Goal: Task Accomplishment & Management: Manage account settings

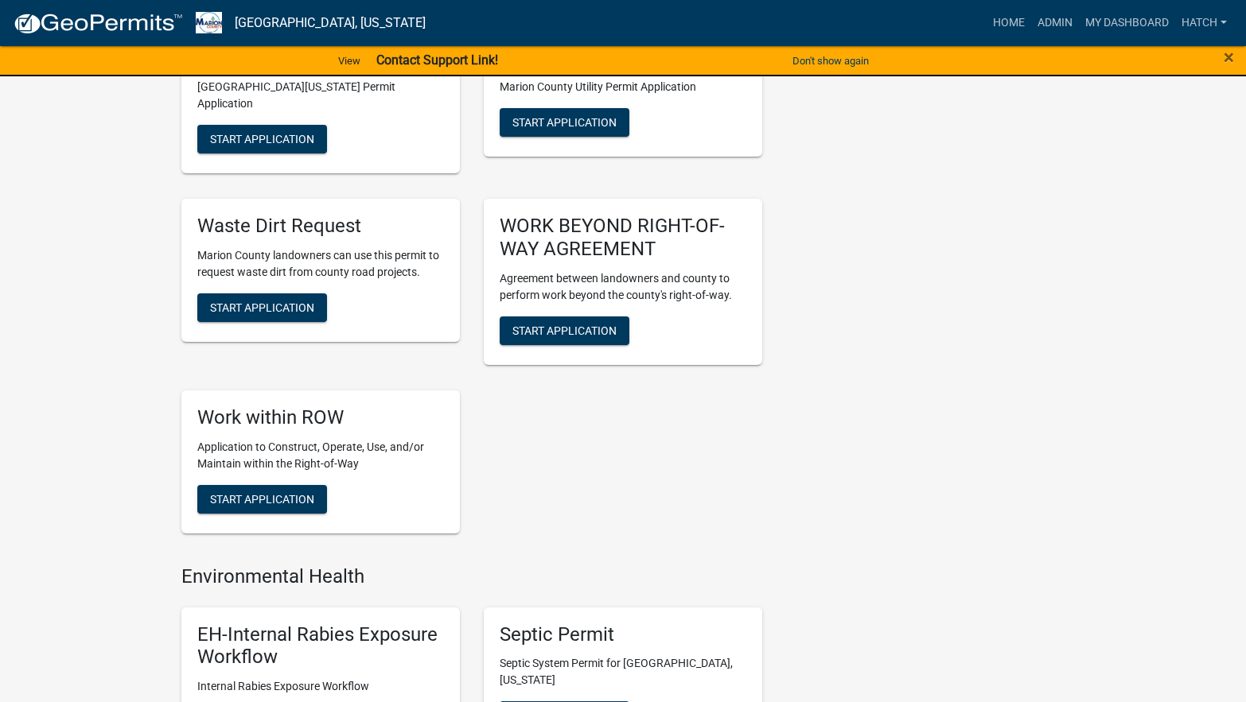
scroll to position [1114, 0]
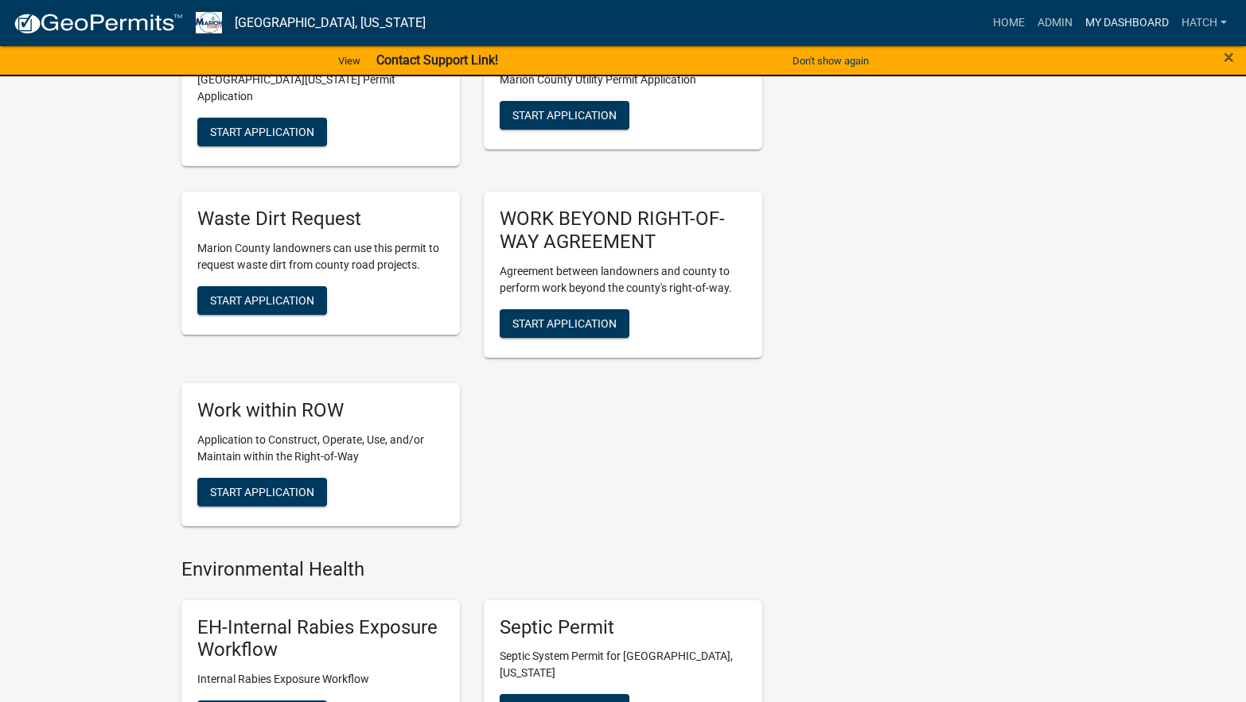
click at [1090, 18] on link "My Dashboard" at bounding box center [1127, 23] width 96 height 30
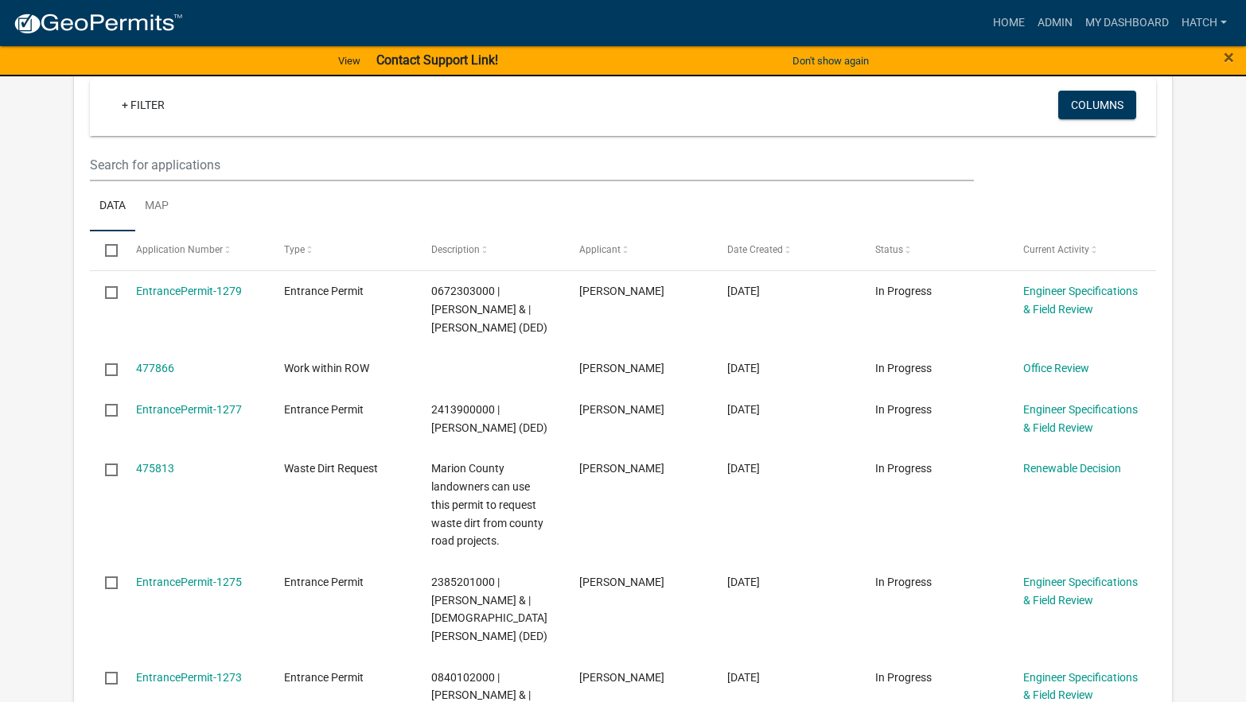
scroll to position [1511, 0]
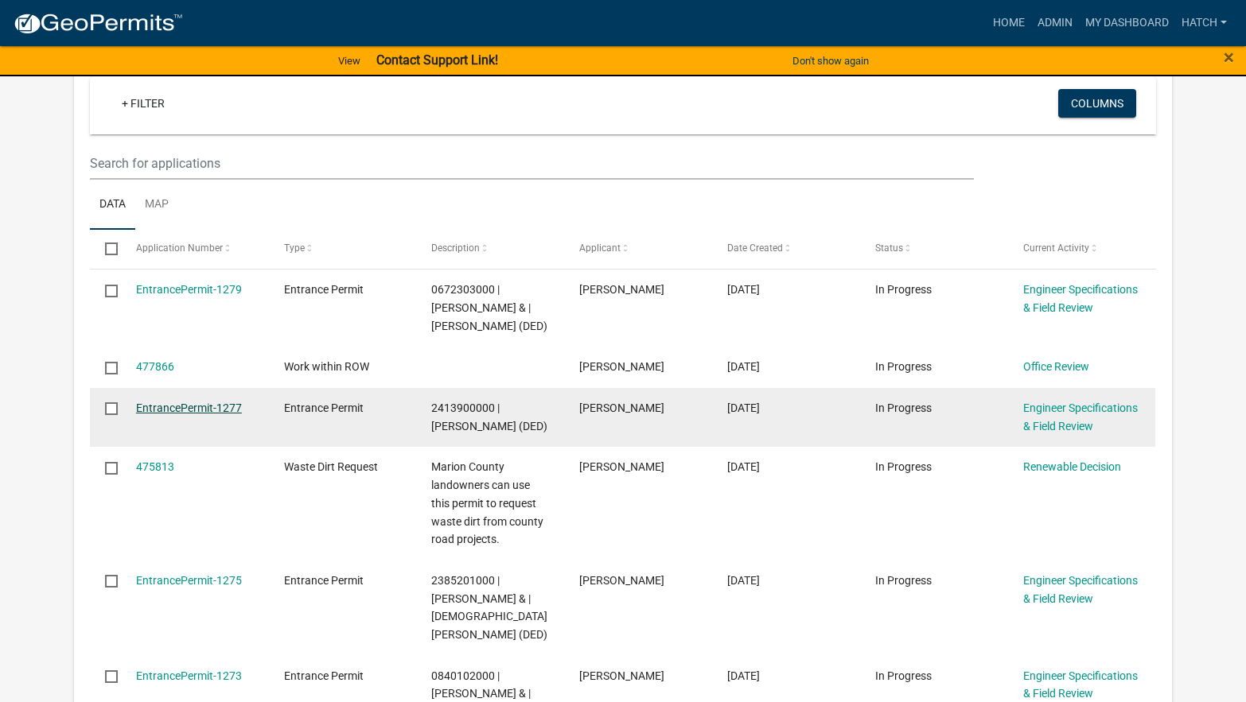
click at [186, 402] on link "EntrancePermit-1277" at bounding box center [189, 408] width 106 height 13
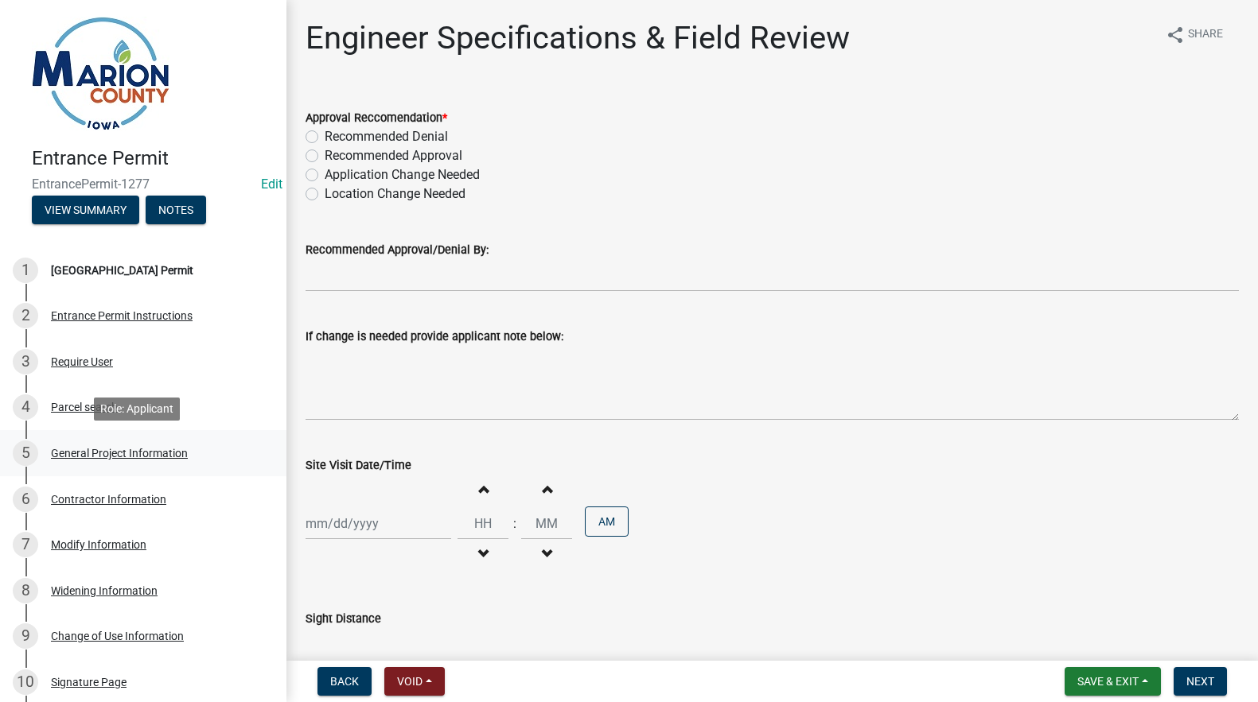
click at [86, 450] on div "General Project Information" at bounding box center [119, 453] width 137 height 11
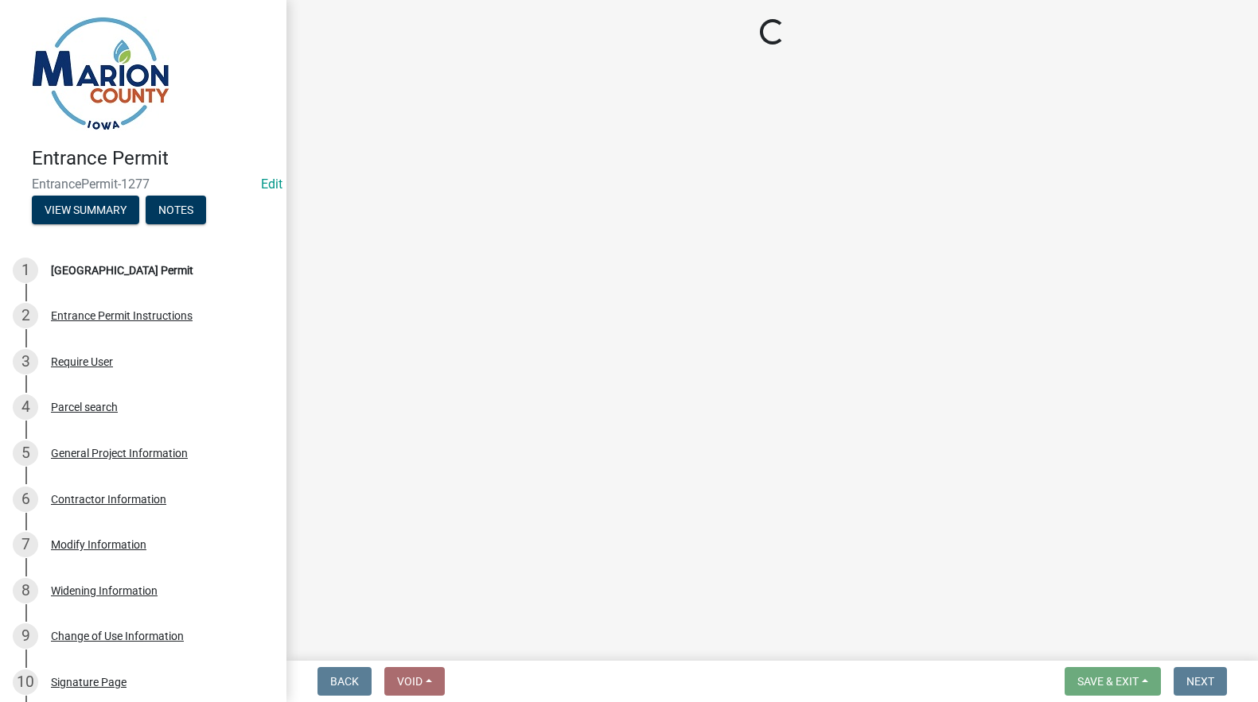
select select "491d49cf-3fe2-4d6a-91d4-9261f1d4421d"
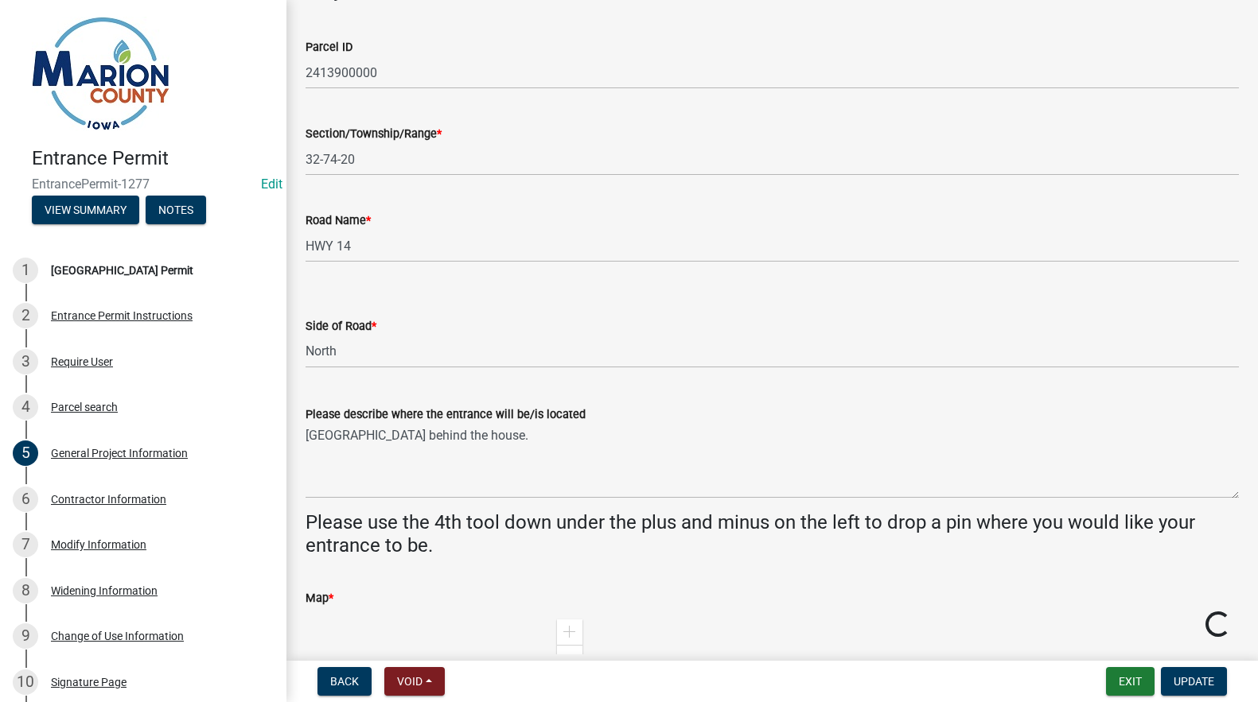
scroll to position [318, 0]
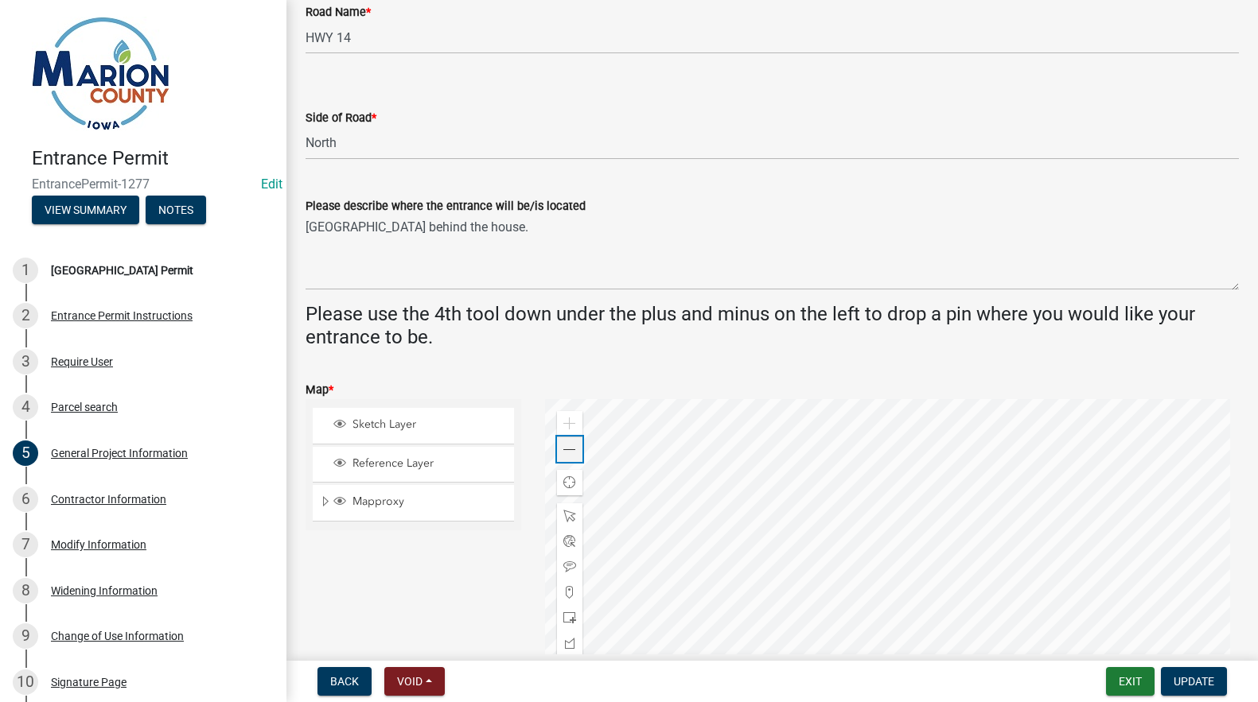
click at [559, 449] on div "Zoom out" at bounding box center [569, 449] width 25 height 25
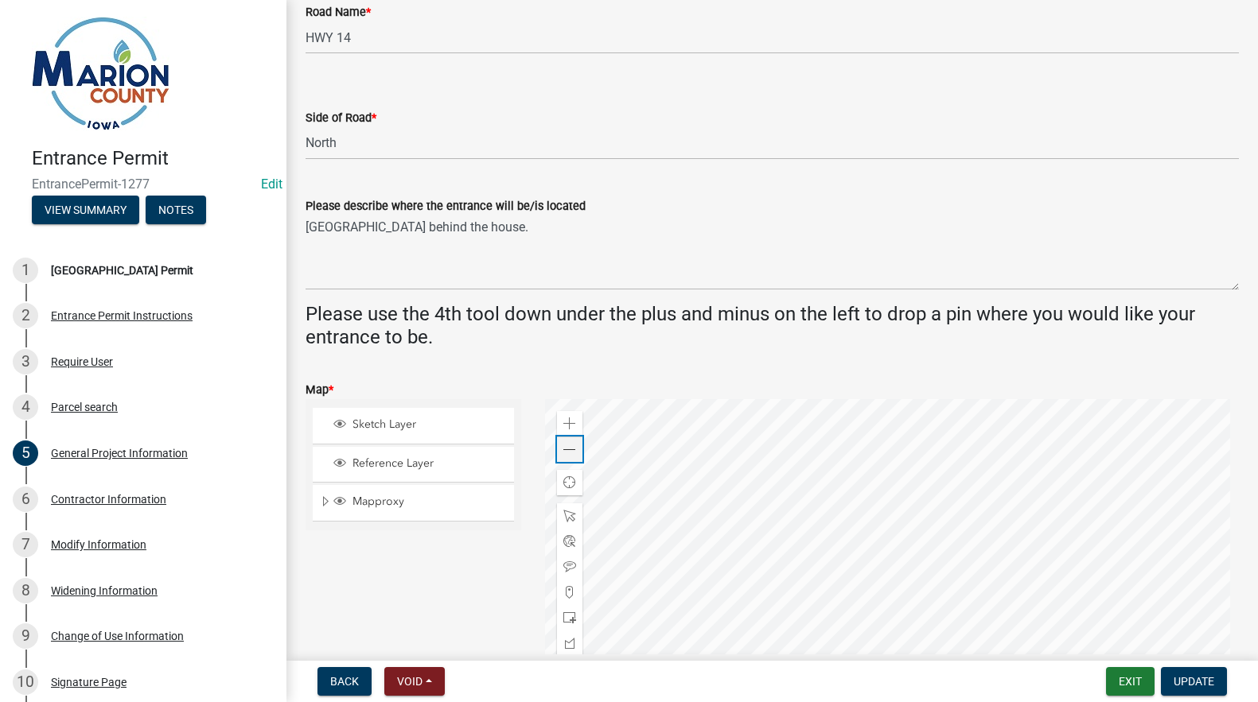
click at [559, 449] on div "Zoom out" at bounding box center [569, 449] width 25 height 25
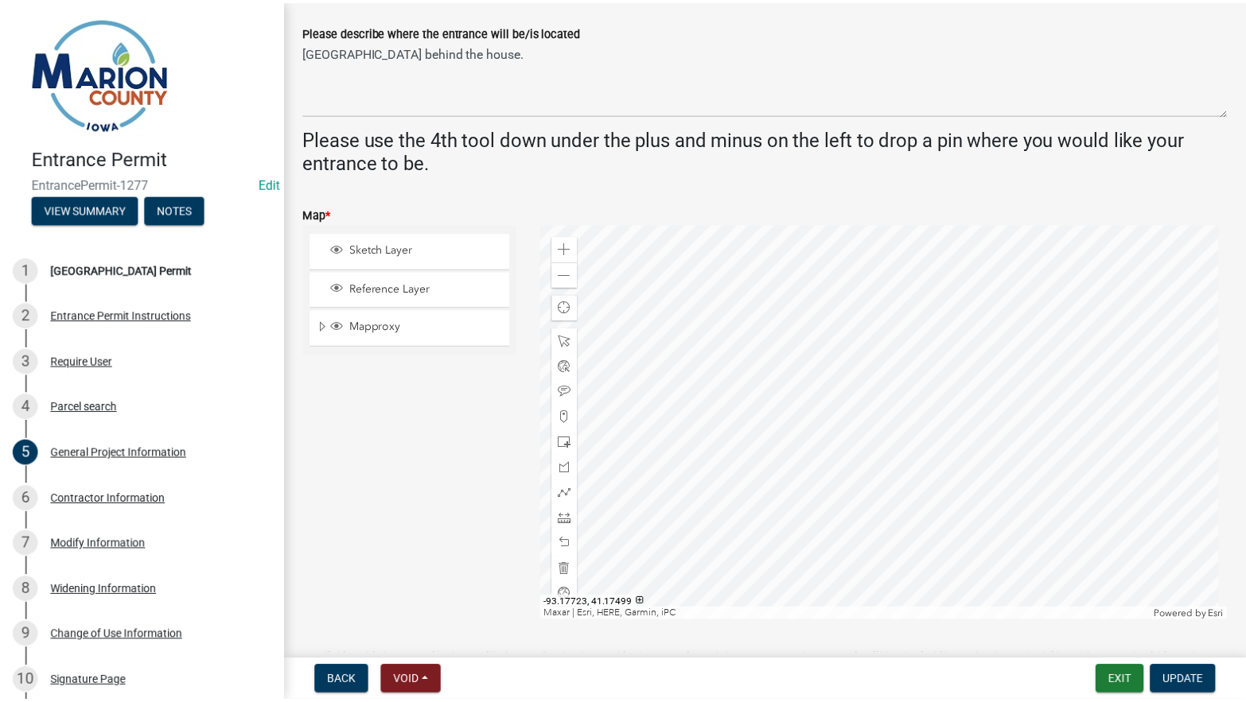
scroll to position [573, 0]
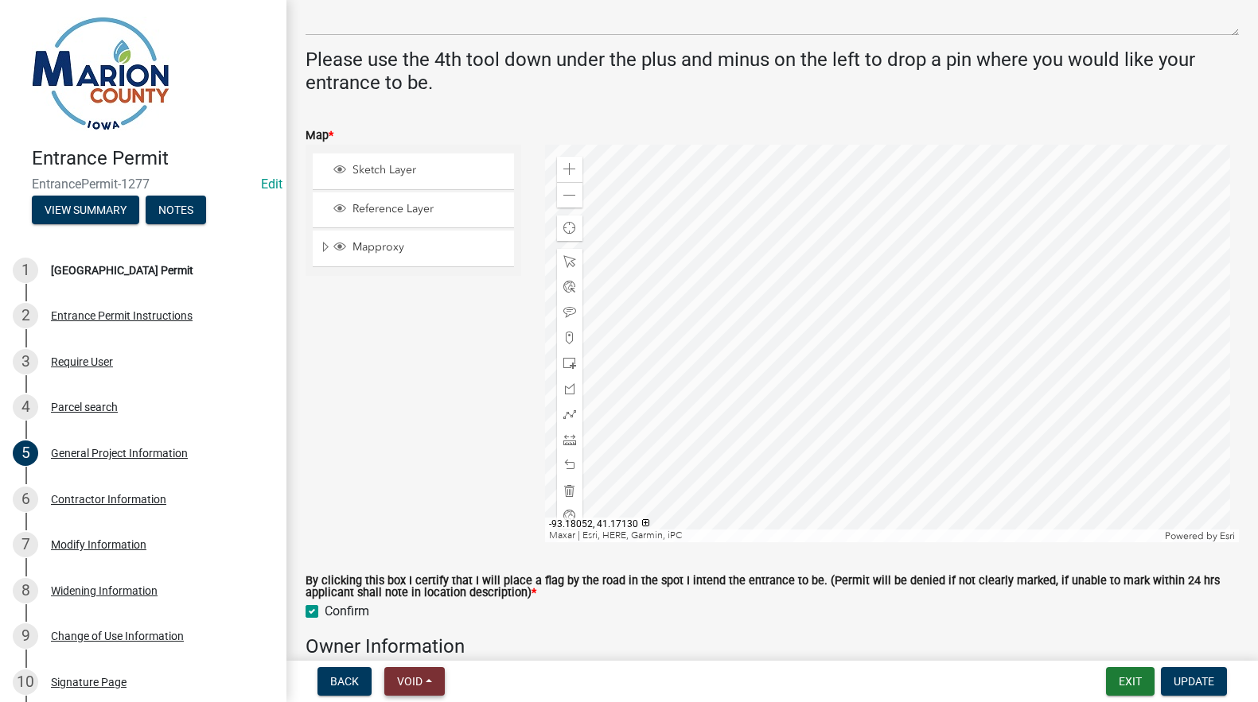
click at [429, 683] on button "Void" at bounding box center [414, 681] width 60 height 29
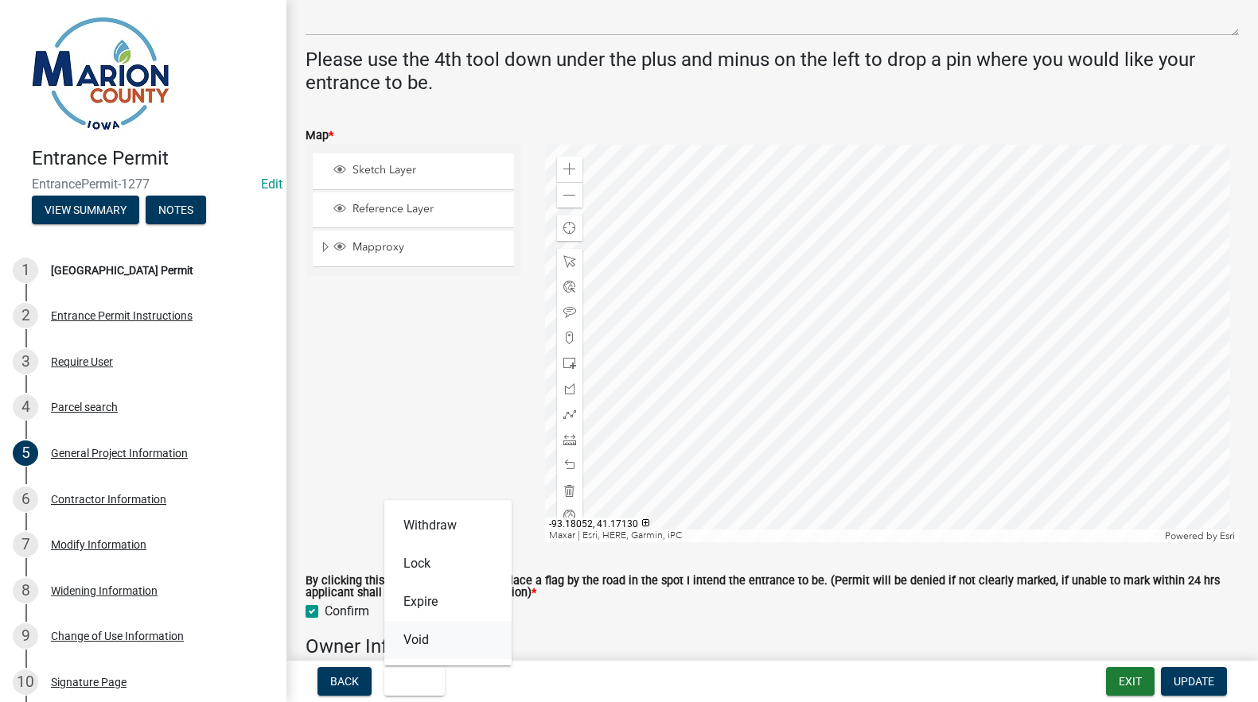
click at [421, 644] on button "Void" at bounding box center [447, 640] width 127 height 38
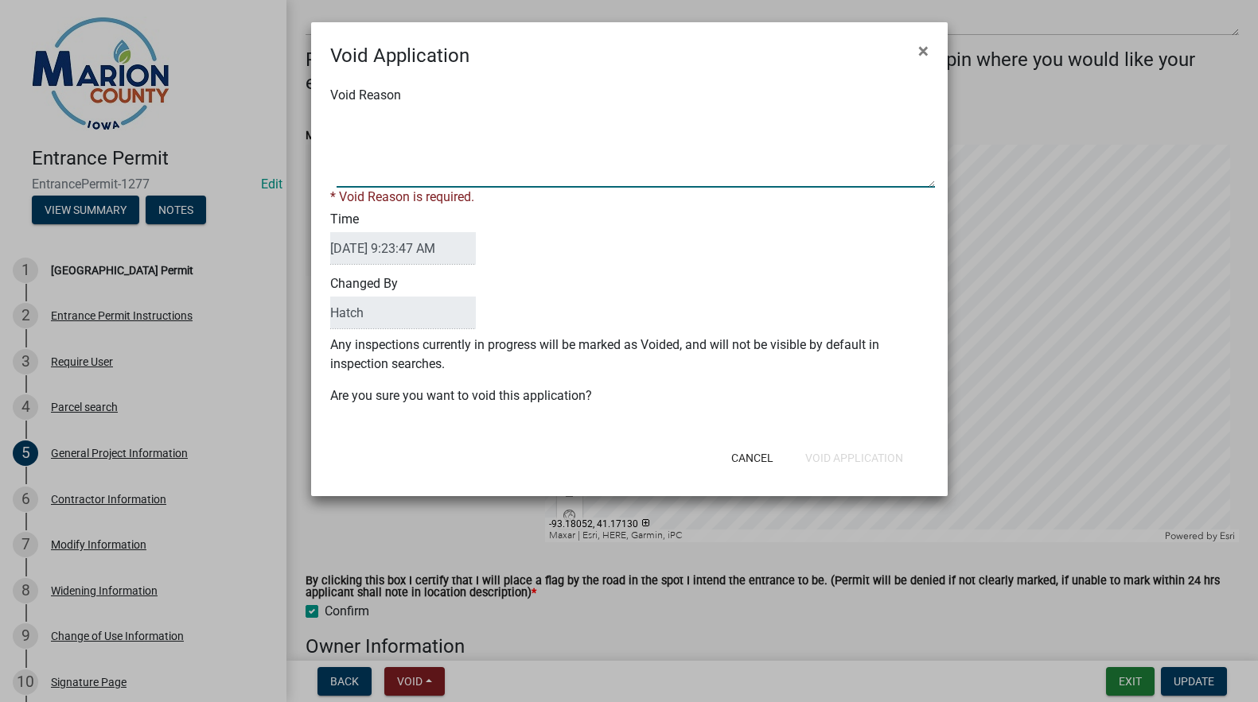
click at [344, 182] on textarea "Void Reason" at bounding box center [635, 148] width 598 height 80
type textarea "Not on [GEOGRAPHIC_DATA]"
click at [840, 460] on form "Void Application × Void Reason * Void Reason is required. Time [DATE] 9:23:47 A…" at bounding box center [629, 252] width 636 height 460
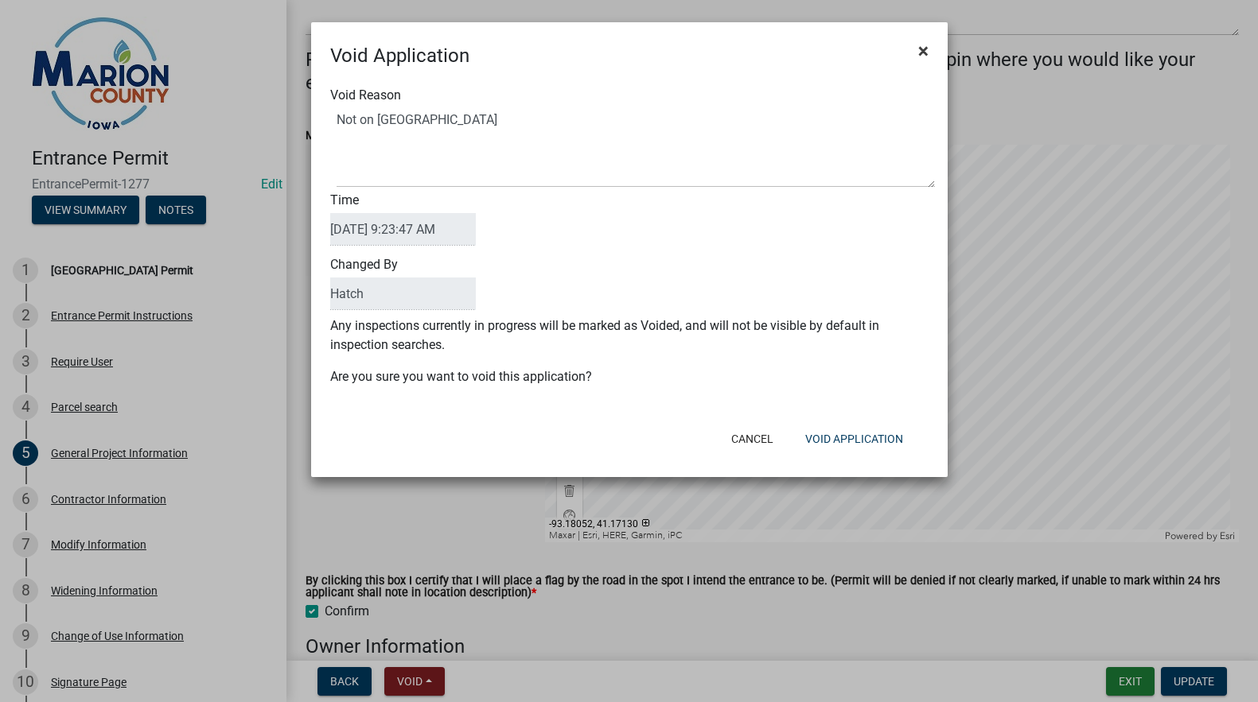
click at [919, 49] on span "×" at bounding box center [923, 51] width 10 height 22
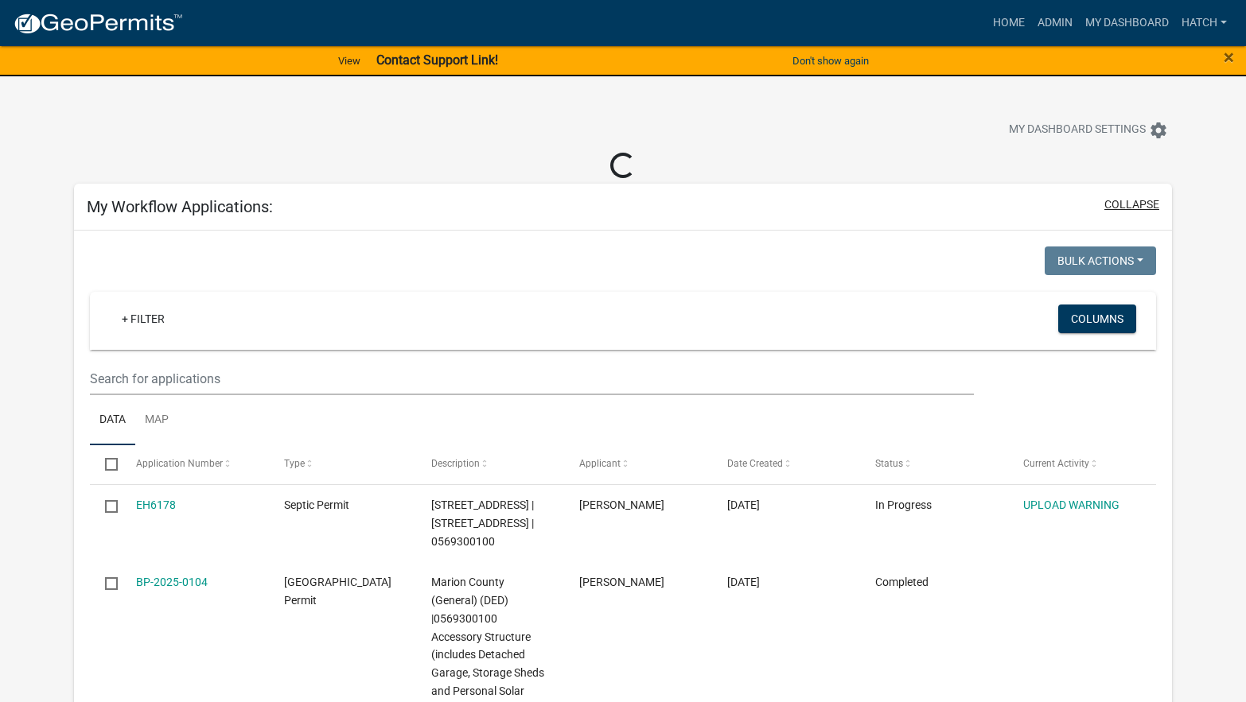
click at [1135, 210] on button "collapse" at bounding box center [1131, 204] width 55 height 17
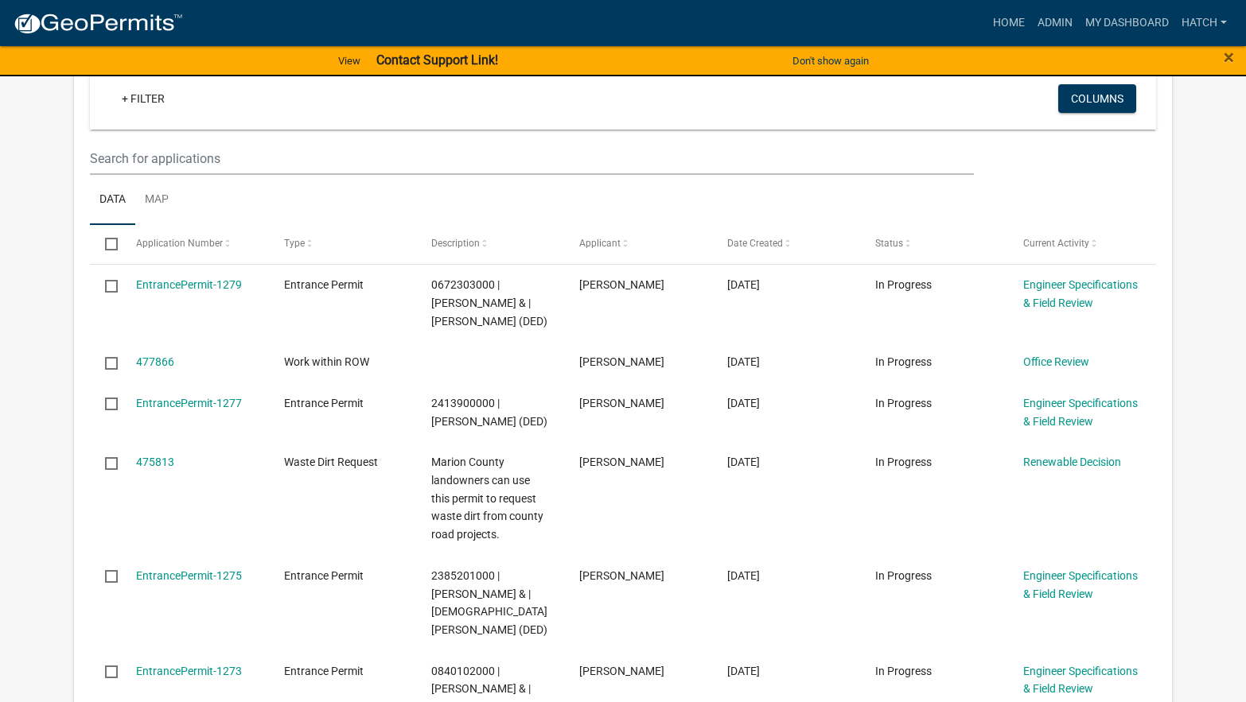
scroll to position [353, 0]
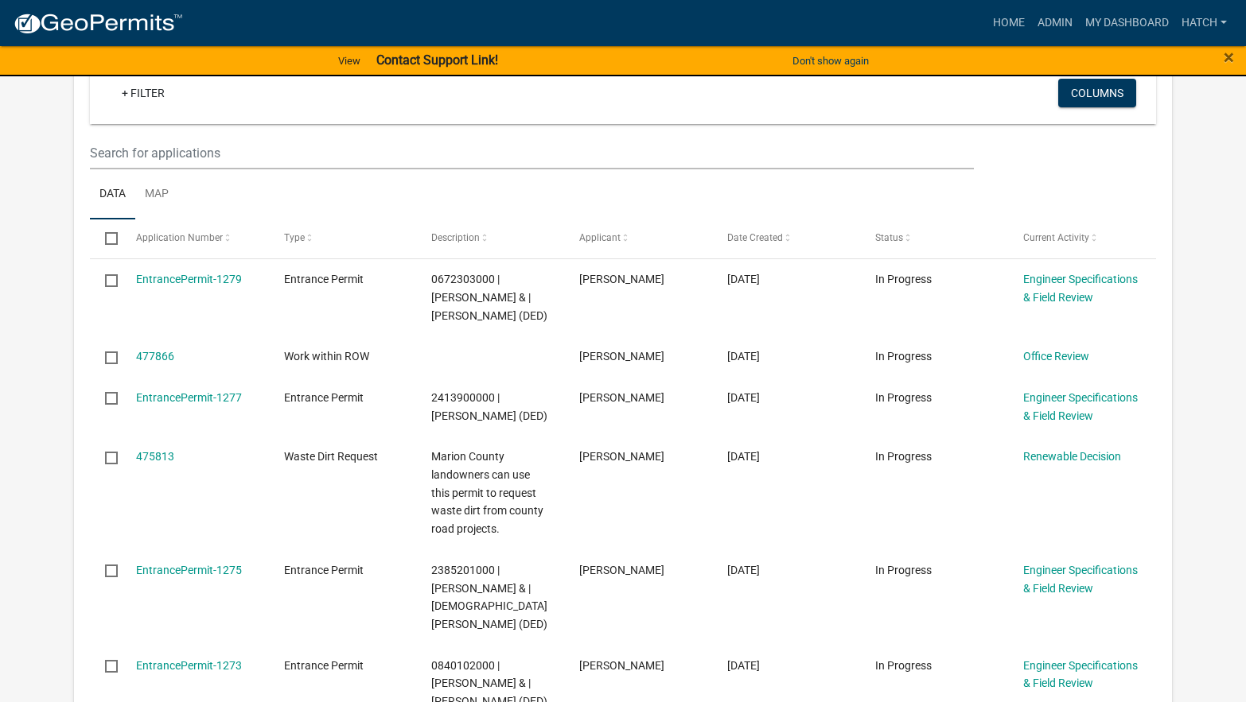
click at [946, 18] on div "Home Admin My Dashboard Hatch Admin Account Logout" at bounding box center [714, 23] width 1037 height 30
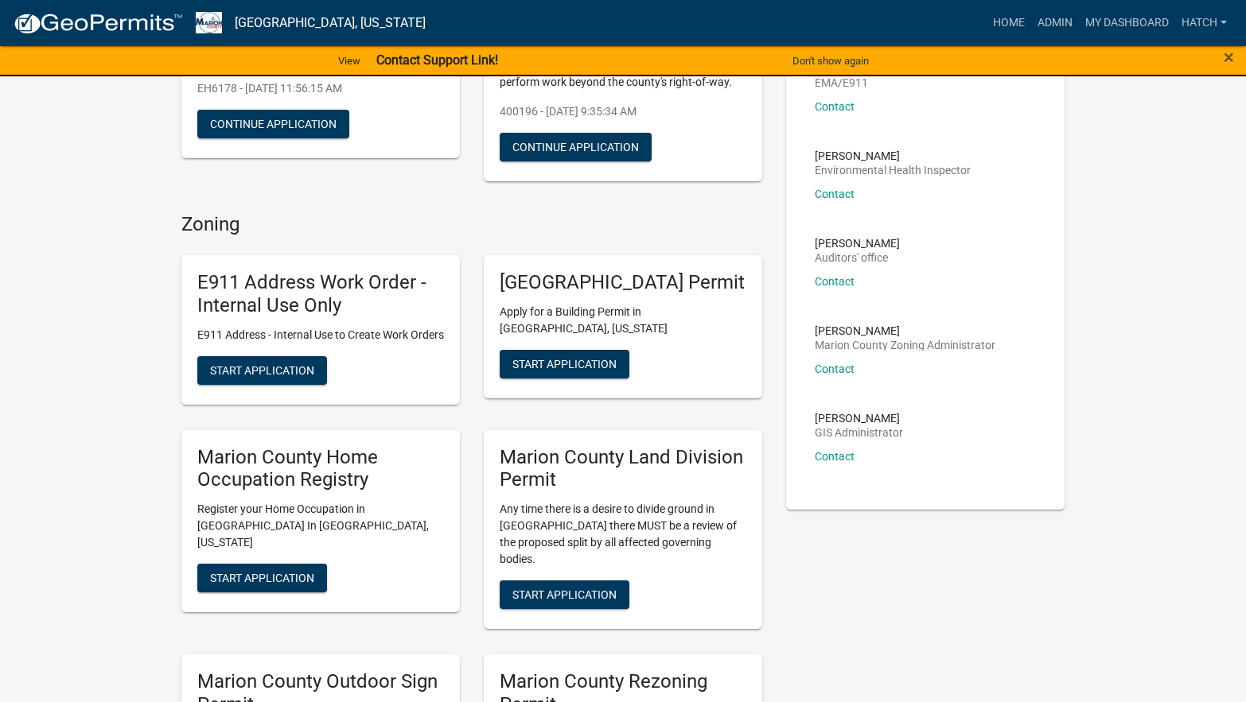
scroll to position [239, 0]
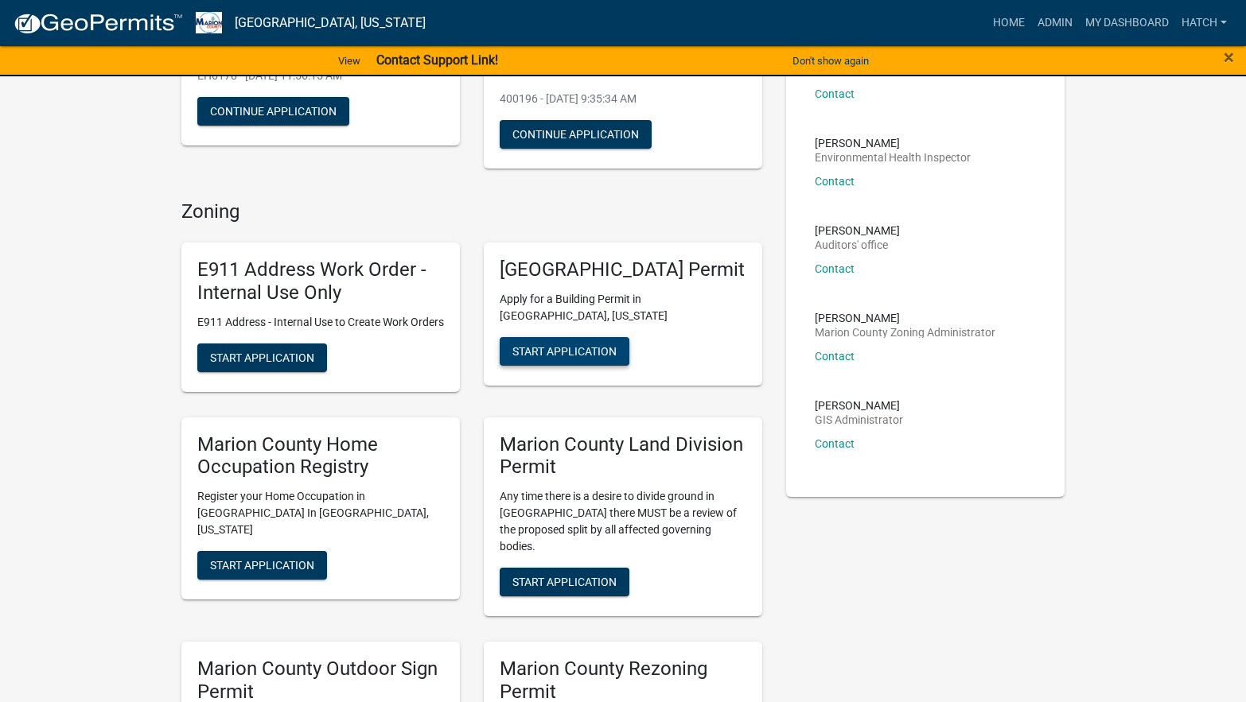
click at [573, 356] on span "Start Application" at bounding box center [564, 350] width 104 height 13
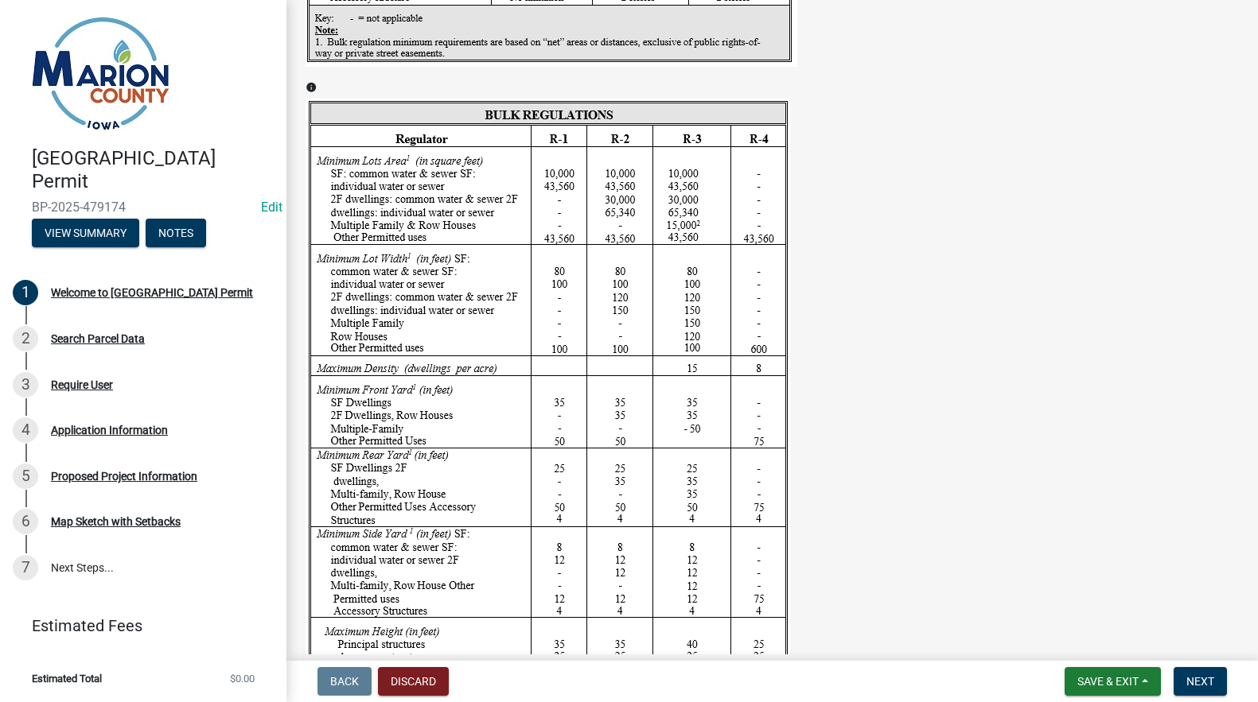
scroll to position [2466, 0]
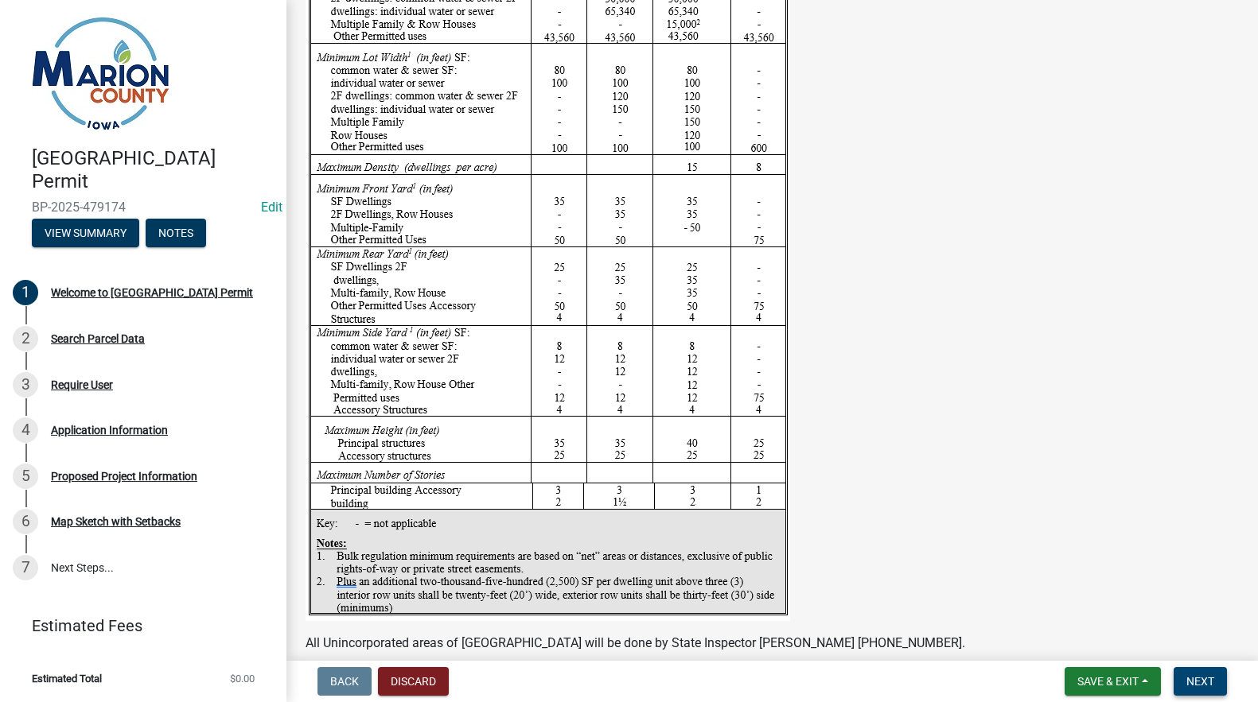
click at [1208, 683] on span "Next" at bounding box center [1200, 681] width 28 height 13
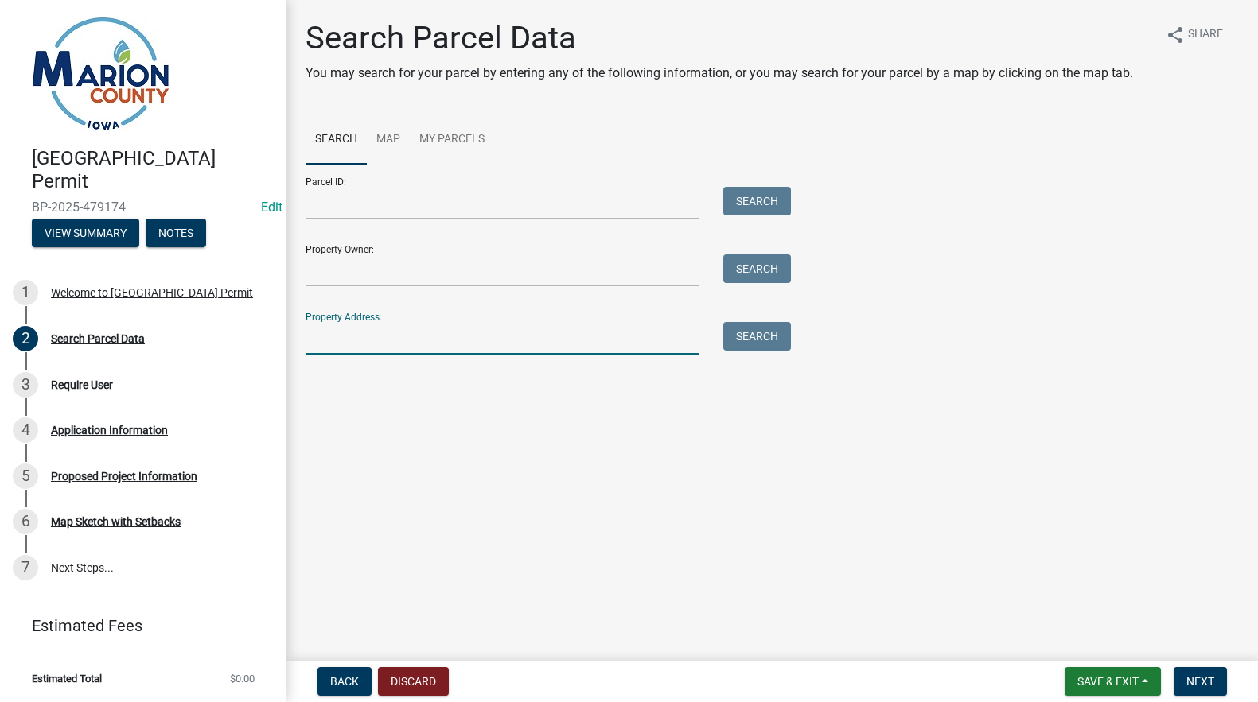
click at [331, 342] on input "Property Address:" at bounding box center [502, 338] width 394 height 33
type input "1805"
click at [750, 334] on button "Search" at bounding box center [757, 336] width 68 height 29
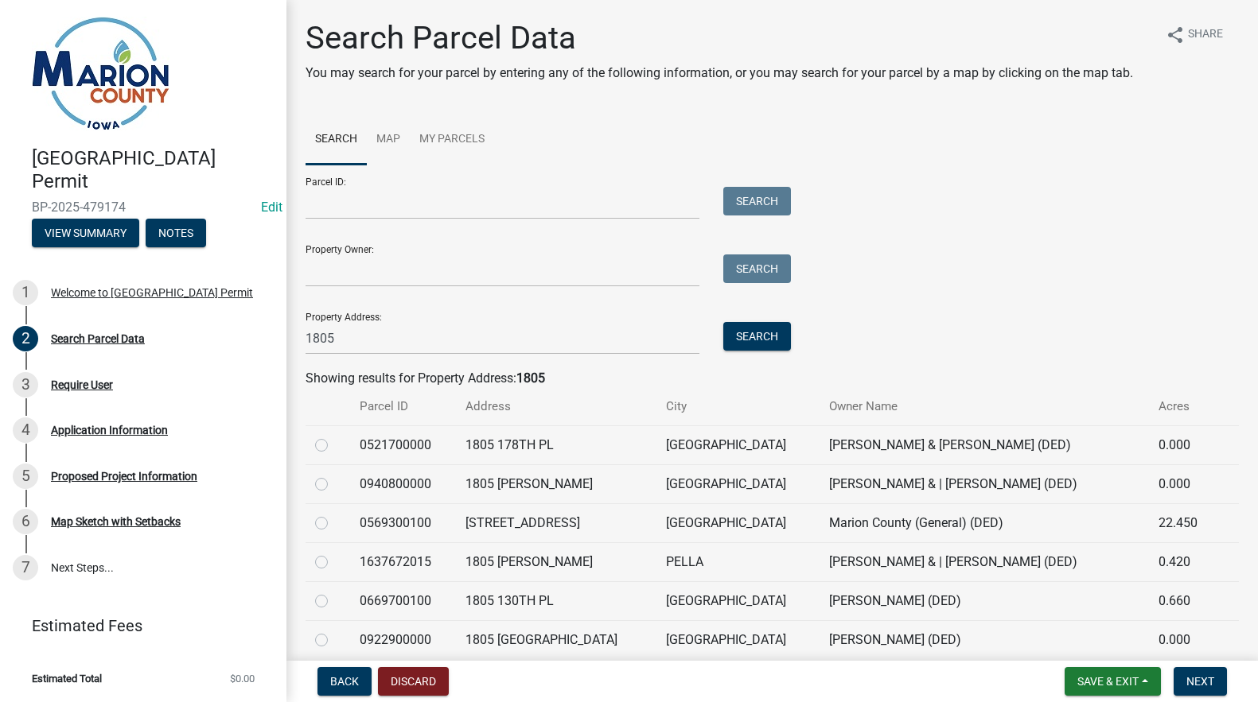
click at [334, 514] on label at bounding box center [334, 514] width 0 height 0
click at [334, 520] on input "radio" at bounding box center [339, 519] width 10 height 10
radio input "true"
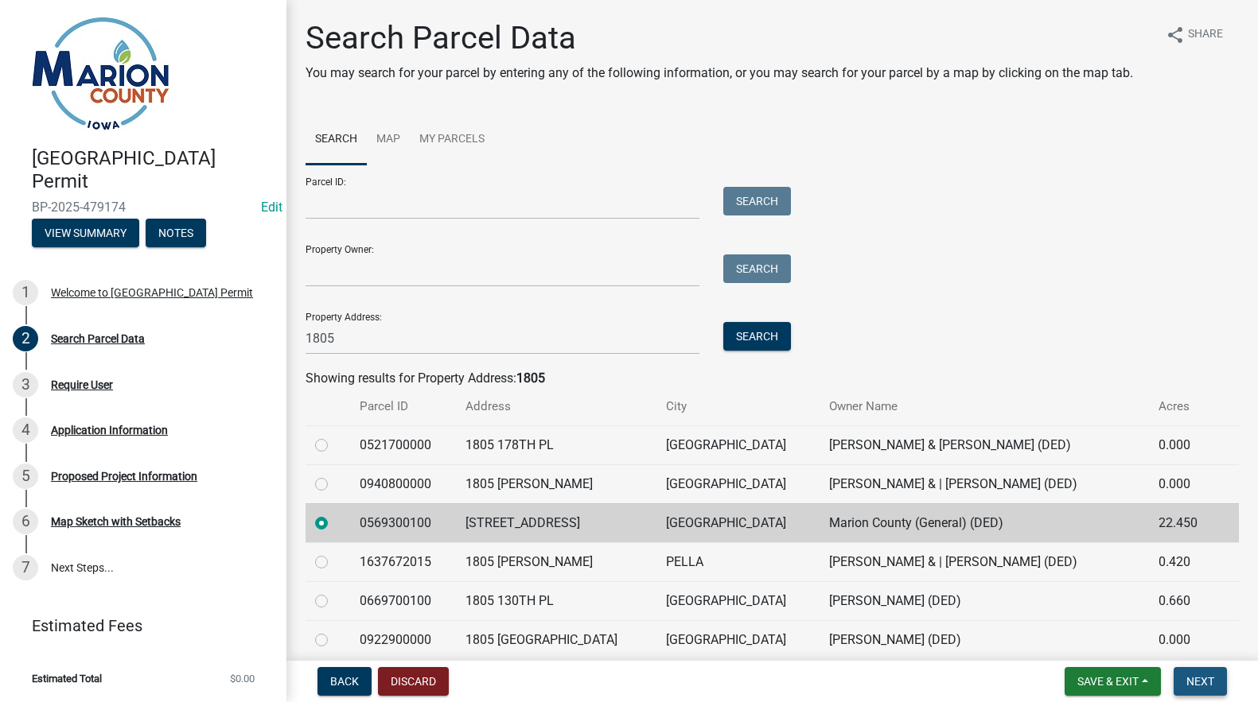
click at [1197, 677] on span "Next" at bounding box center [1200, 681] width 28 height 13
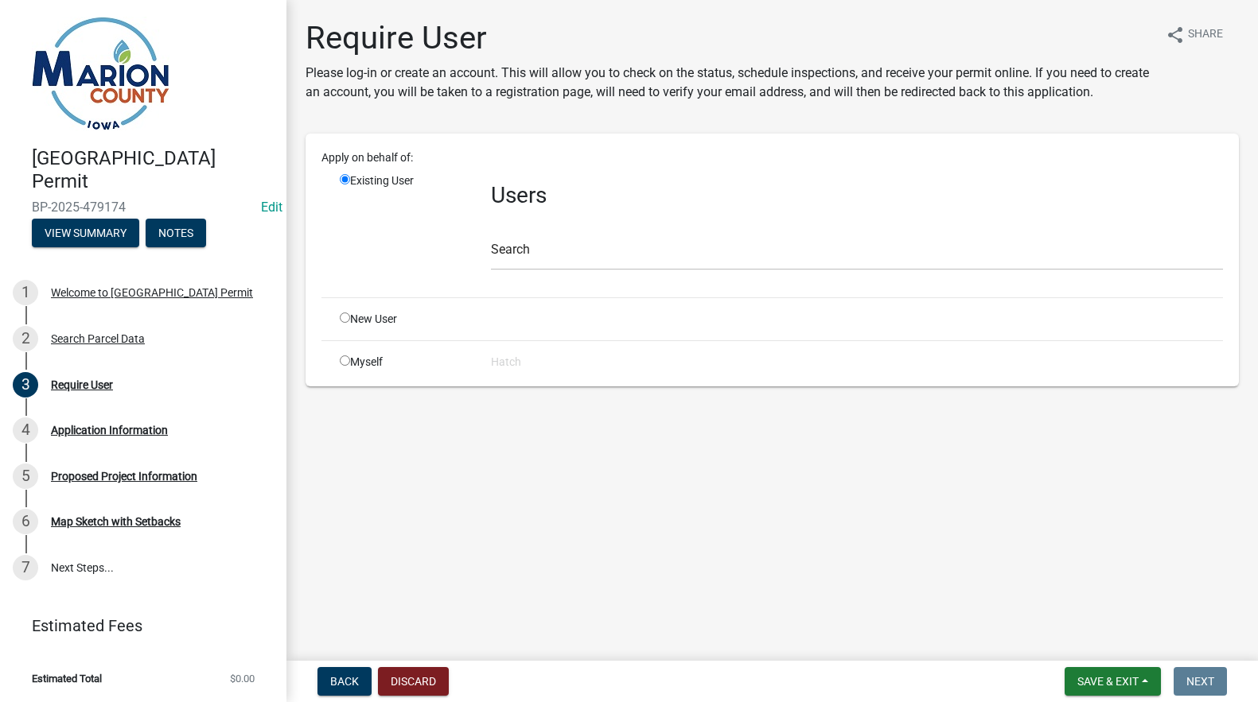
click at [338, 361] on div "Myself" at bounding box center [403, 362] width 151 height 17
click at [347, 363] on input "radio" at bounding box center [345, 361] width 10 height 10
radio input "true"
radio input "false"
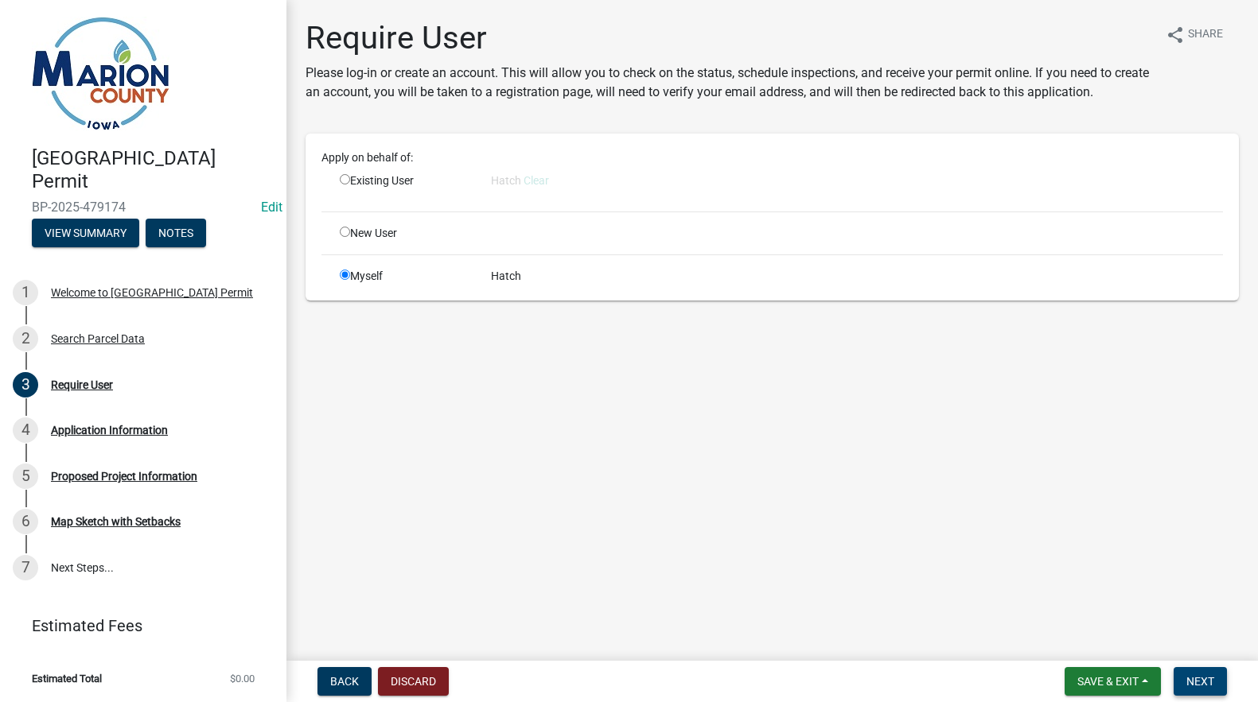
click at [1201, 680] on span "Next" at bounding box center [1200, 681] width 28 height 13
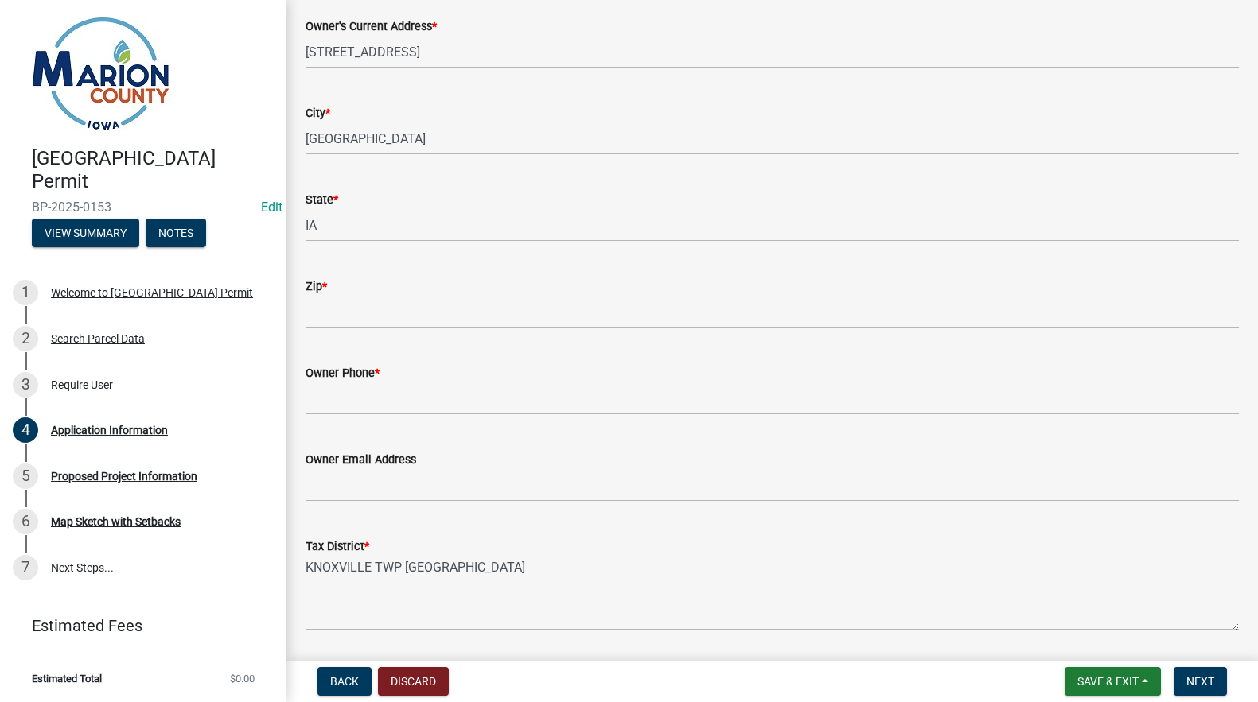
scroll to position [875, 0]
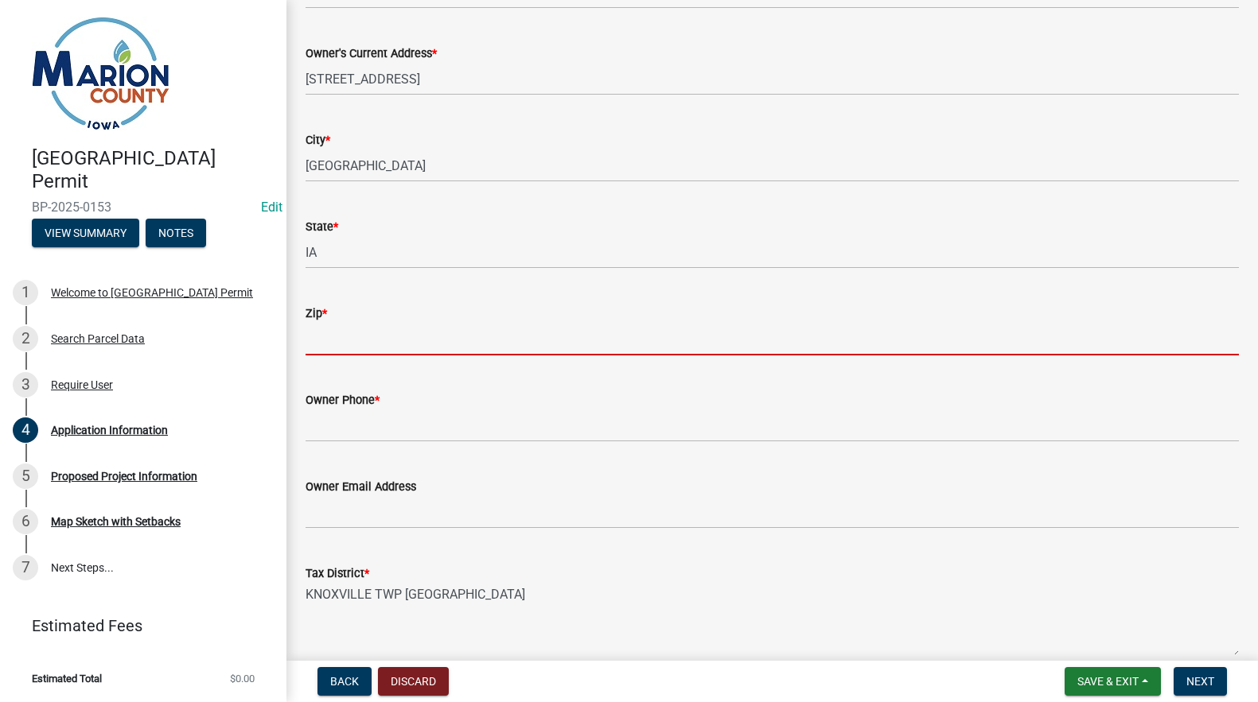
click at [348, 340] on input "Zip *" at bounding box center [771, 339] width 933 height 33
type input "50138"
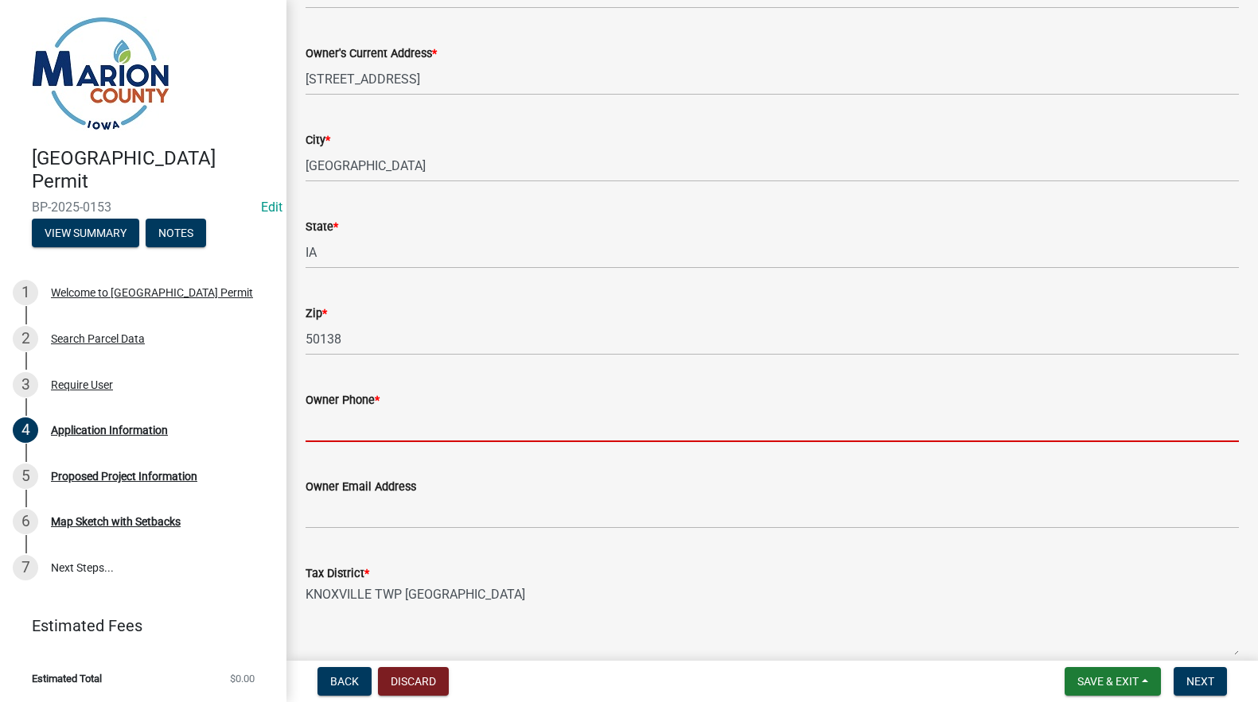
click at [322, 426] on input "Owner Phone *" at bounding box center [771, 426] width 933 height 33
type input "[PHONE_NUMBER]"
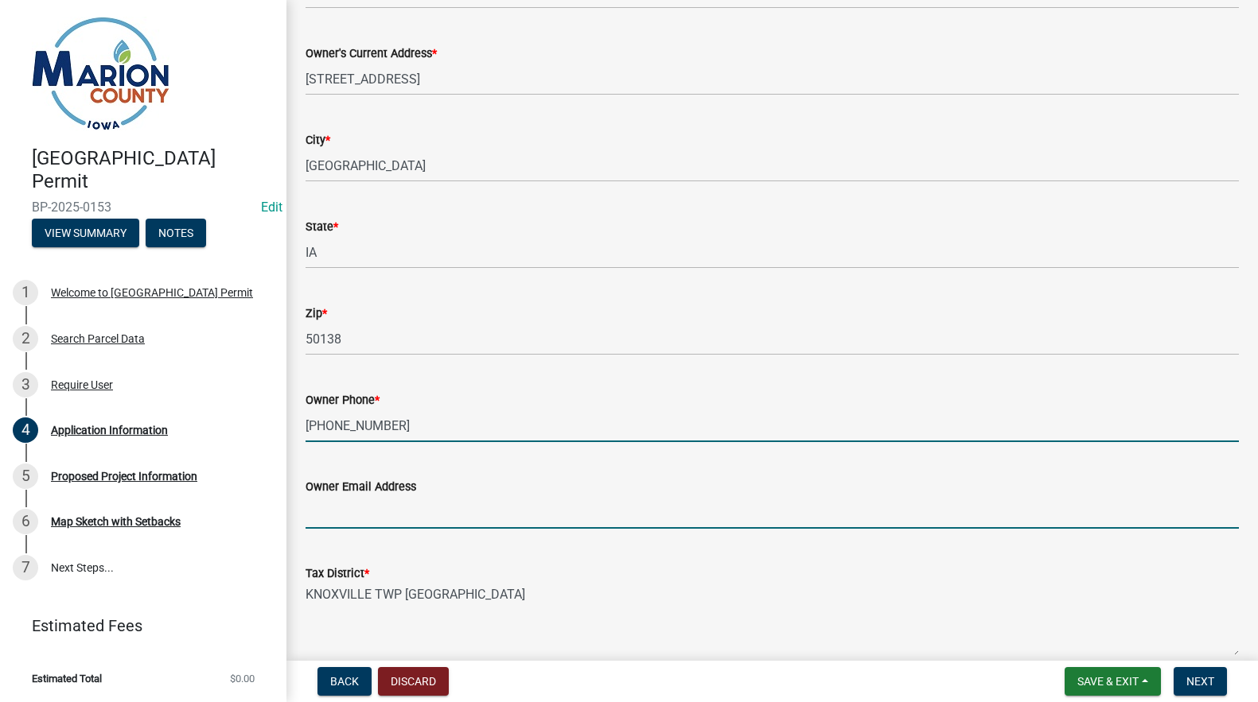
click at [337, 526] on input "Owner Email Address" at bounding box center [771, 512] width 933 height 33
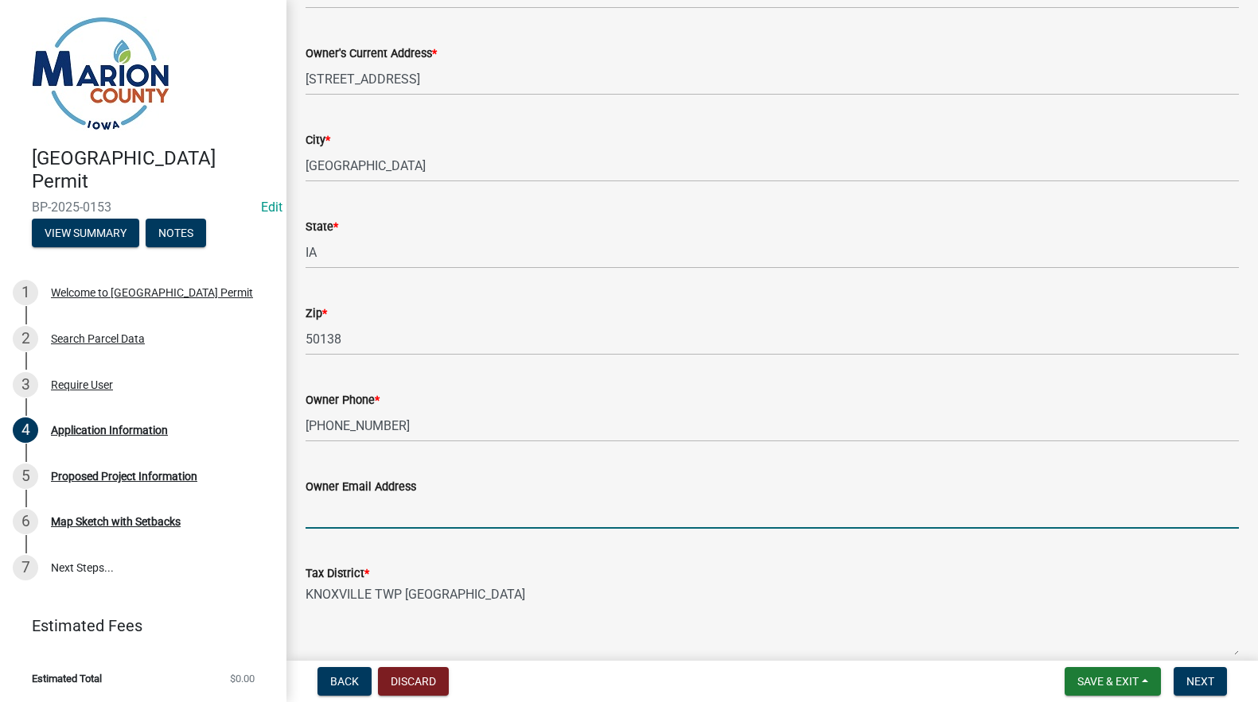
type input "[EMAIL_ADDRESS][DOMAIN_NAME]"
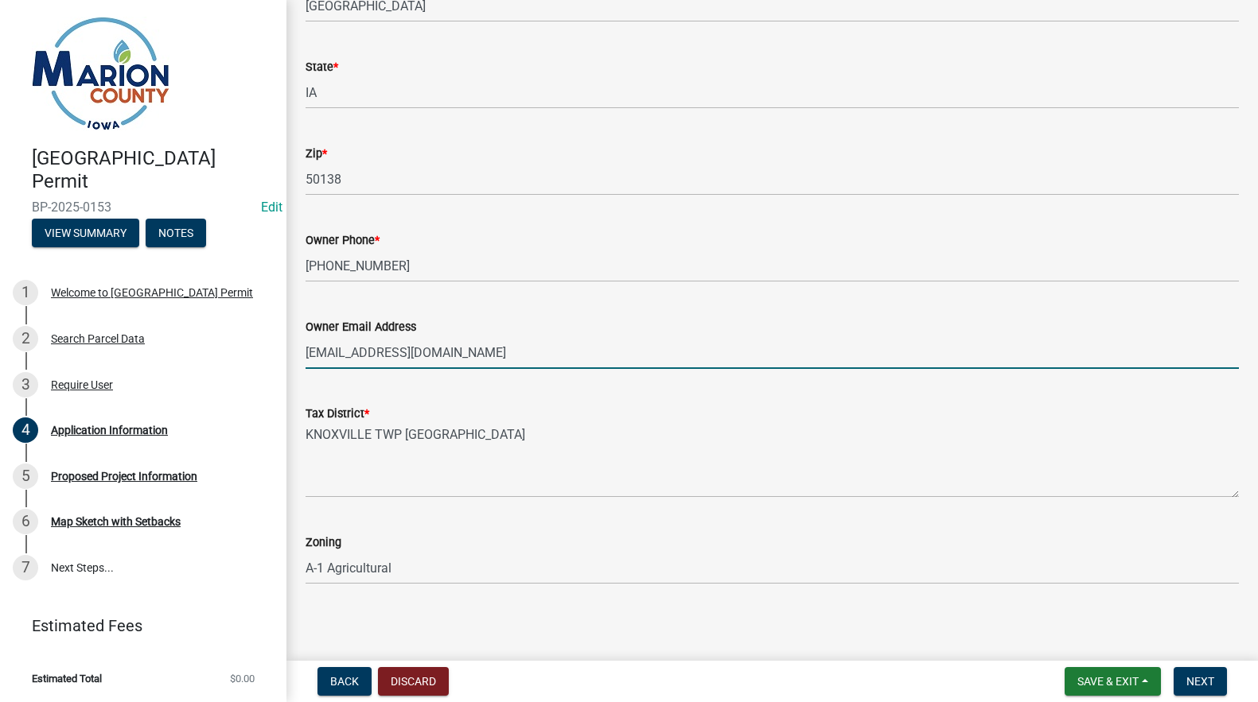
scroll to position [1040, 0]
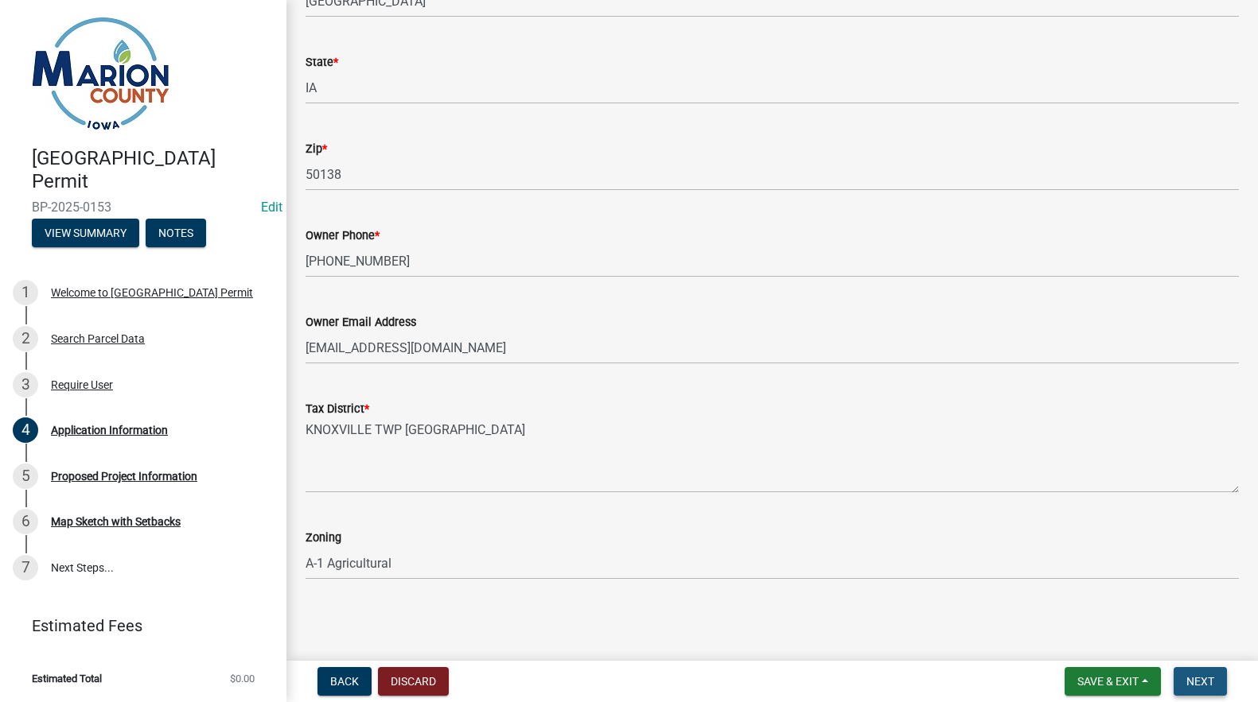
click at [1196, 679] on span "Next" at bounding box center [1200, 681] width 28 height 13
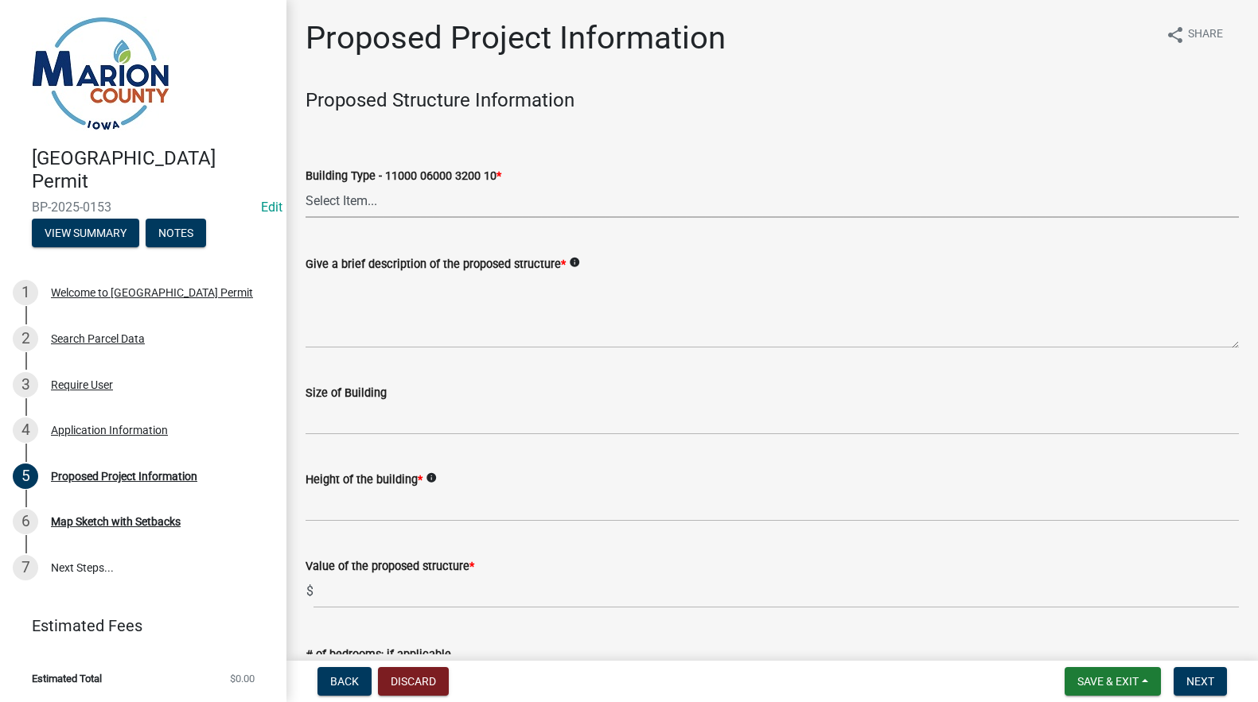
click at [328, 195] on select "Select Item... Dwellings - One Family Residential - 11000 06000 3200 10 Dwellin…" at bounding box center [771, 201] width 933 height 33
click at [305, 185] on select "Select Item... Dwellings - One Family Residential - 11000 06000 3200 10 Dwellin…" at bounding box center [771, 201] width 933 height 33
select select "9509a58f-562c-4d9e-8ce4-4edbe22563f5"
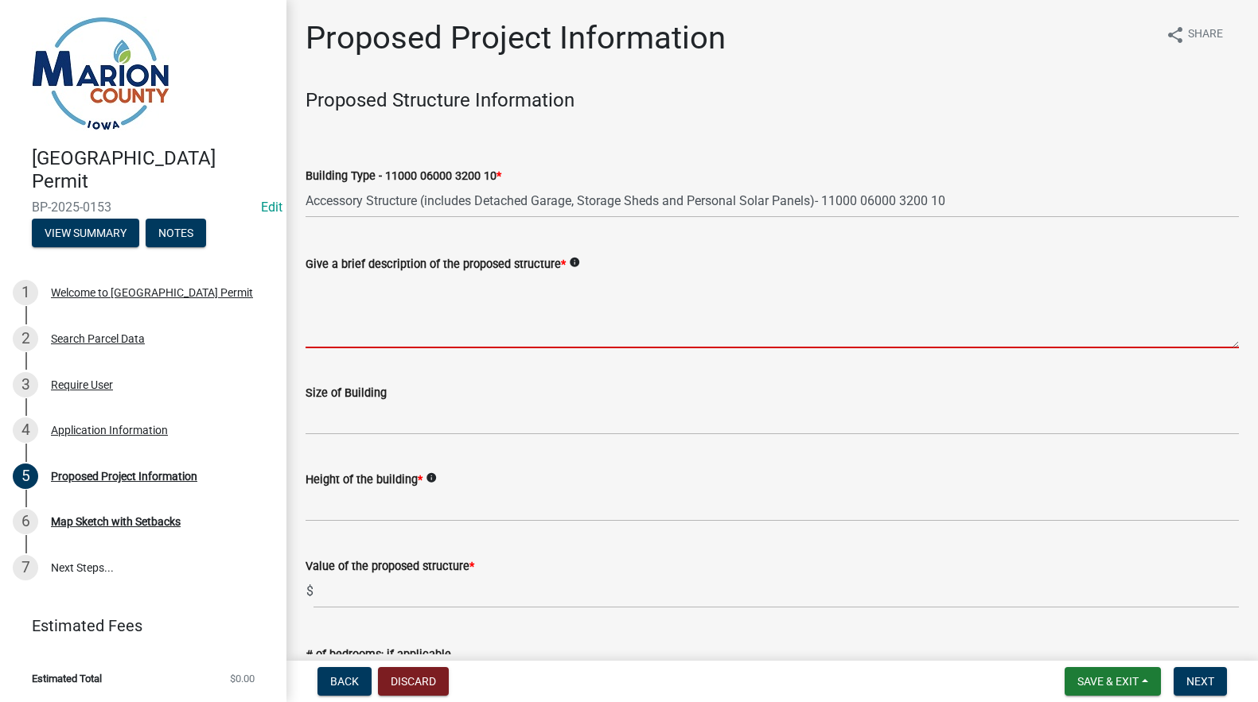
click at [359, 325] on textarea "Give a brief description of the proposed structure *" at bounding box center [771, 311] width 933 height 75
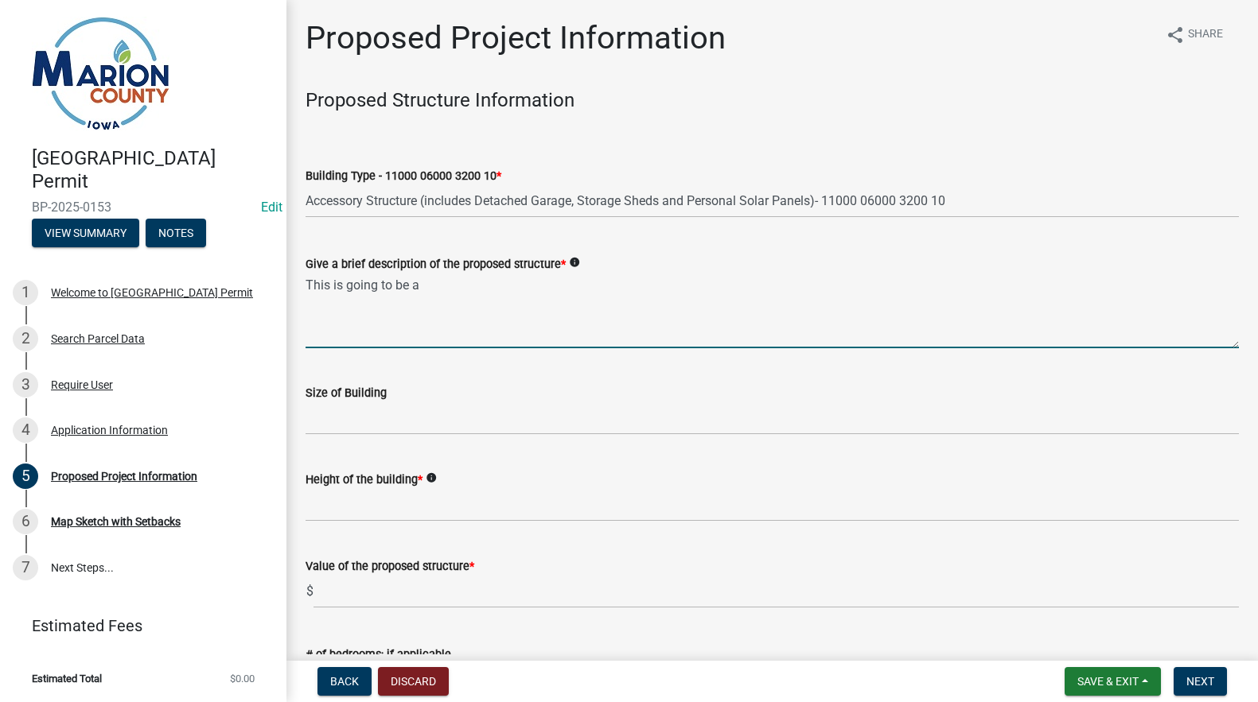
click at [456, 289] on textarea "This is going to be a" at bounding box center [771, 311] width 933 height 75
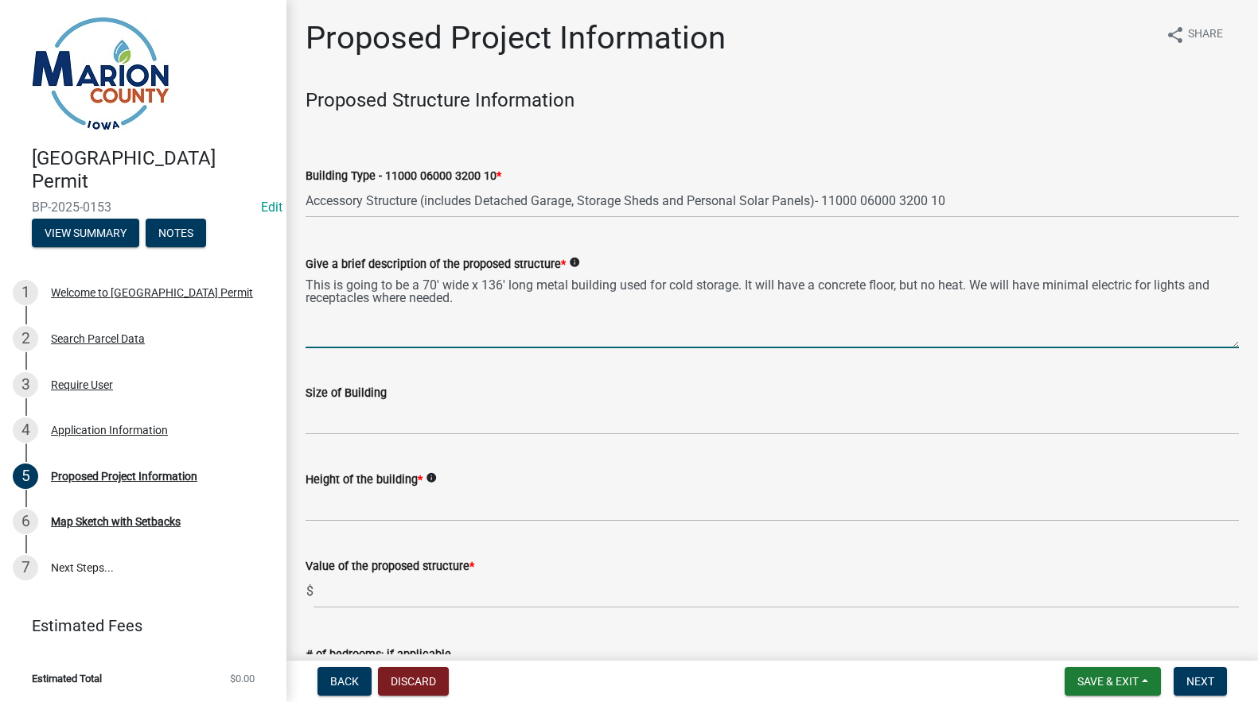
type textarea "This is going to be a 70' wide x 136' long metal building used for cold storage…"
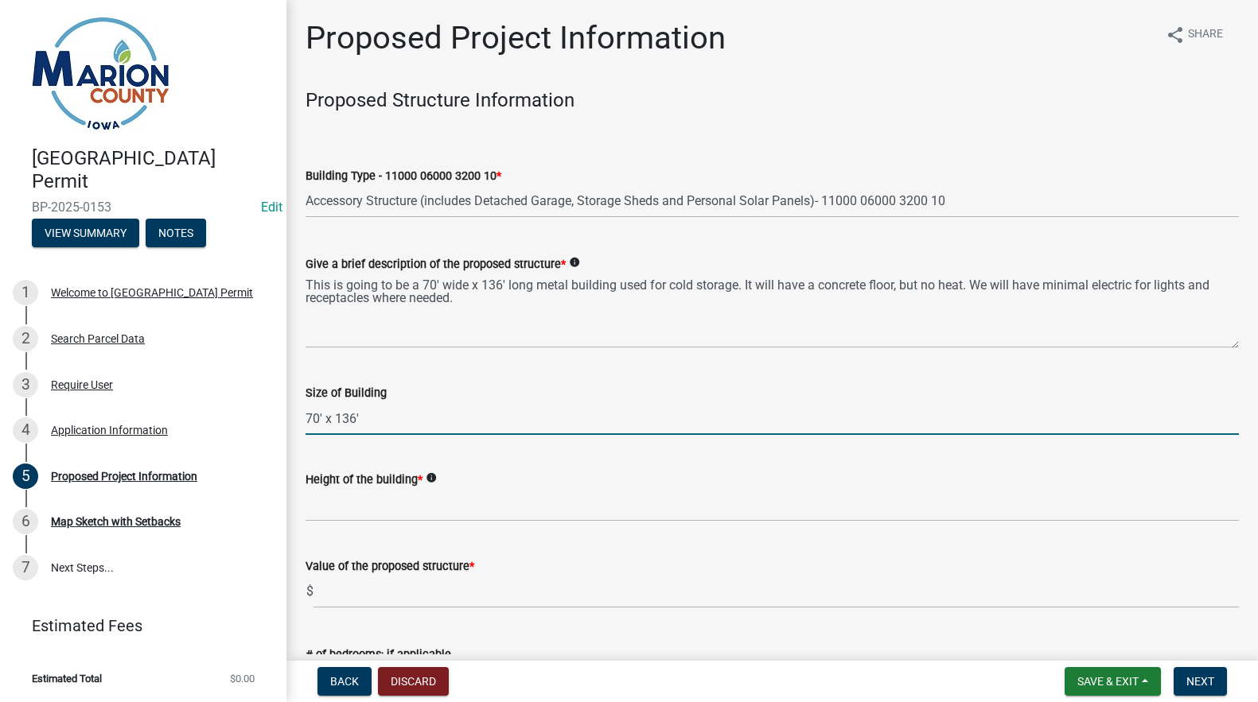
type input "70' x 136'"
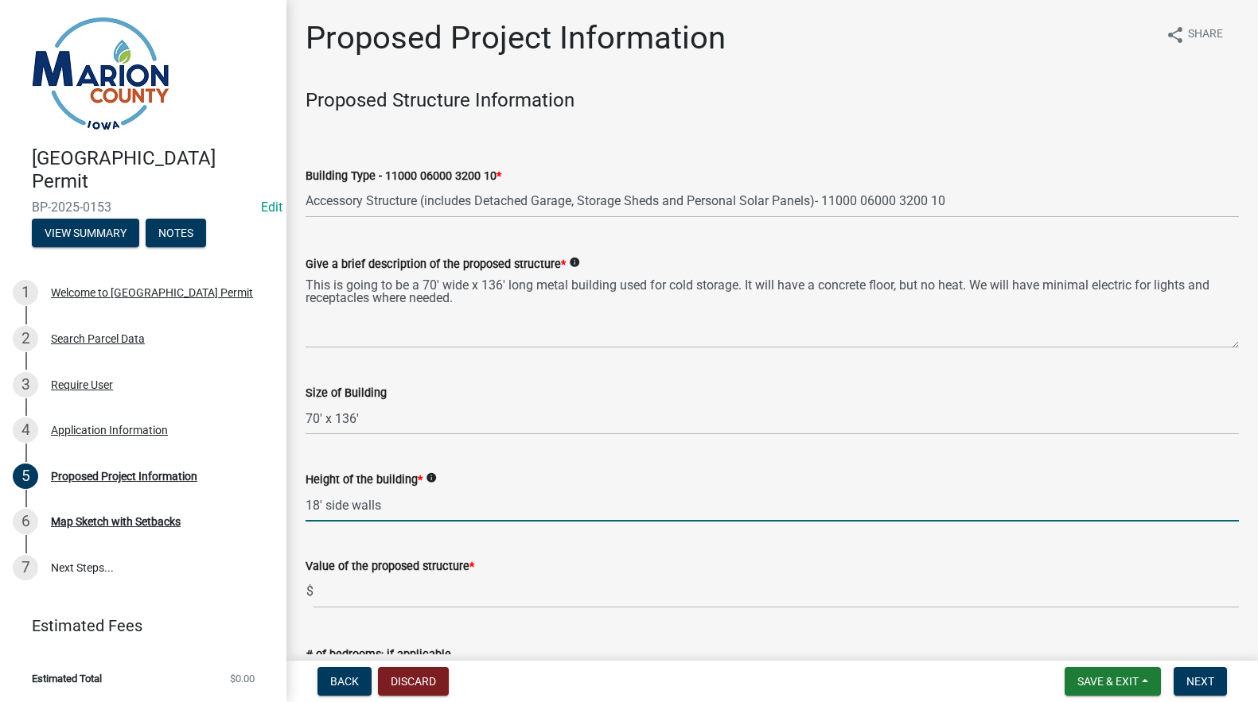
type input "18' side walls"
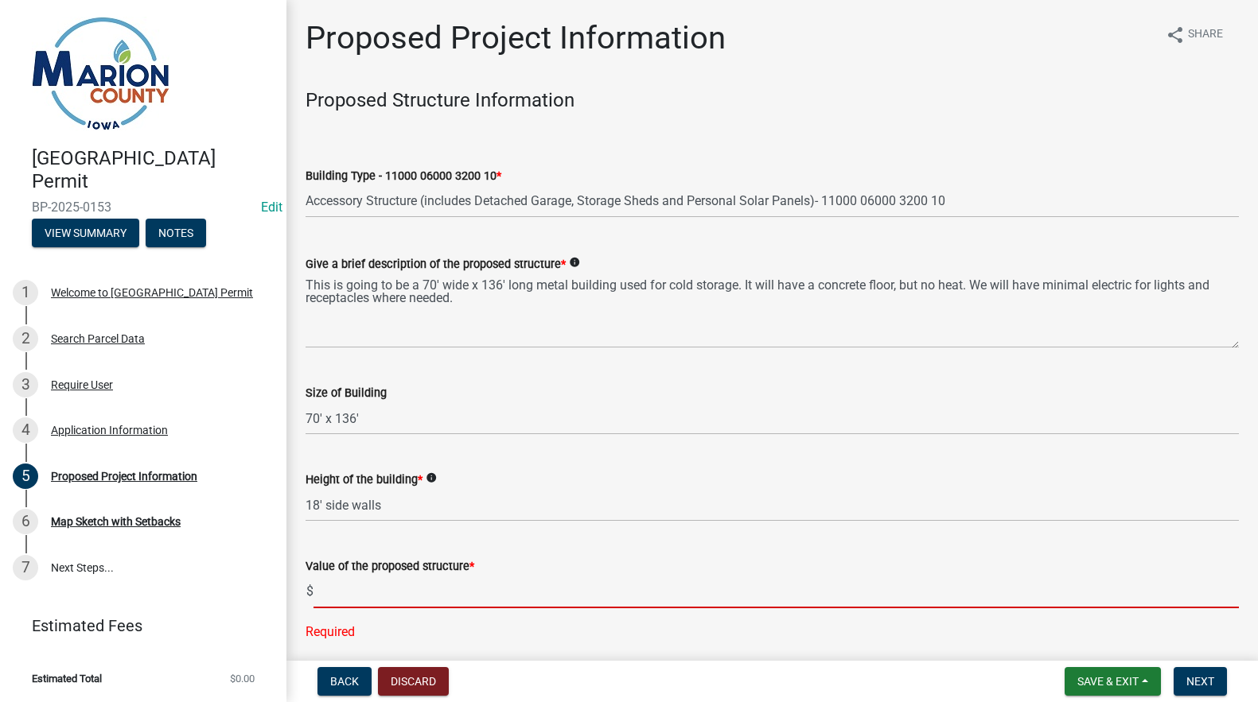
click at [342, 597] on input "text" at bounding box center [775, 592] width 925 height 33
type input "270000"
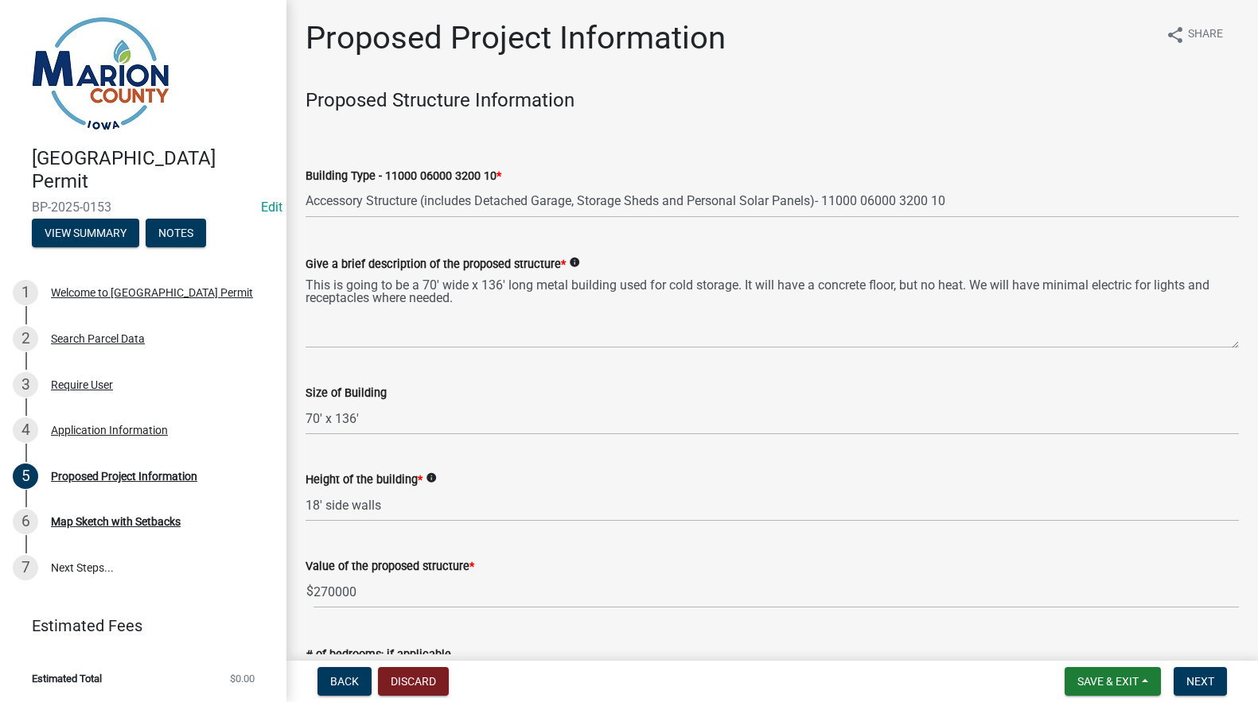
scroll to position [353, 0]
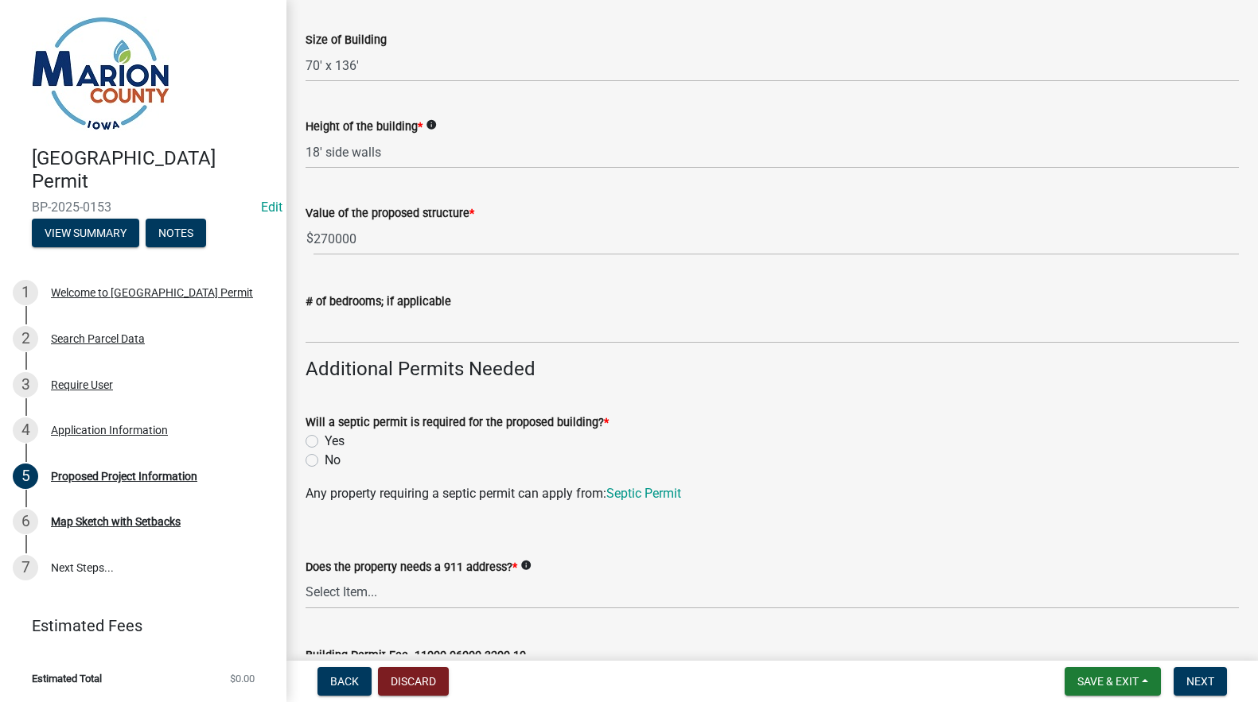
click at [325, 463] on label "No" at bounding box center [333, 460] width 16 height 19
click at [325, 461] on input "No" at bounding box center [330, 456] width 10 height 10
radio input "true"
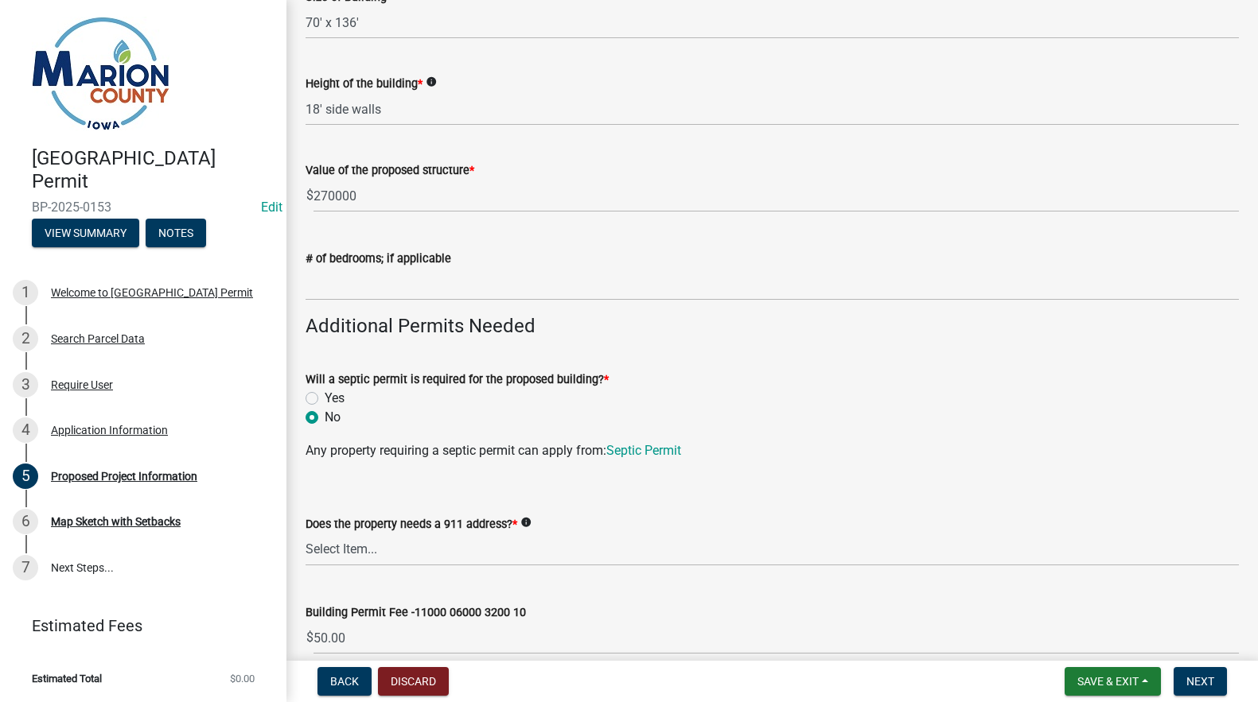
scroll to position [433, 0]
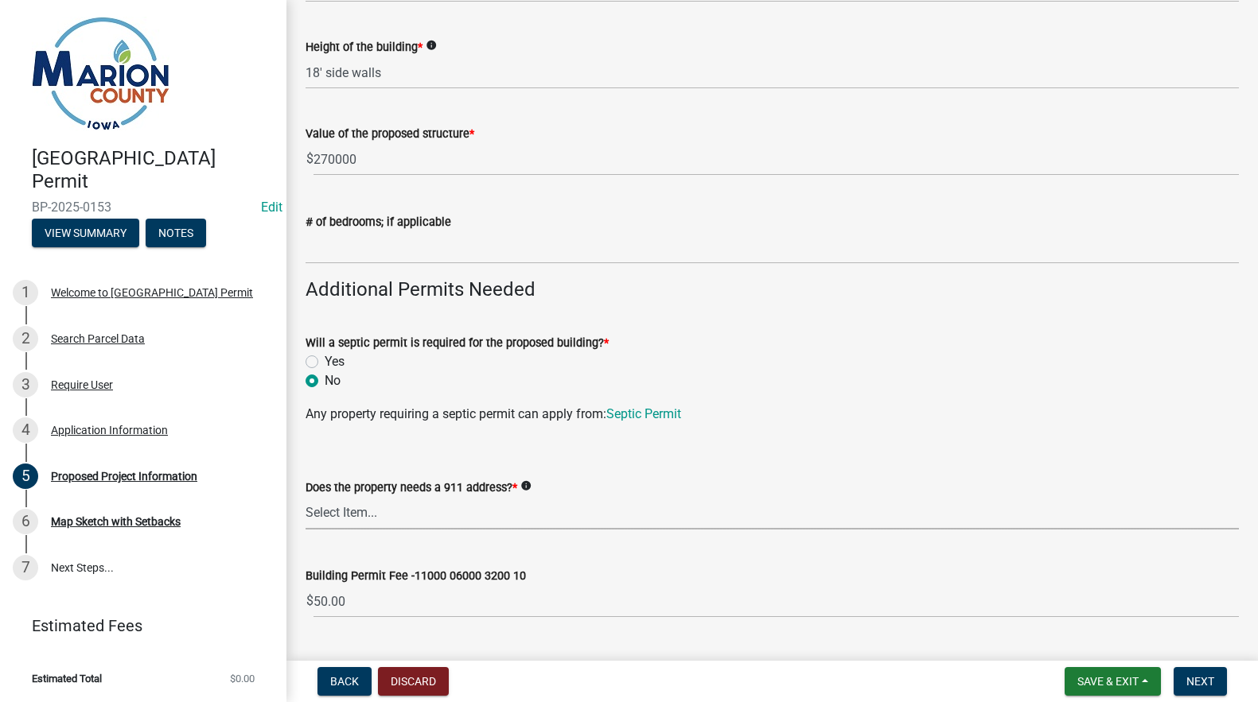
click at [313, 515] on select "Select Item... Yes No" at bounding box center [771, 513] width 933 height 33
click at [305, 497] on select "Select Item... Yes No" at bounding box center [771, 513] width 933 height 33
select select "7ee9b347-9d60-4880-bc15-13e3f262939b"
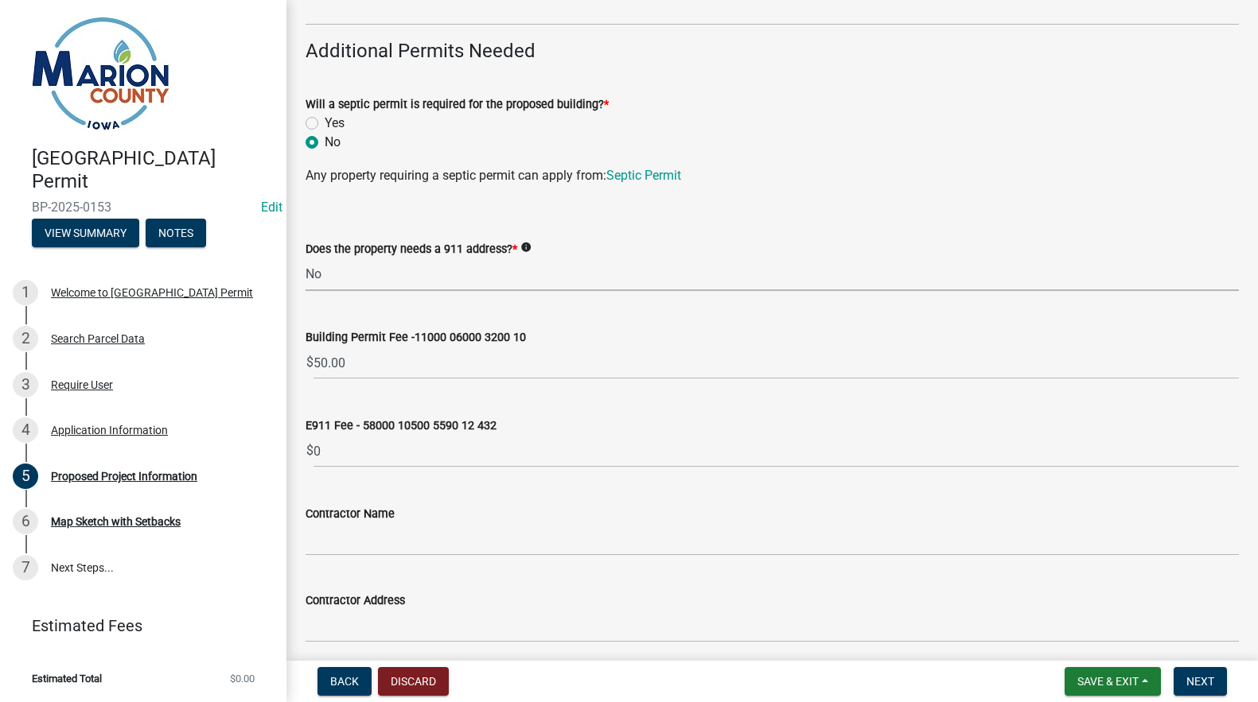
scroll to position [830, 0]
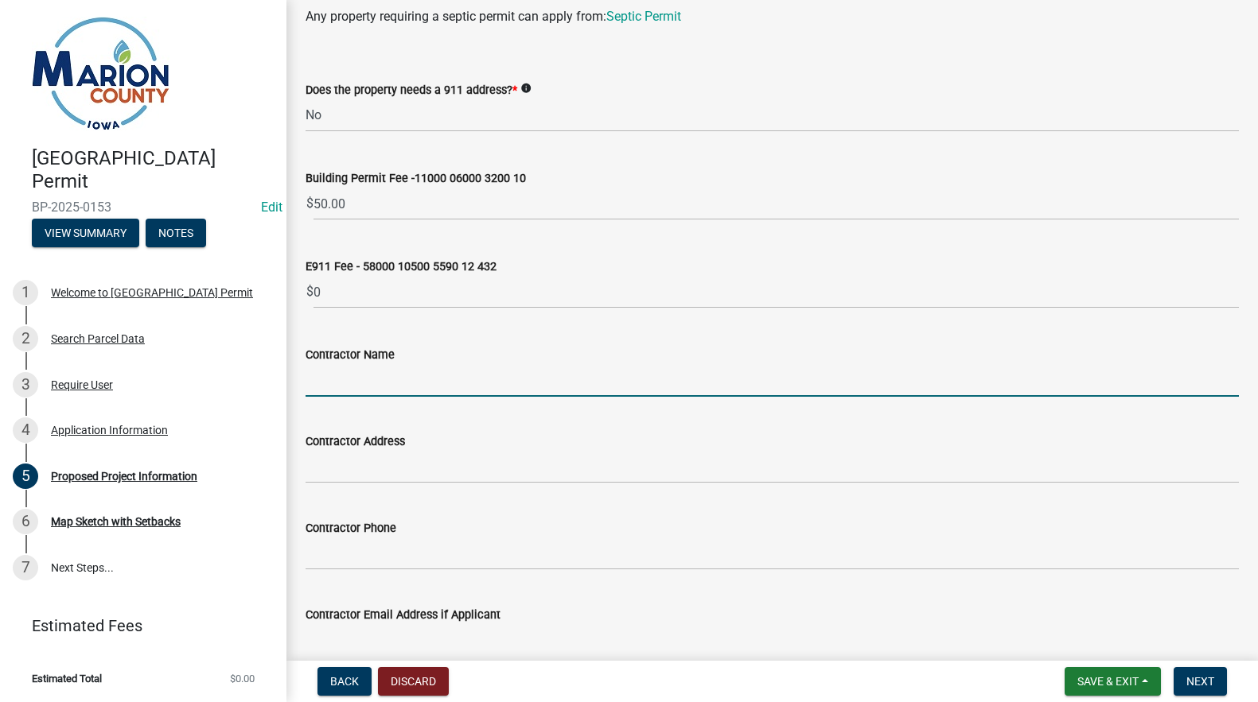
click at [344, 383] on input "Contractor Name" at bounding box center [771, 380] width 933 height 33
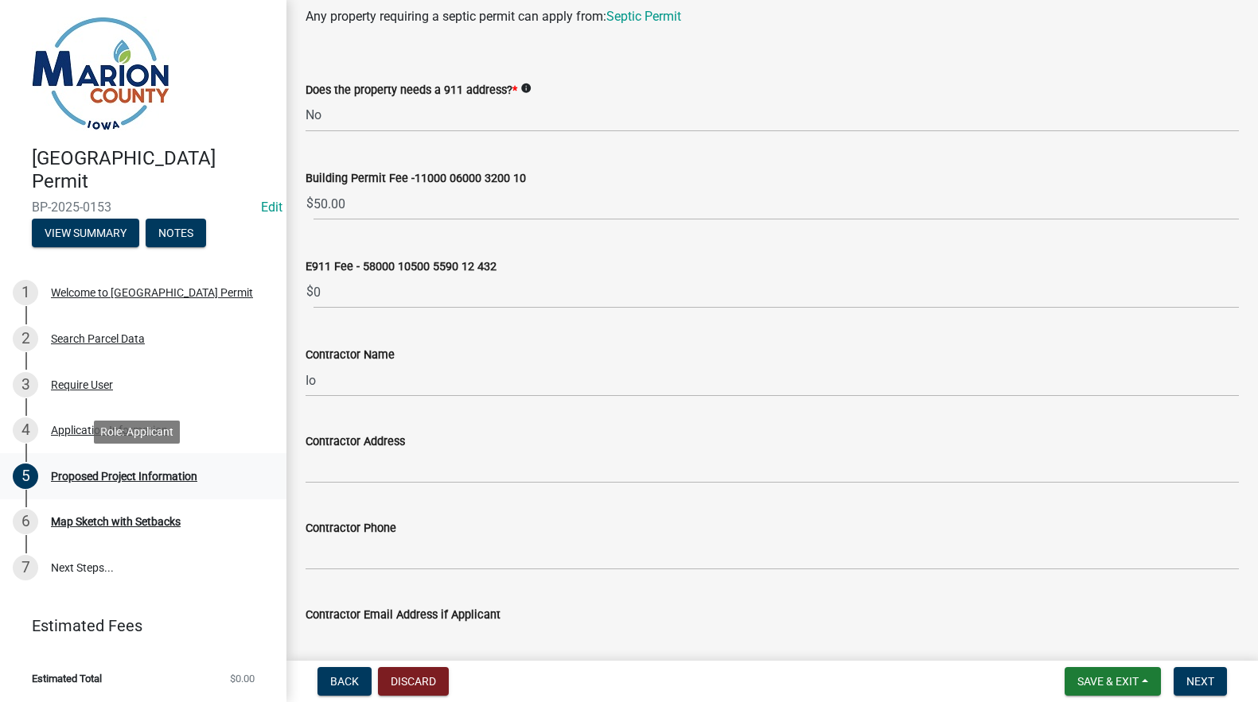
scroll to position [1, 0]
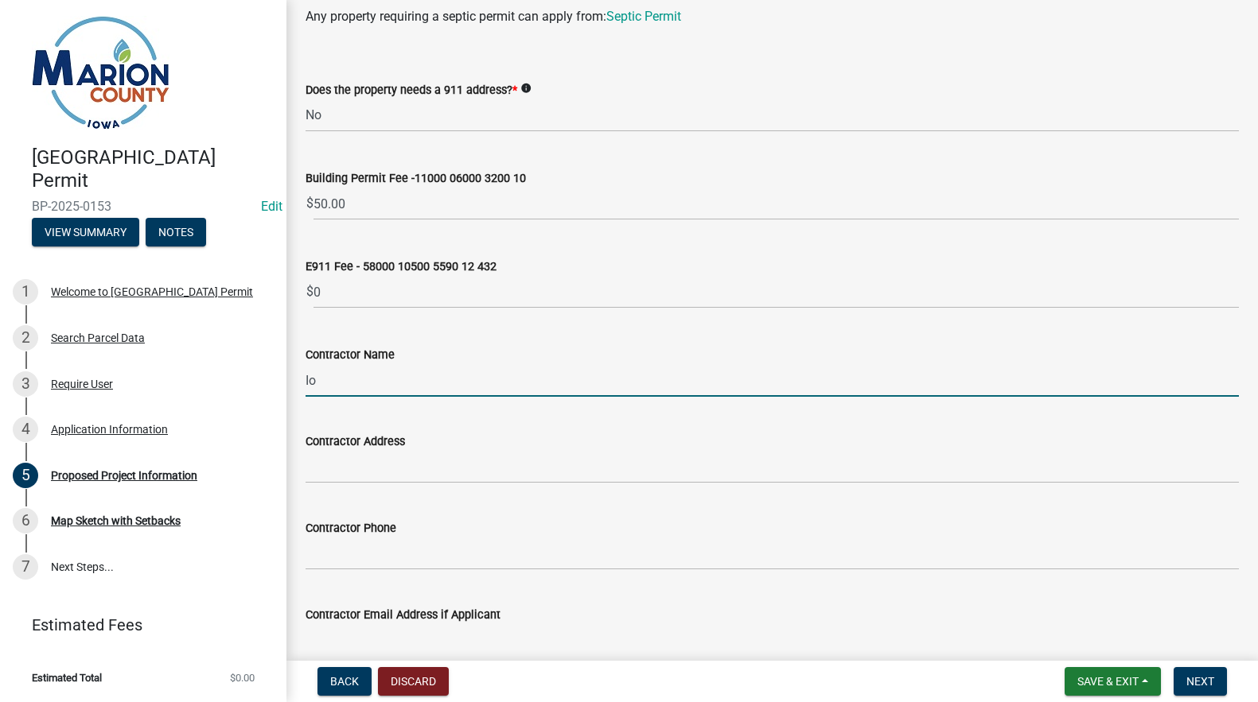
click at [347, 381] on input "Io" at bounding box center [771, 380] width 933 height 33
type input "[US_STATE] Builder, LLC"
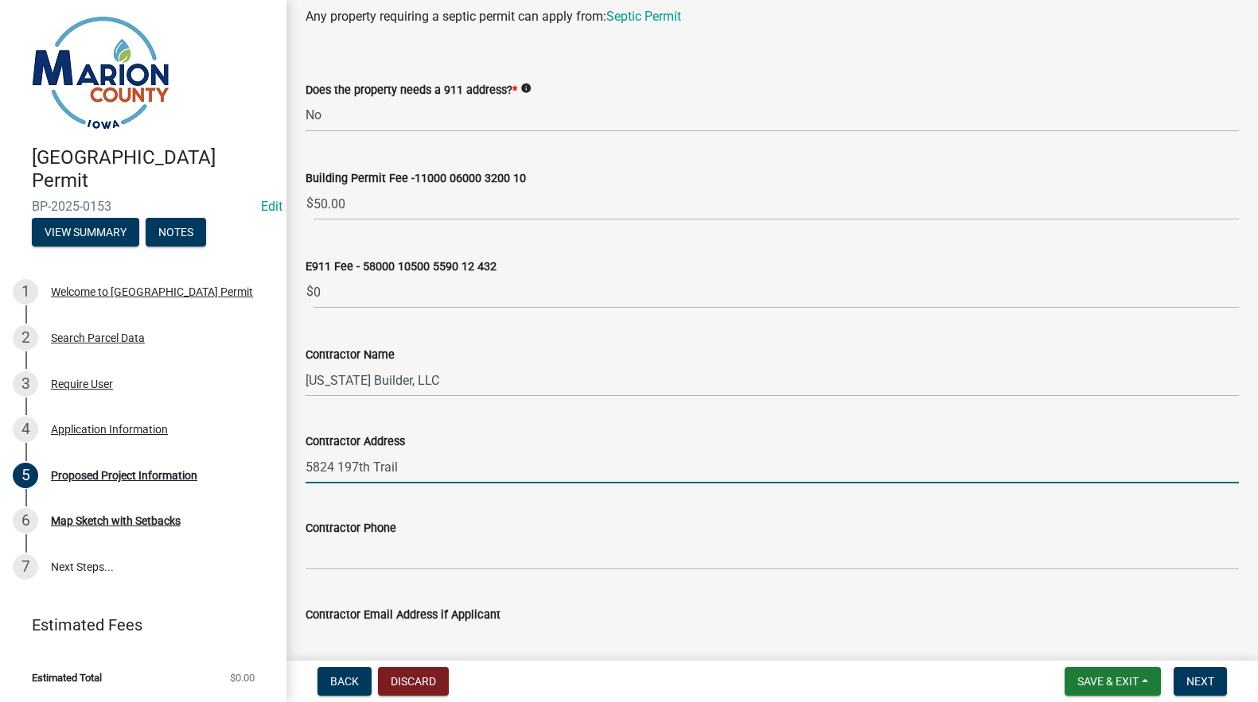
type input "5824 197th Trail"
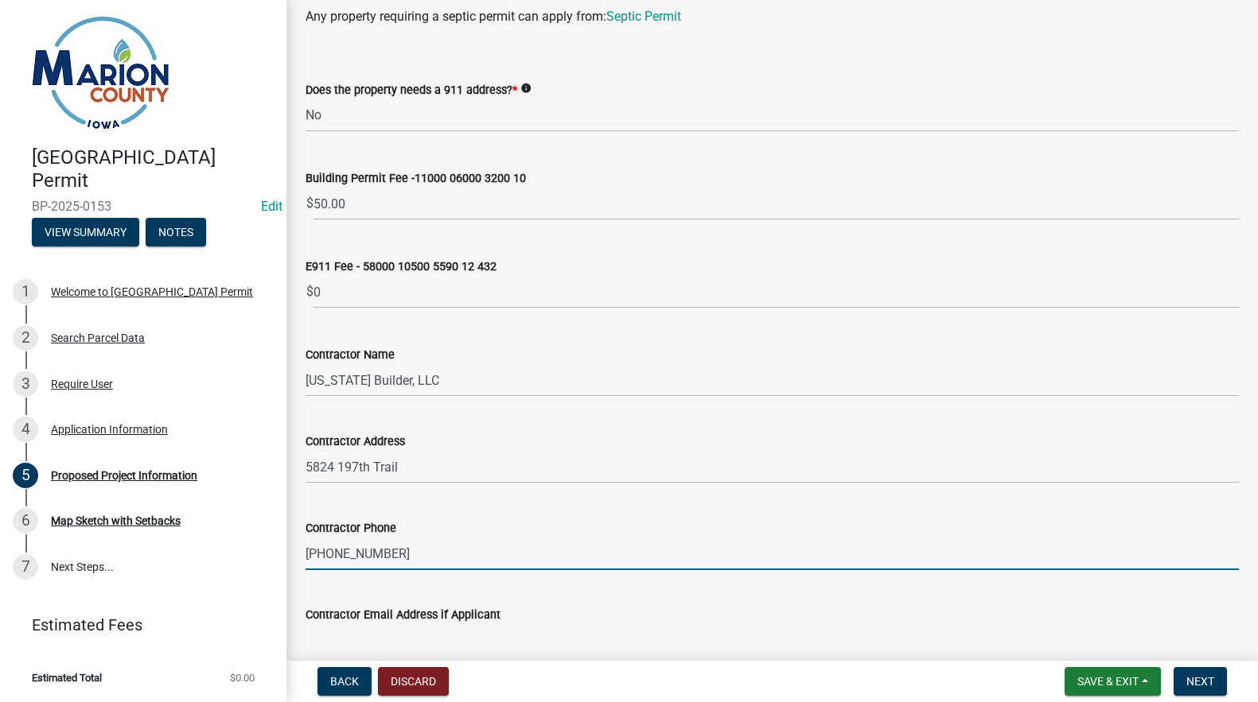
type input "[PHONE_NUMBER]"
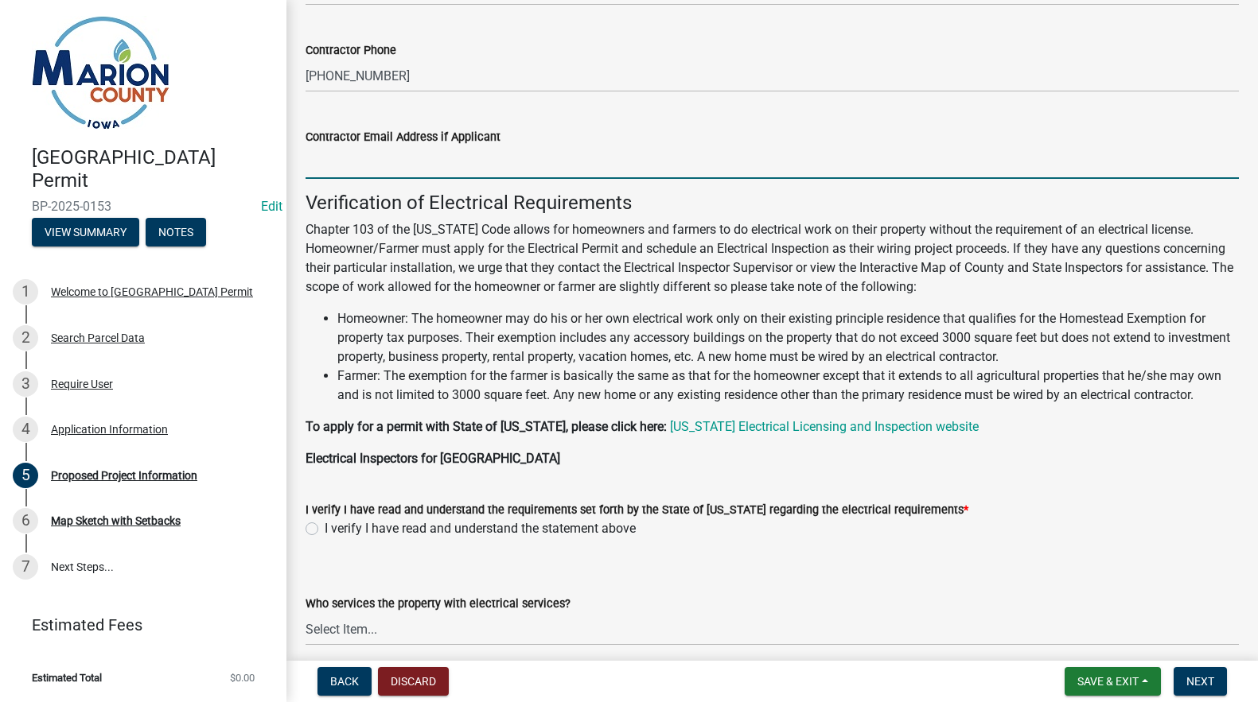
scroll to position [1310, 0]
click at [325, 537] on label "I verify I have read and understand the statement above" at bounding box center [480, 527] width 311 height 19
click at [325, 528] on input "I verify I have read and understand the statement above" at bounding box center [330, 523] width 10 height 10
radio input "true"
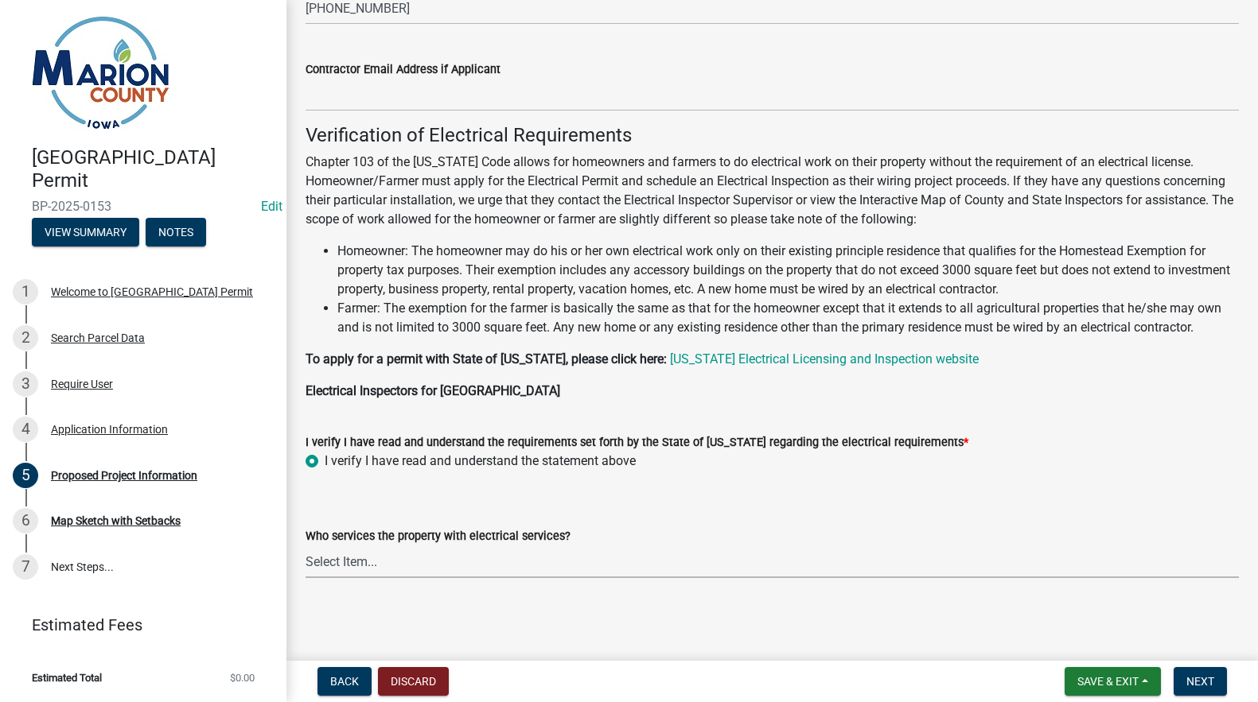
click at [353, 569] on select "Select Item... Pella REC MidAmerican Energy Other" at bounding box center [771, 562] width 933 height 33
click at [305, 546] on select "Select Item... Pella REC MidAmerican Energy Other" at bounding box center [771, 562] width 933 height 33
select select "c01c0ffe-a9ad-46ba-80d8-07ee8e46f3b2"
click at [1189, 681] on span "Next" at bounding box center [1200, 681] width 28 height 13
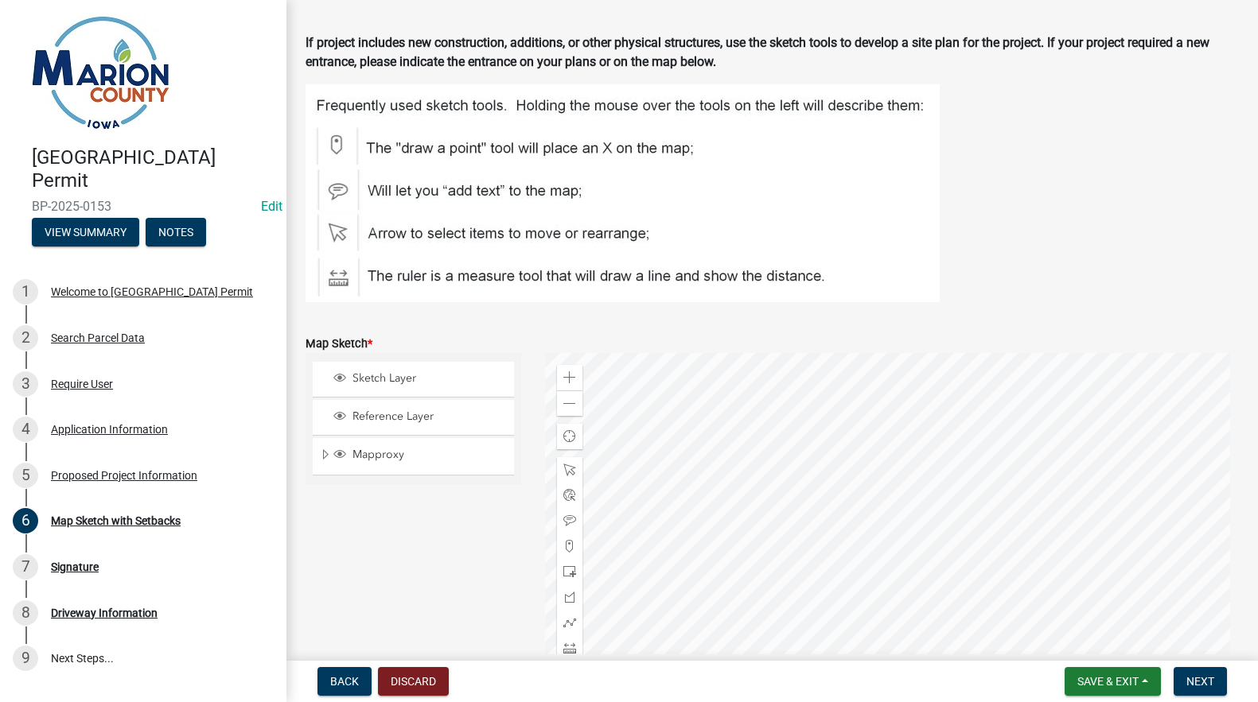
scroll to position [159, 0]
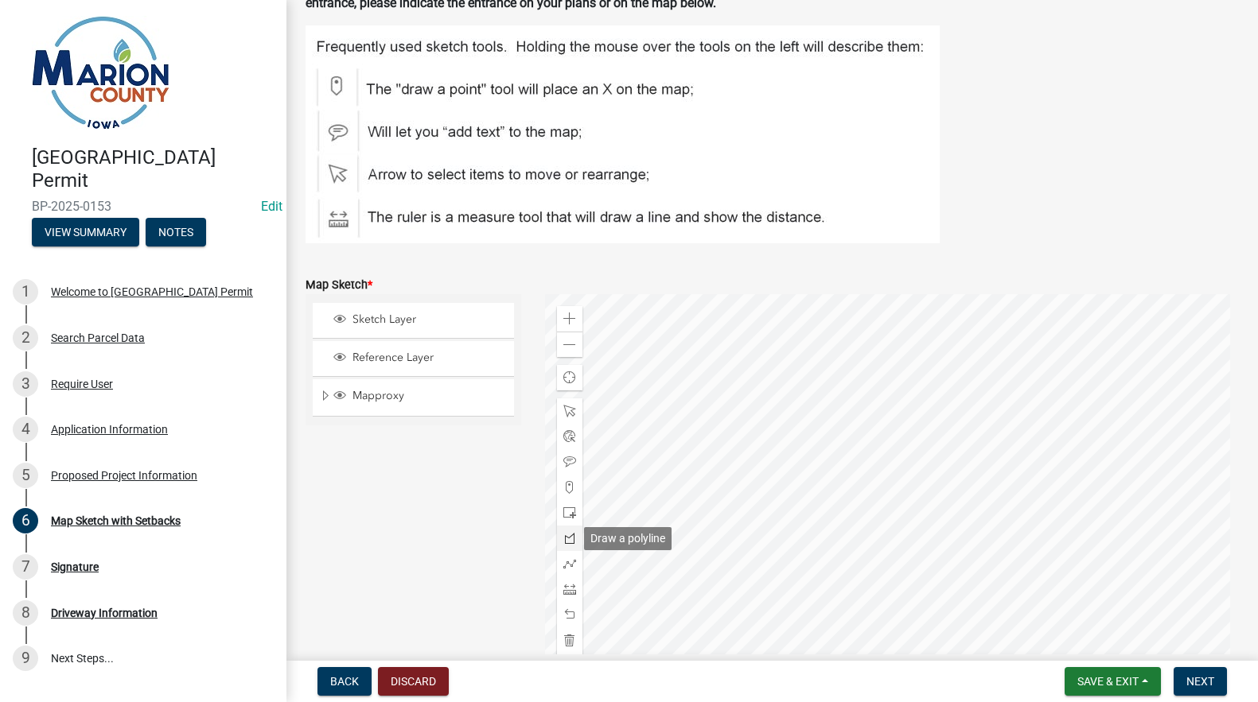
click at [564, 535] on span at bounding box center [569, 538] width 13 height 13
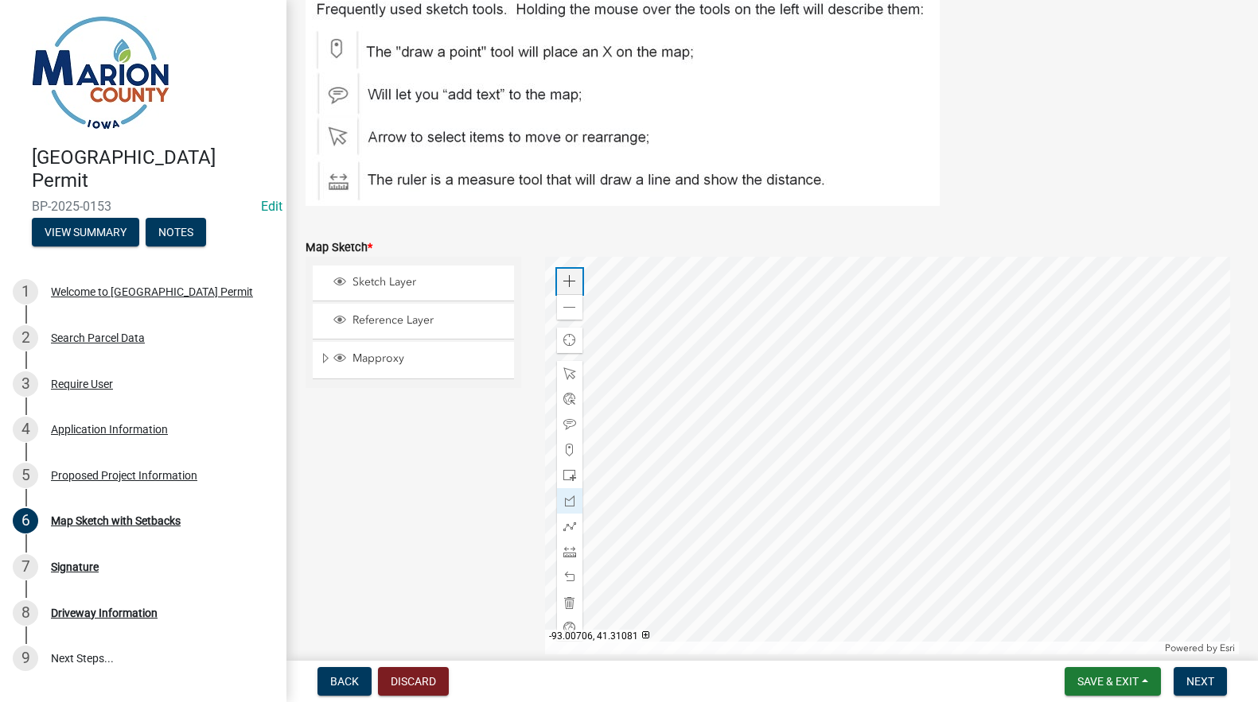
click at [566, 284] on span at bounding box center [569, 281] width 13 height 13
click at [845, 320] on div at bounding box center [892, 456] width 694 height 398
click at [871, 333] on div at bounding box center [892, 456] width 694 height 398
click at [839, 395] on div at bounding box center [892, 456] width 694 height 398
click at [813, 381] on div at bounding box center [892, 456] width 694 height 398
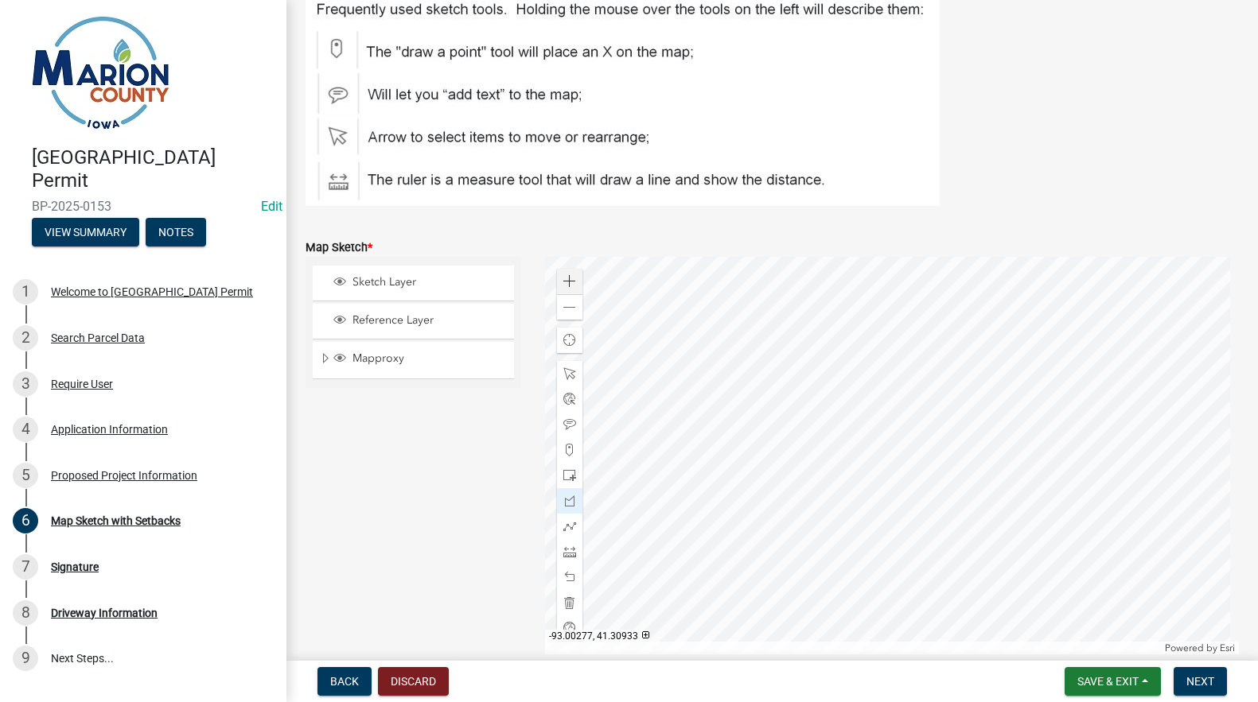
click at [813, 381] on div at bounding box center [892, 456] width 694 height 398
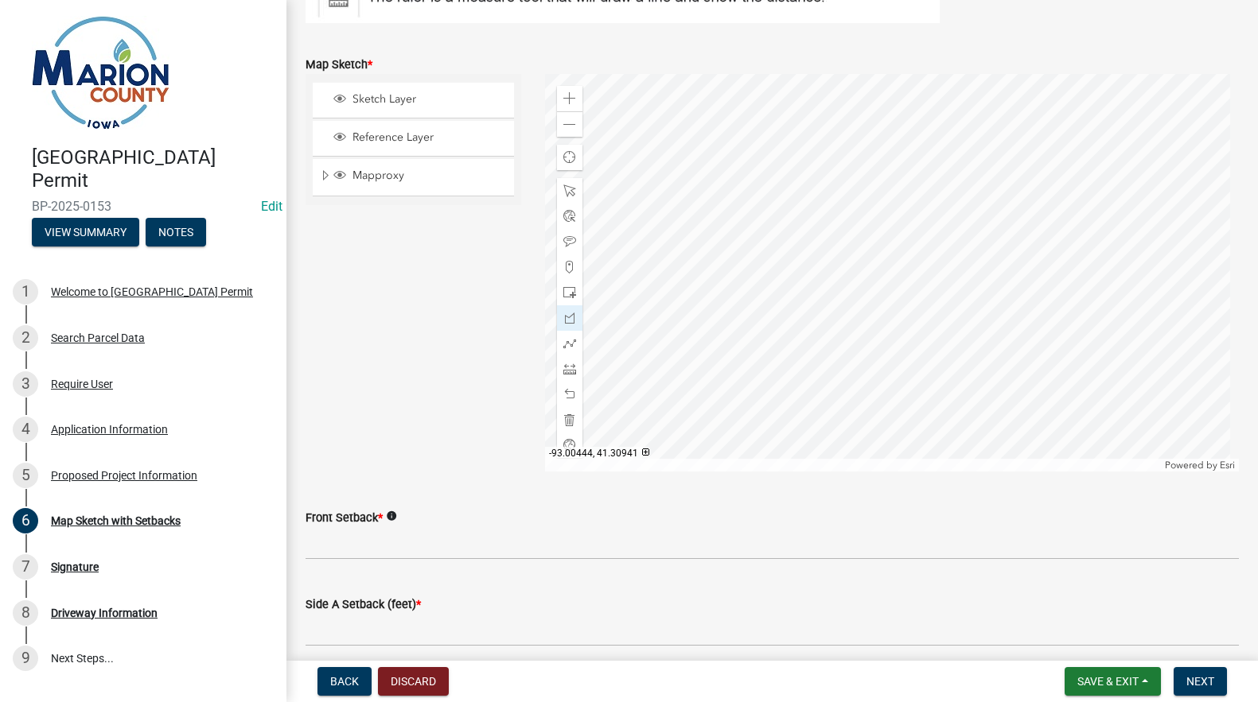
scroll to position [276, 0]
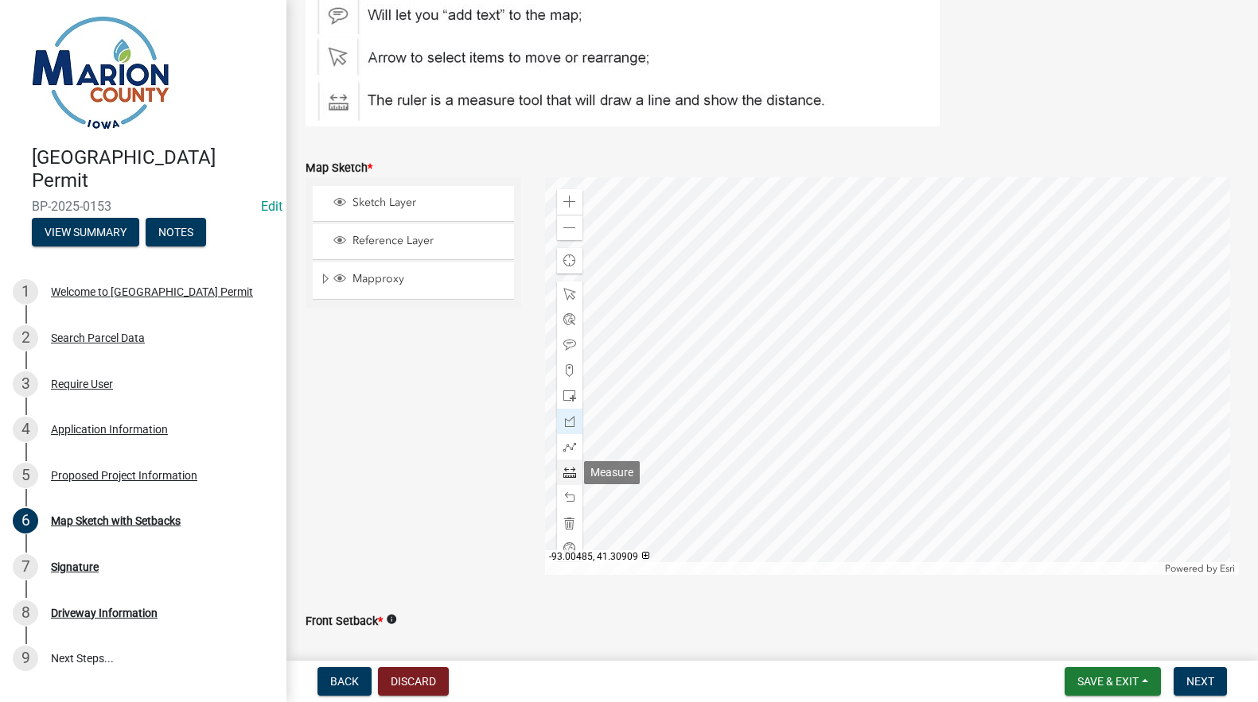
click at [569, 469] on span at bounding box center [569, 472] width 13 height 13
click at [840, 315] on div at bounding box center [892, 376] width 694 height 398
click at [750, 483] on div at bounding box center [892, 376] width 694 height 398
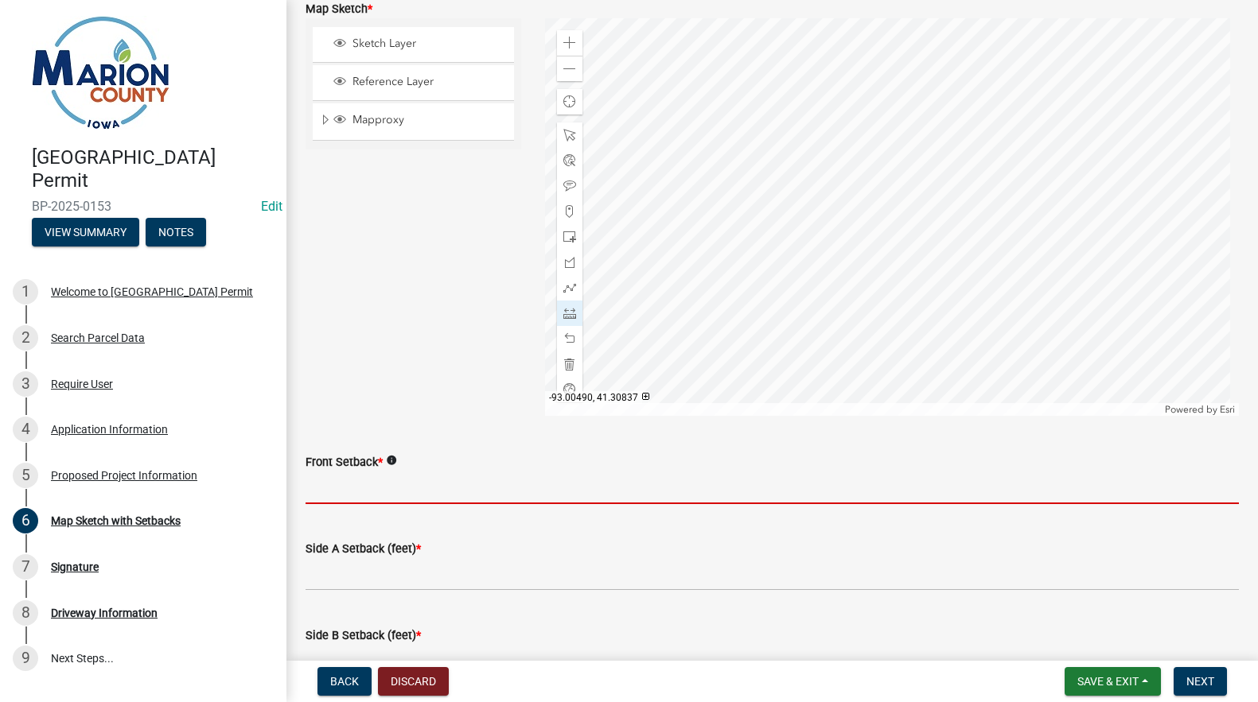
click at [338, 496] on input "Front Setback *" at bounding box center [771, 488] width 933 height 33
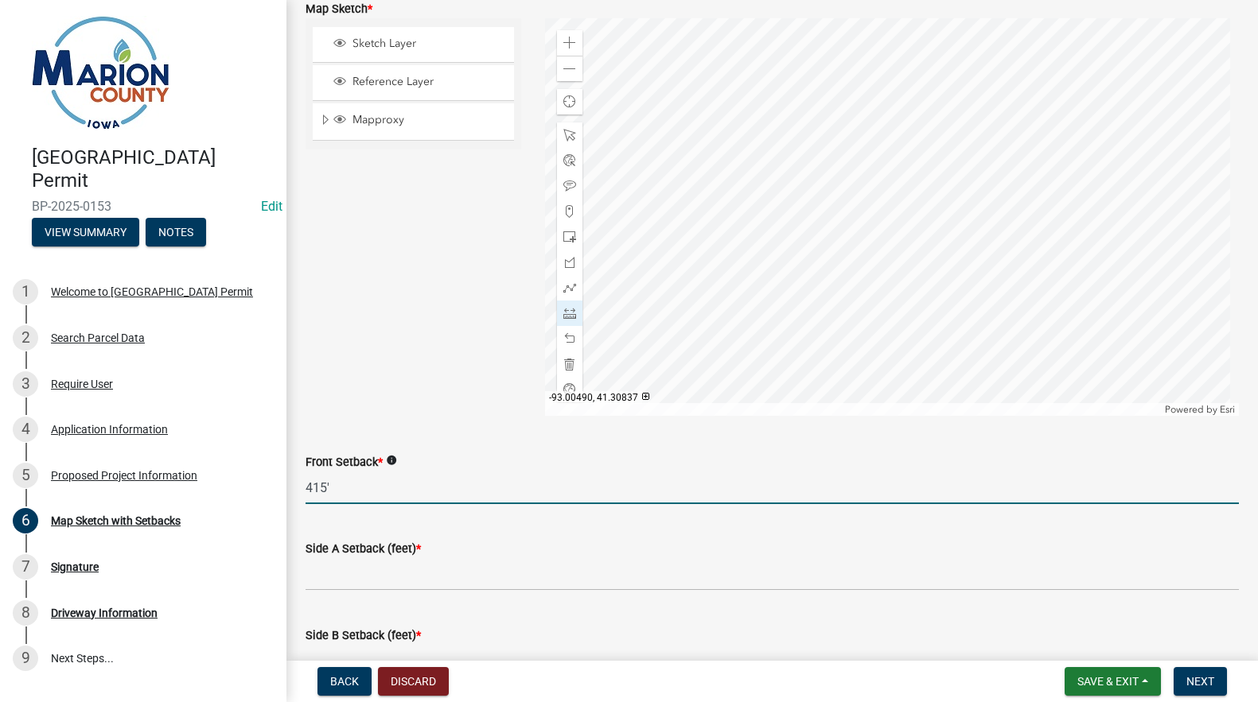
type input "415'"
drag, startPoint x: 329, startPoint y: 593, endPoint x: 330, endPoint y: 585, distance: 8.0
click at [330, 590] on wm-data-entity-input "Side A Setback (feet) *" at bounding box center [771, 560] width 933 height 87
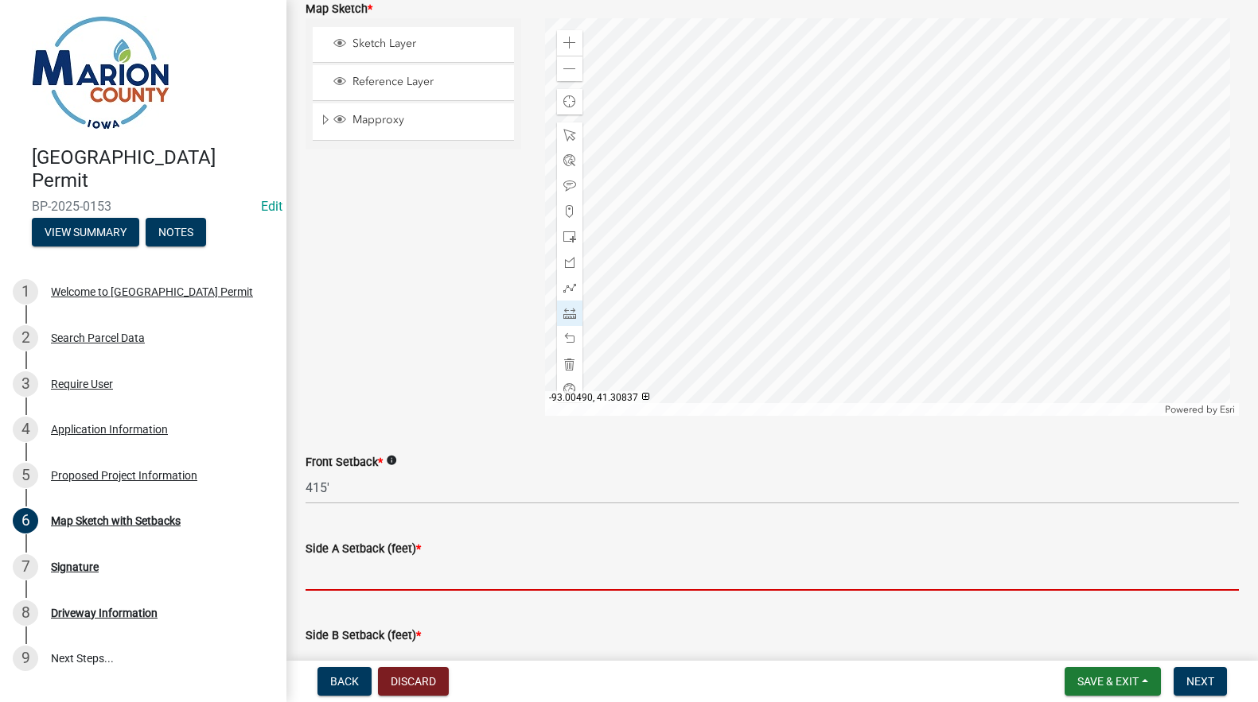
click at [332, 578] on input "Side A Setback (feet) *" at bounding box center [771, 574] width 933 height 33
click at [826, 119] on div at bounding box center [892, 217] width 694 height 398
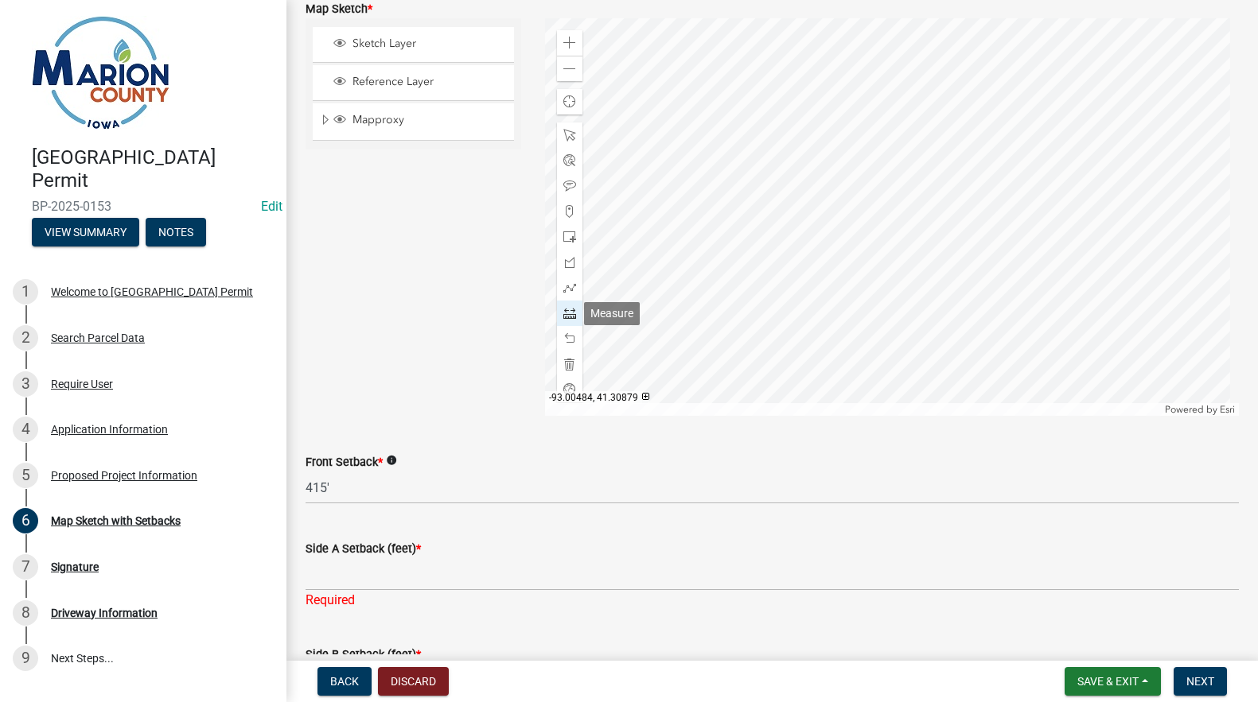
click at [568, 312] on span at bounding box center [569, 313] width 13 height 13
click at [843, 82] on div at bounding box center [892, 217] width 694 height 398
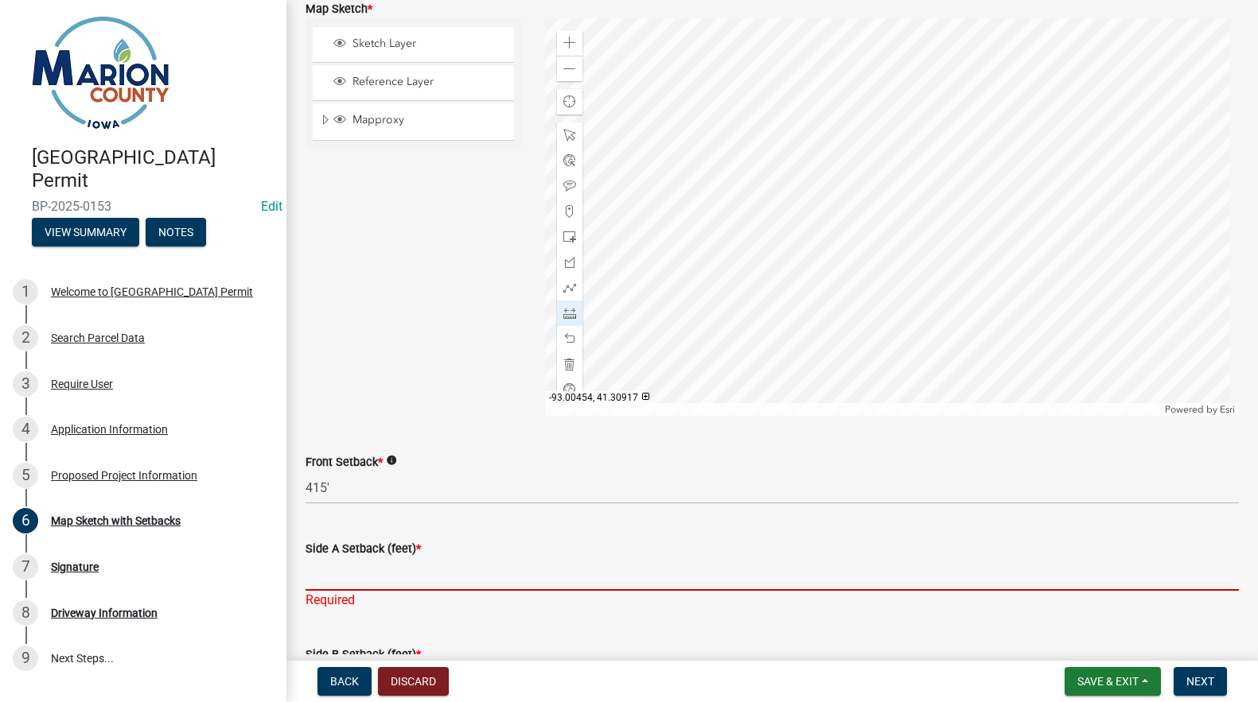
click at [318, 573] on input "Side A Setback (feet) *" at bounding box center [771, 574] width 933 height 33
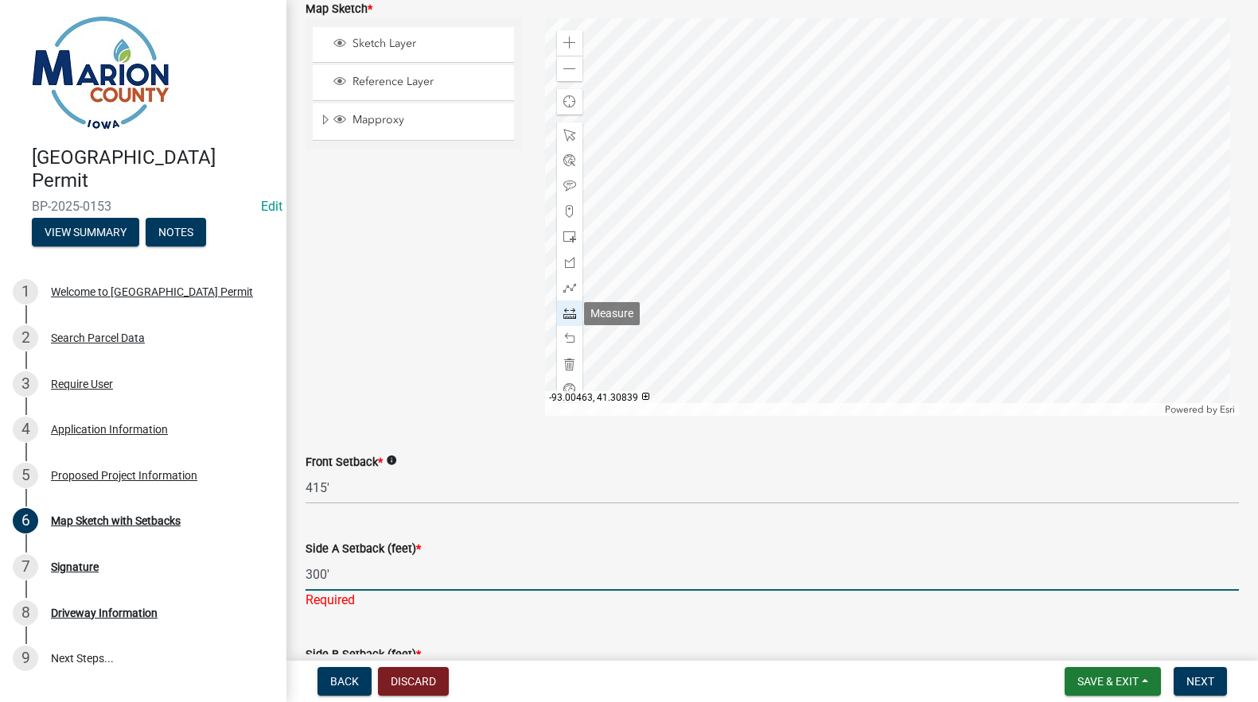
type input "300'"
click at [566, 318] on span at bounding box center [569, 313] width 13 height 13
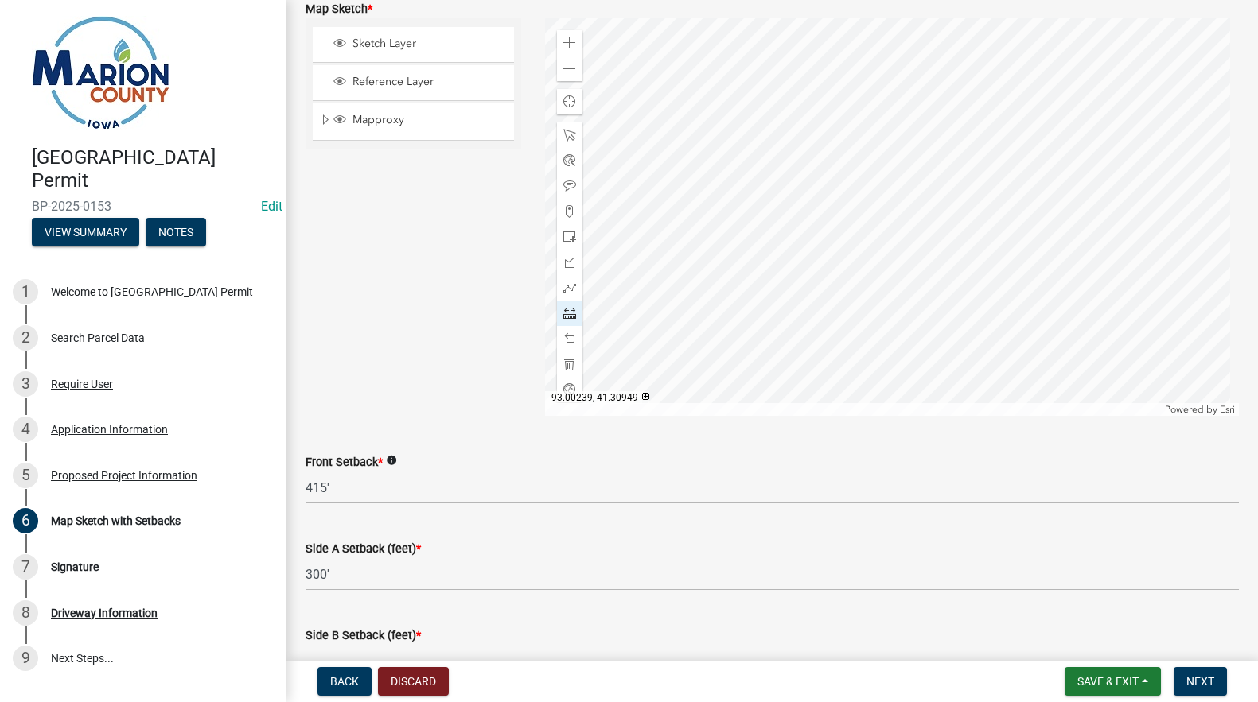
click at [861, 116] on div at bounding box center [892, 217] width 694 height 398
click at [871, 95] on div at bounding box center [892, 217] width 694 height 398
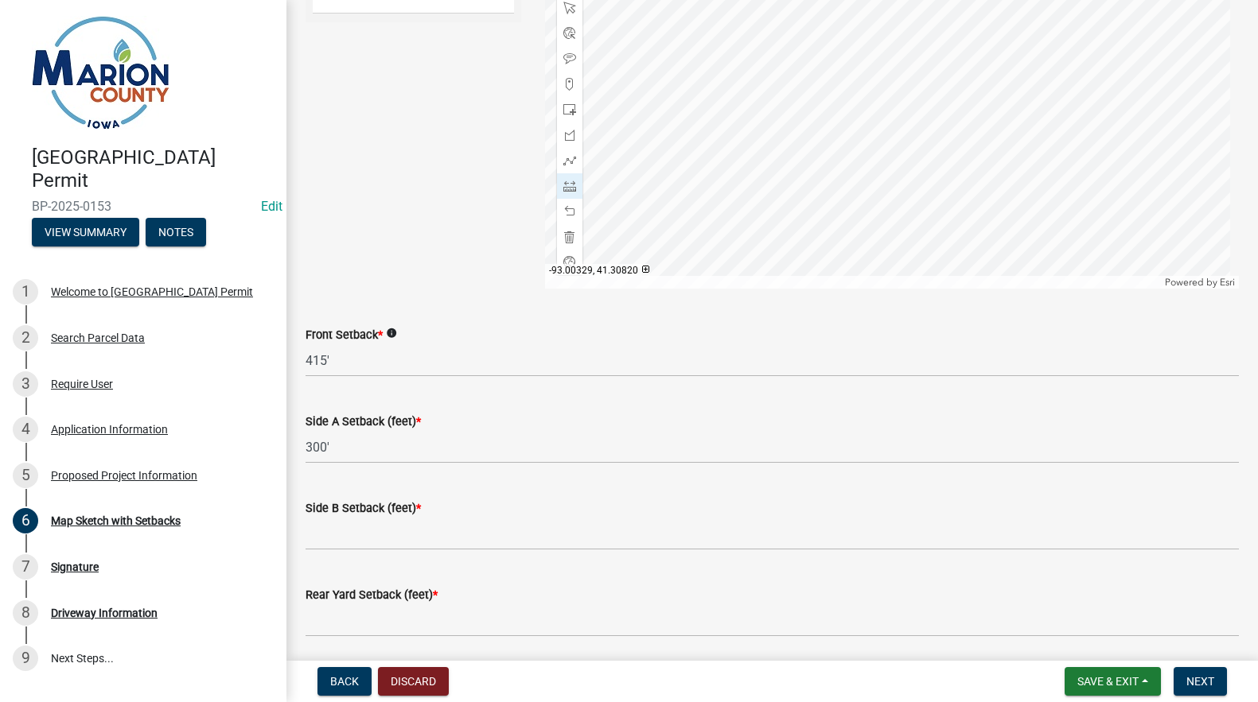
scroll to position [594, 0]
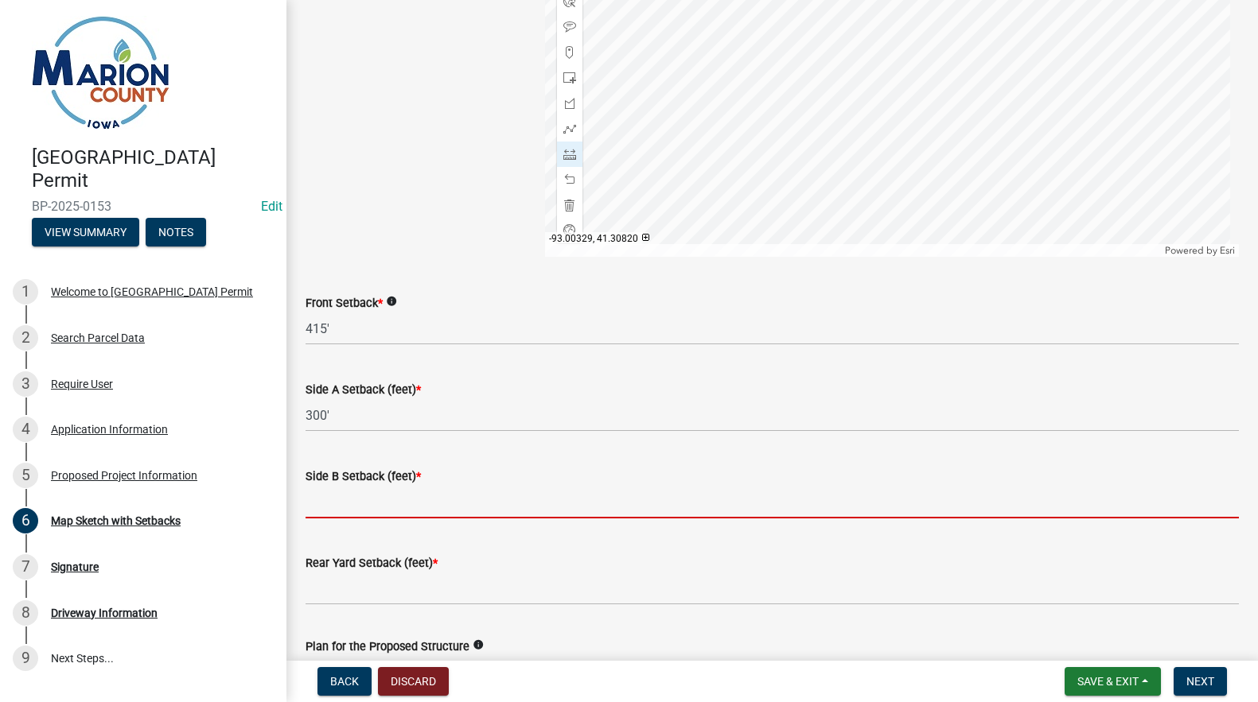
click at [334, 506] on input "Side B Setback (feet) *" at bounding box center [771, 502] width 933 height 33
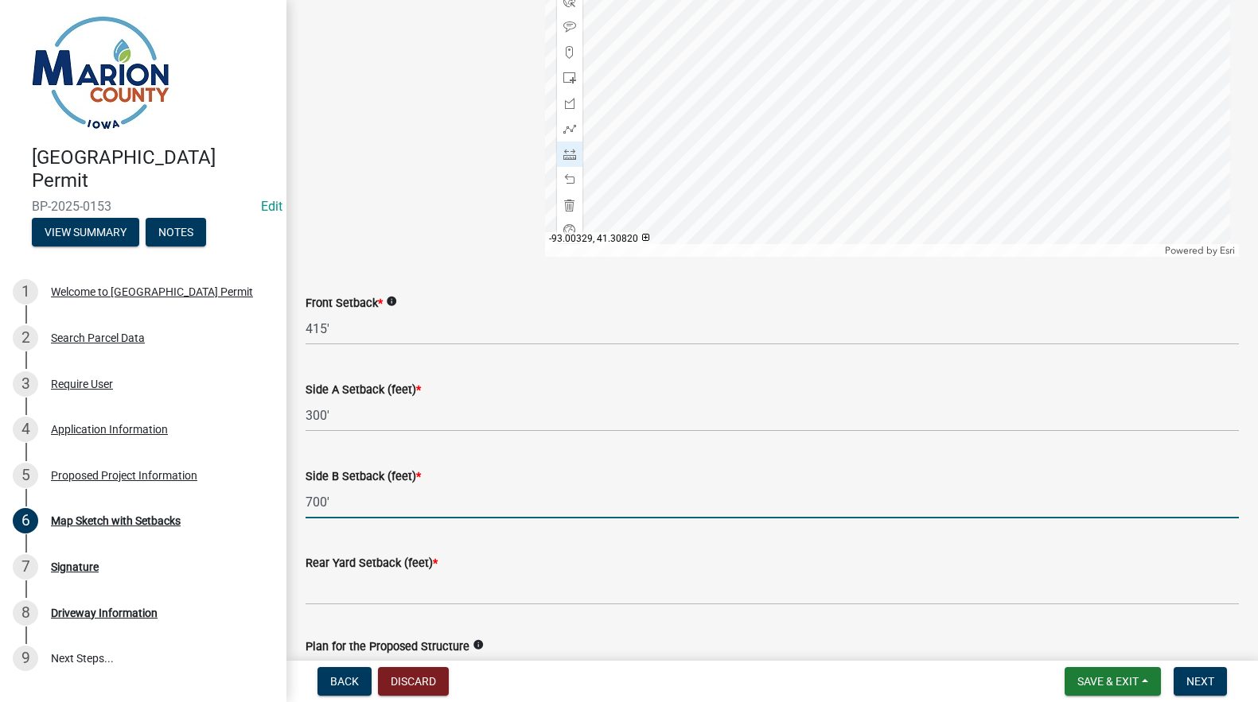
type input "700'"
click at [365, 592] on input "Rear Yard Setback (feet) *" at bounding box center [771, 589] width 933 height 33
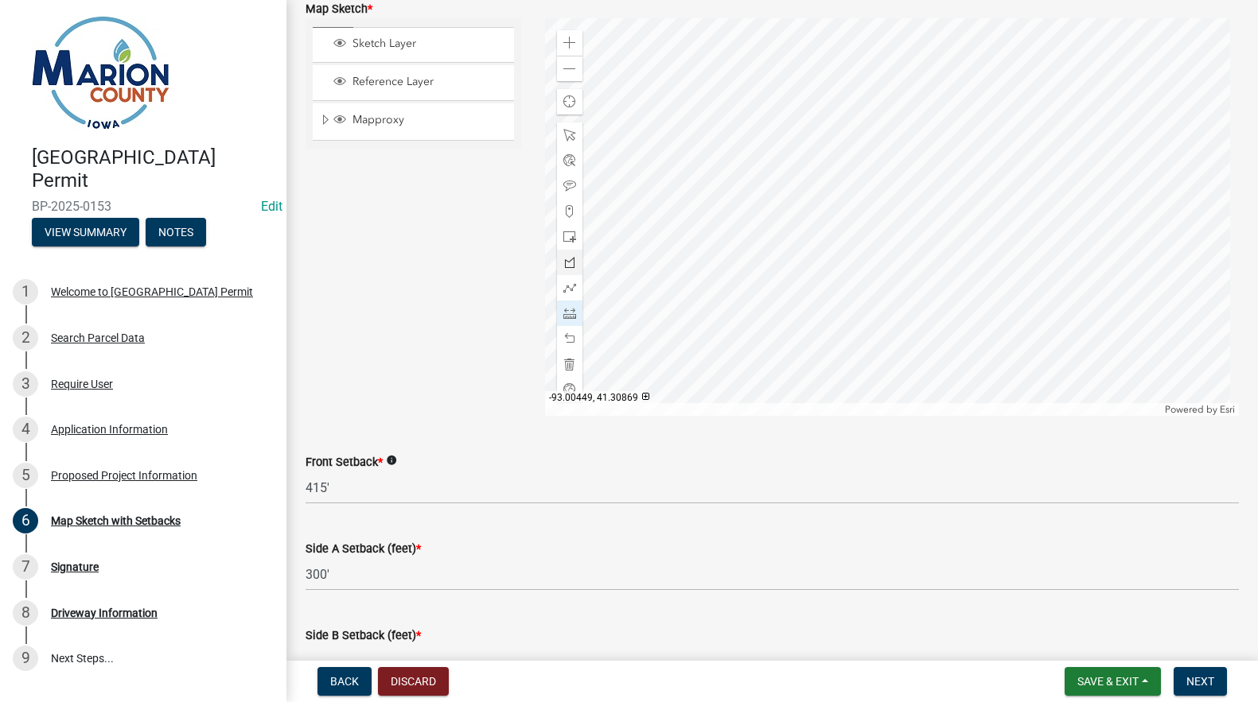
scroll to position [276, 0]
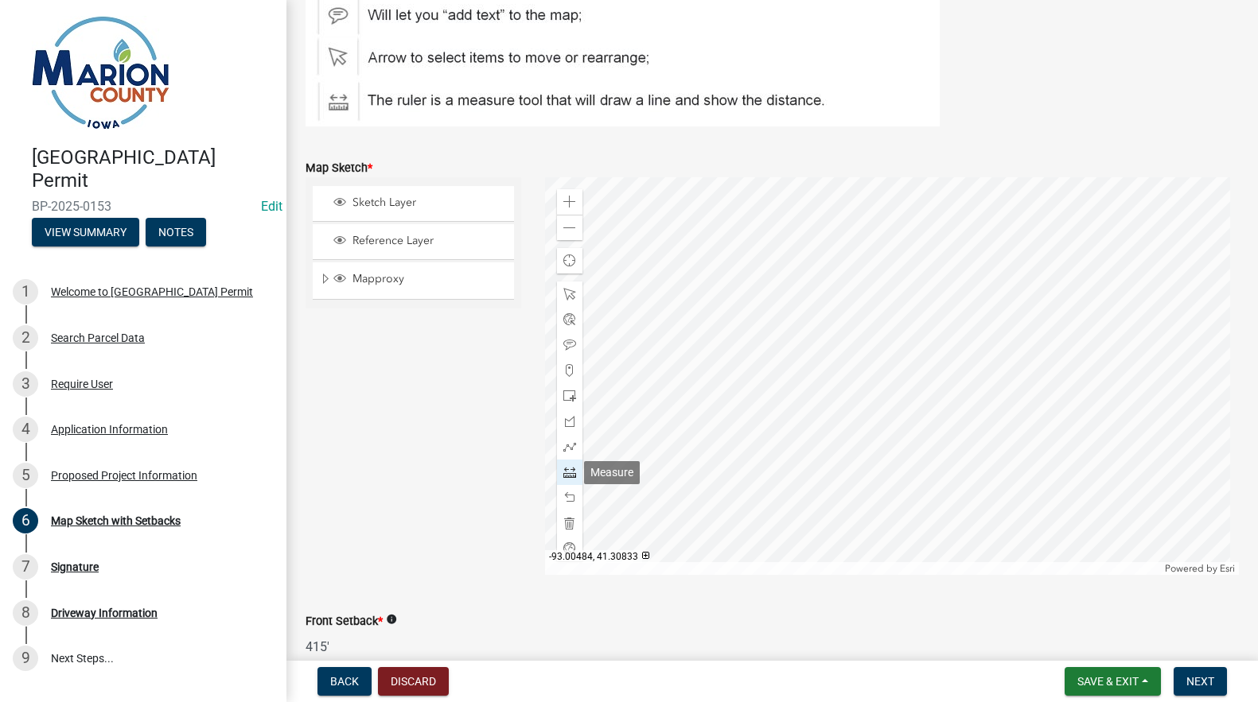
click at [566, 472] on span at bounding box center [569, 472] width 13 height 13
click at [844, 240] on div at bounding box center [892, 376] width 694 height 398
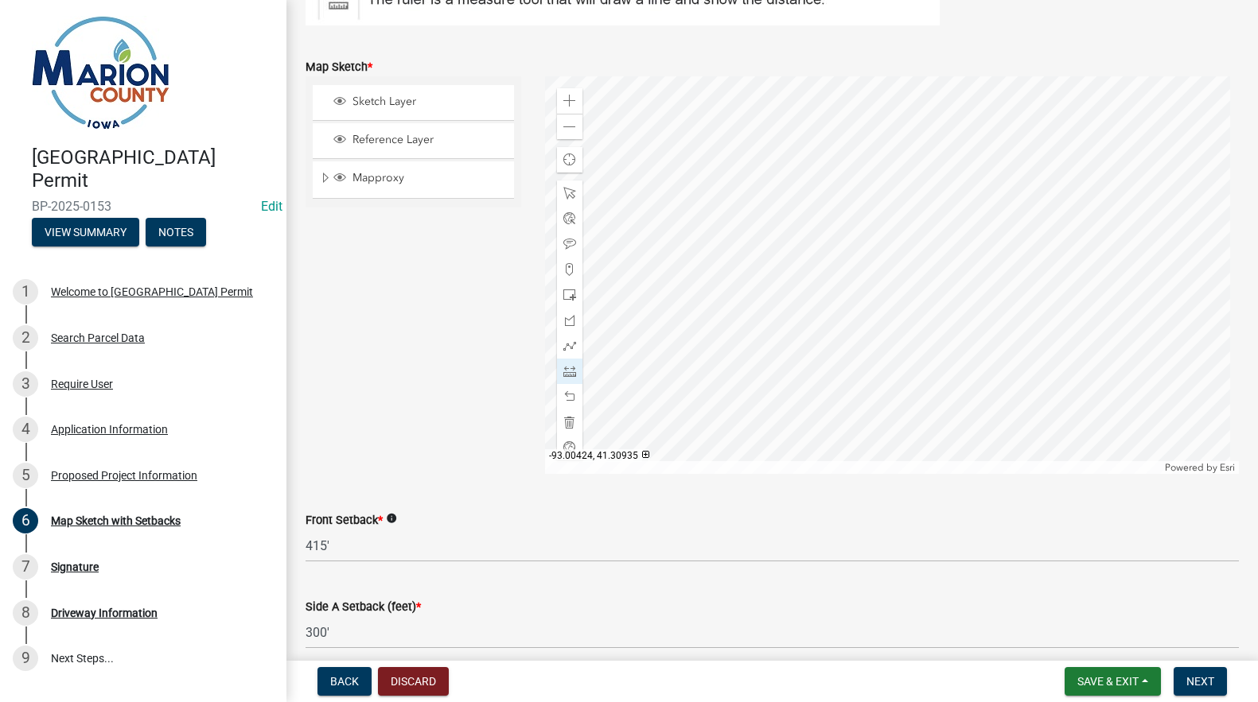
scroll to position [594, 0]
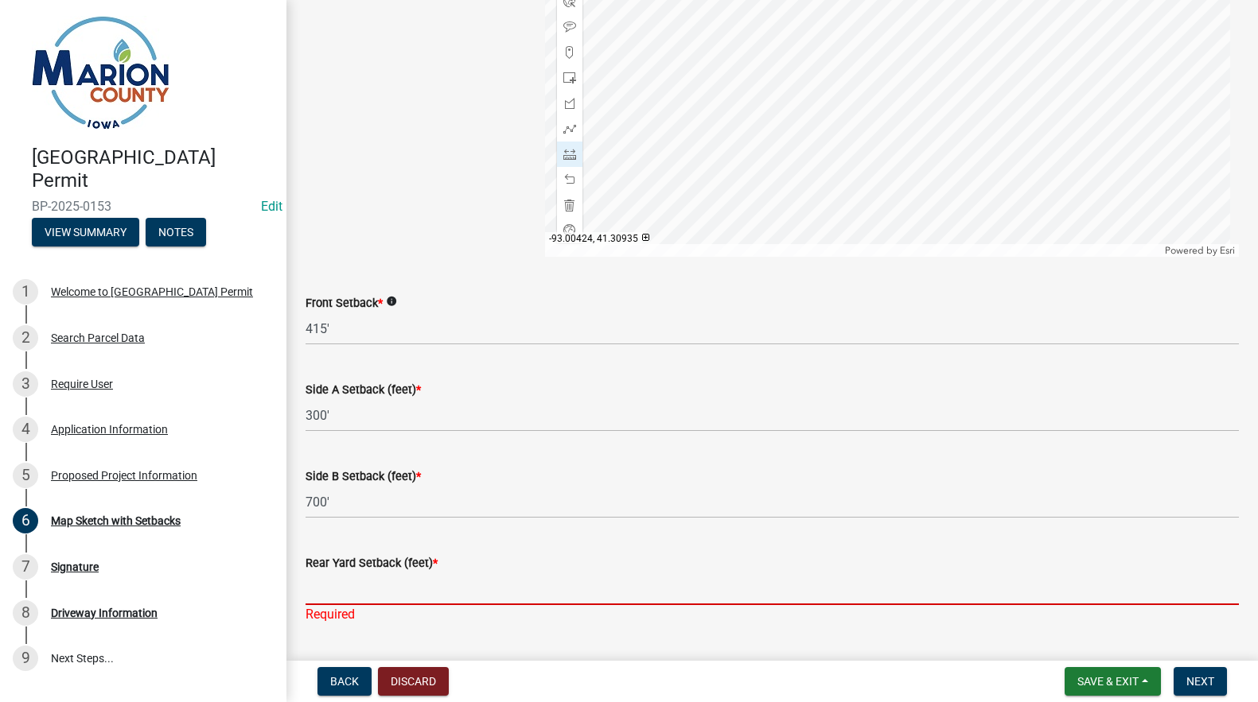
click at [365, 580] on input "Rear Yard Setback (feet) *" at bounding box center [771, 589] width 933 height 33
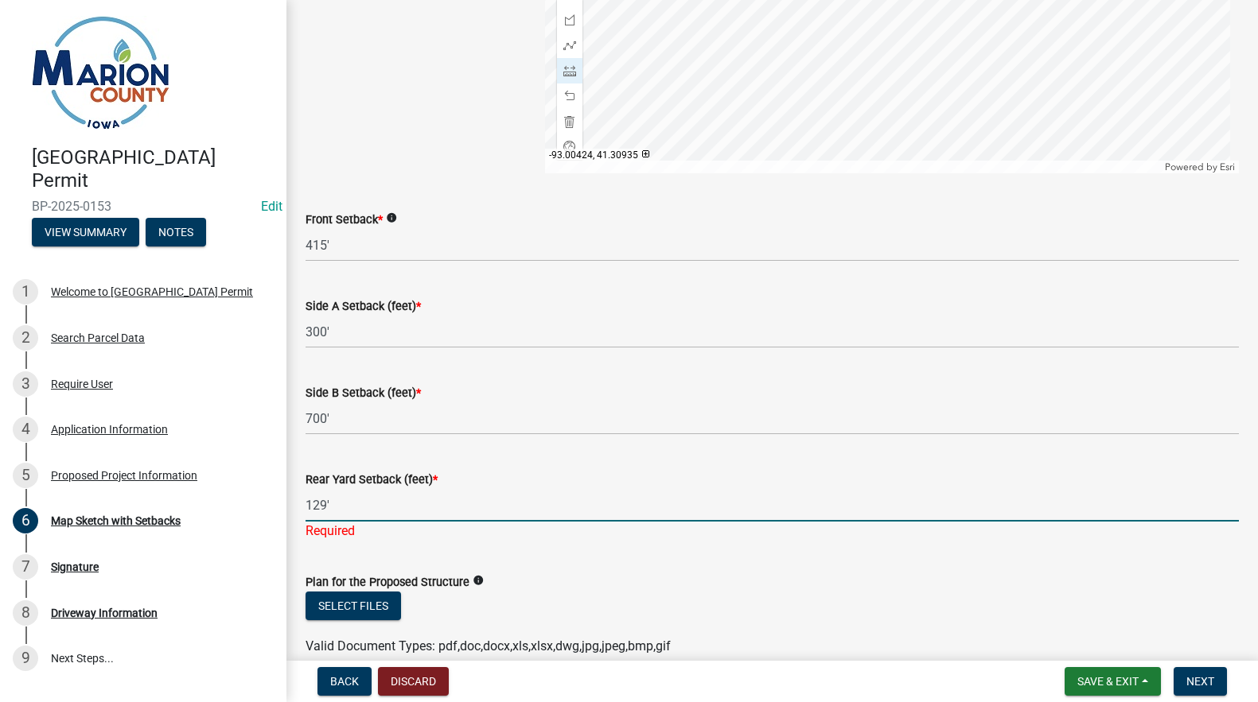
scroll to position [756, 0]
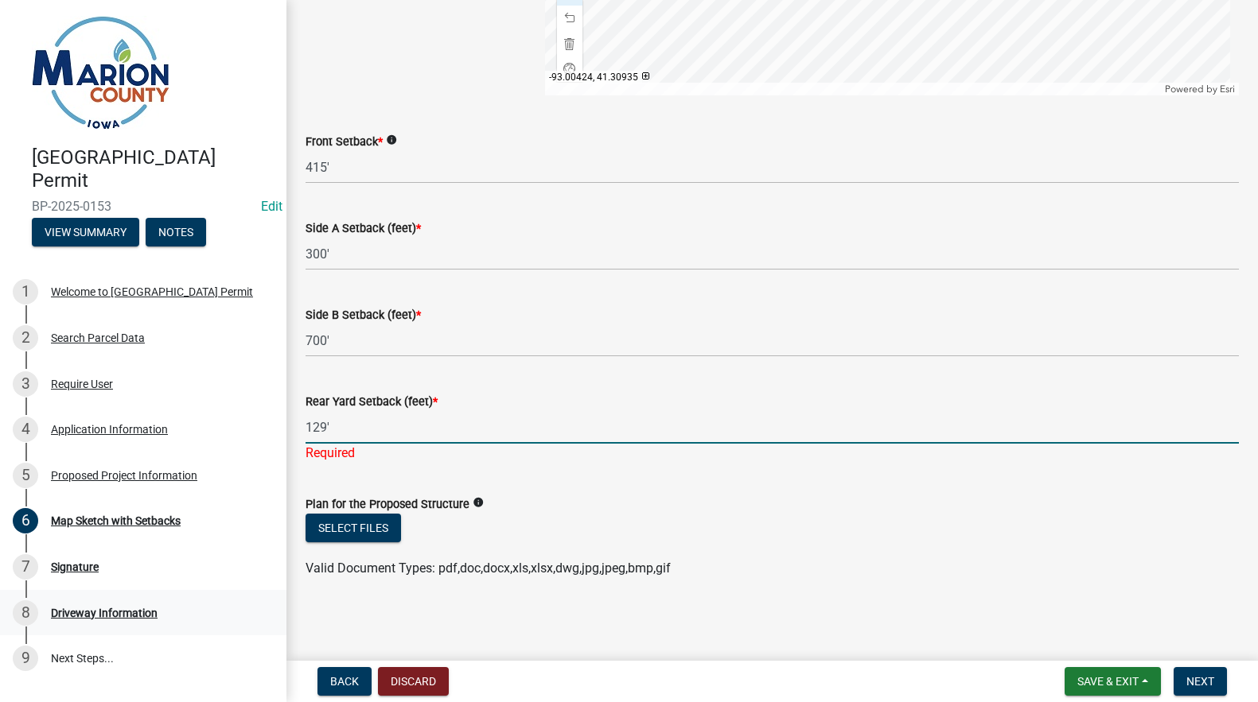
type input "129'"
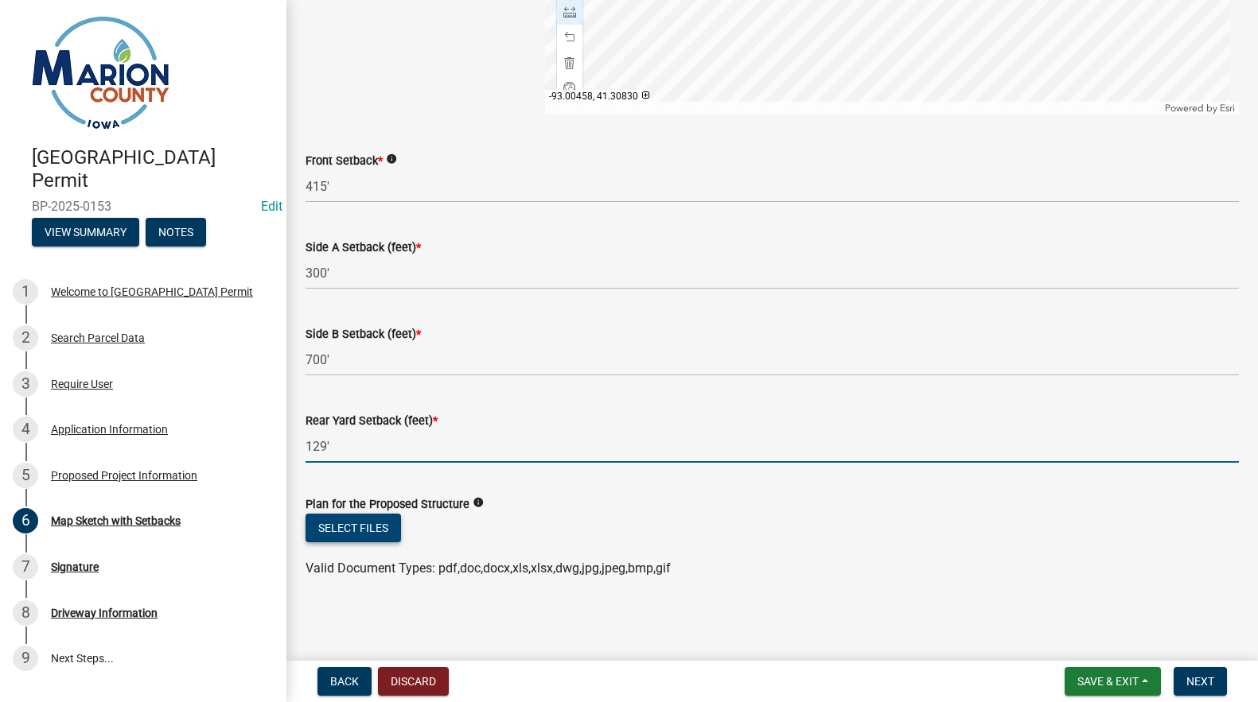
click at [371, 529] on button "Select files" at bounding box center [352, 528] width 95 height 29
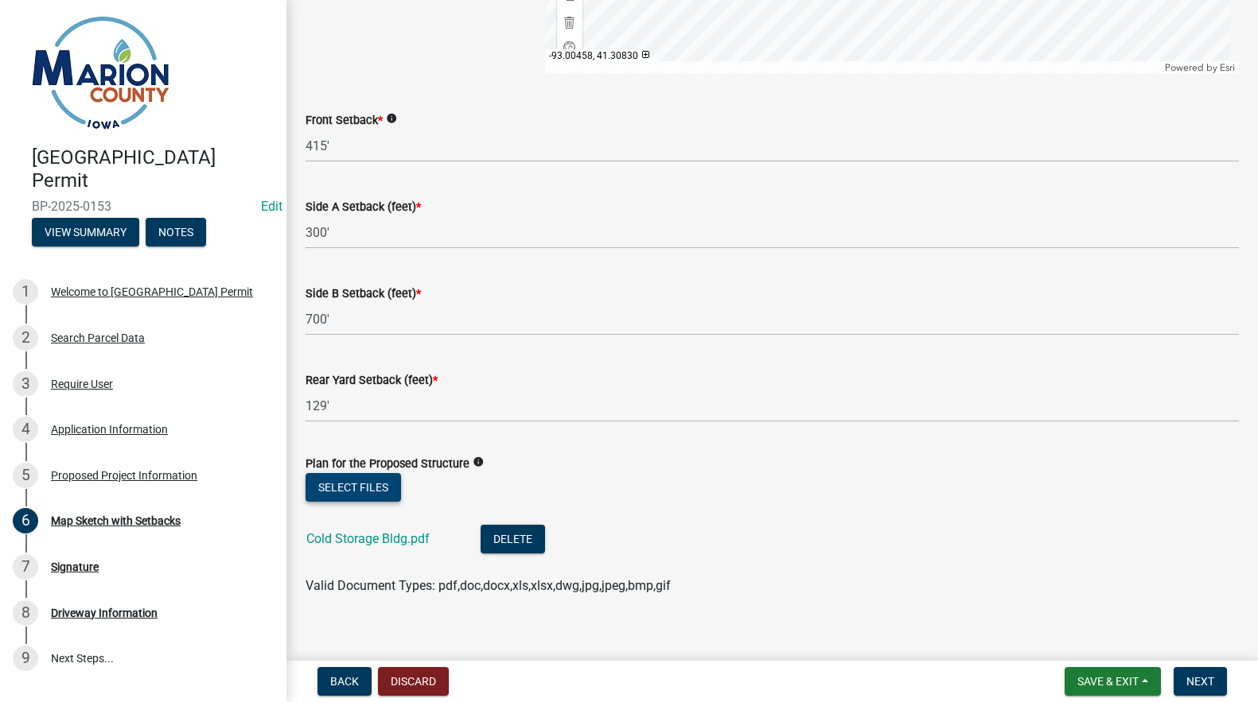
scroll to position [795, 0]
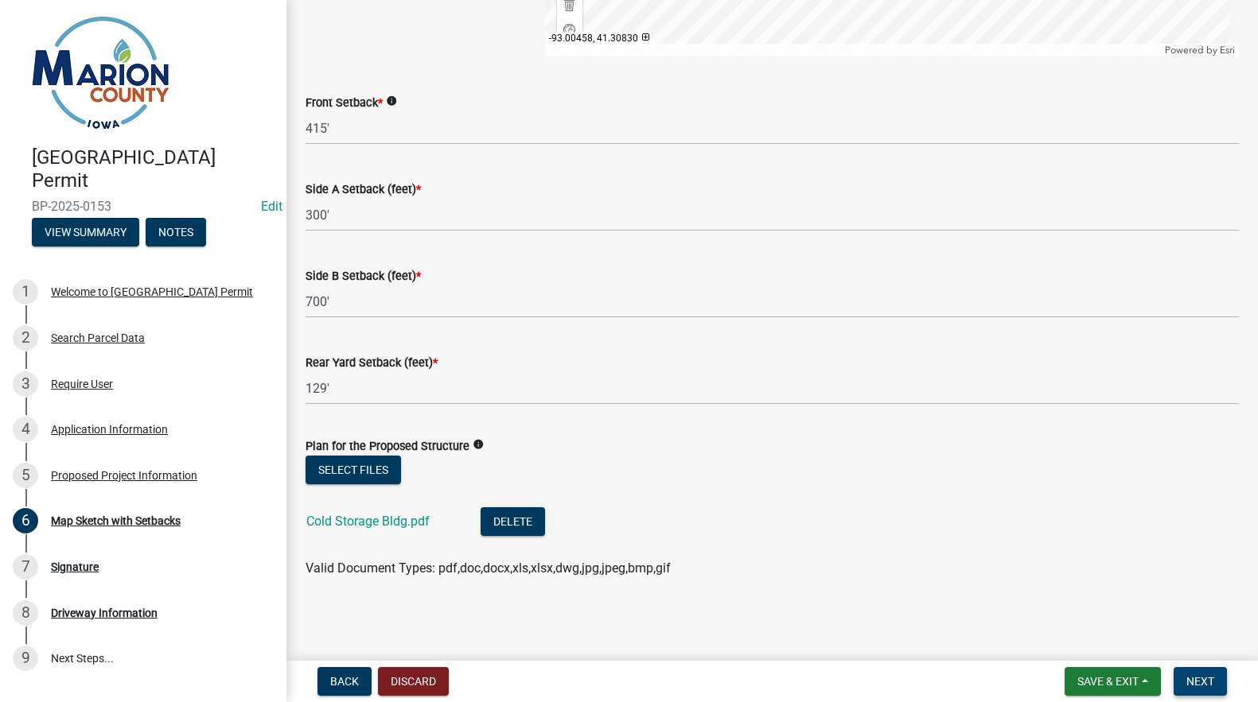
click at [1199, 679] on span "Next" at bounding box center [1200, 681] width 28 height 13
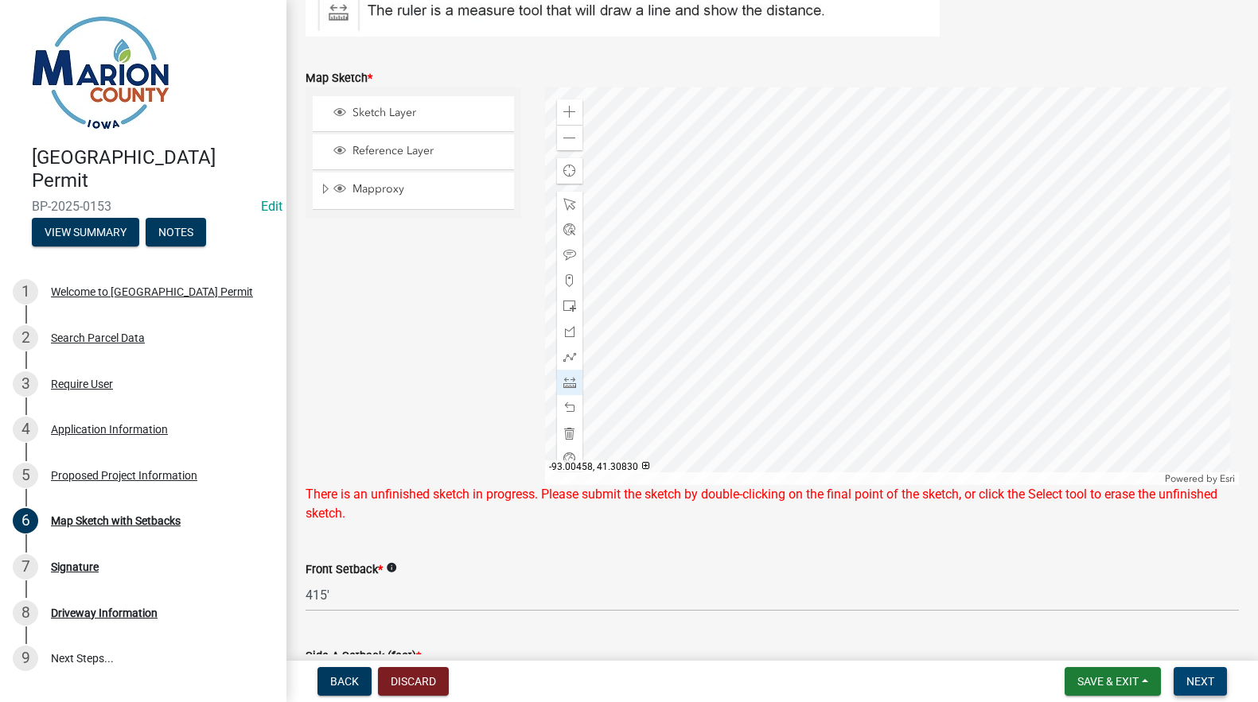
scroll to position [317, 0]
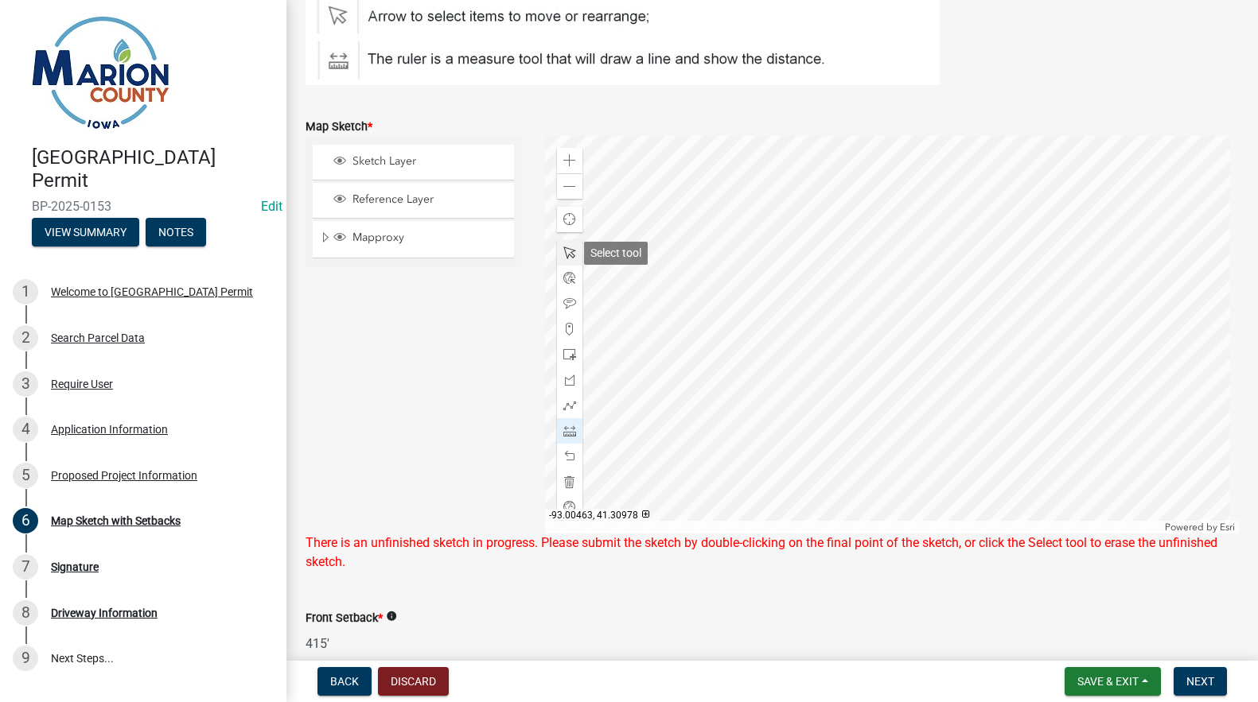
click at [559, 253] on div at bounding box center [569, 252] width 25 height 25
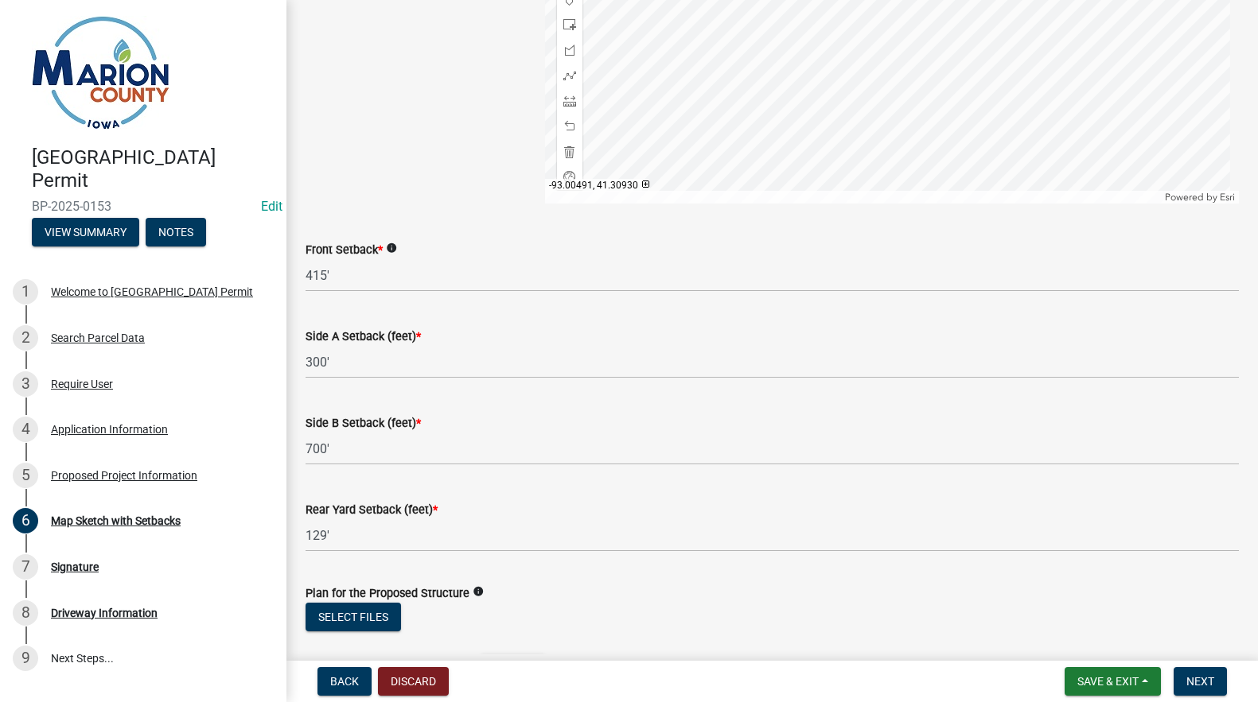
scroll to position [795, 0]
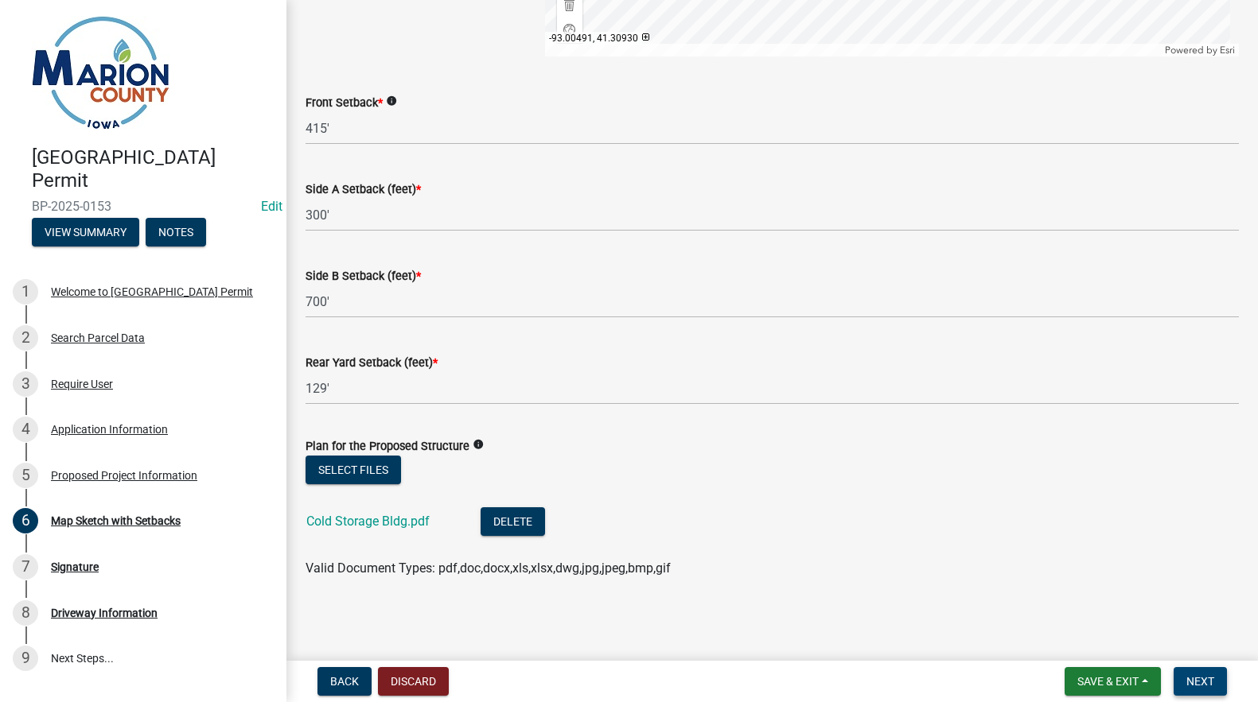
click at [1191, 679] on span "Next" at bounding box center [1200, 681] width 28 height 13
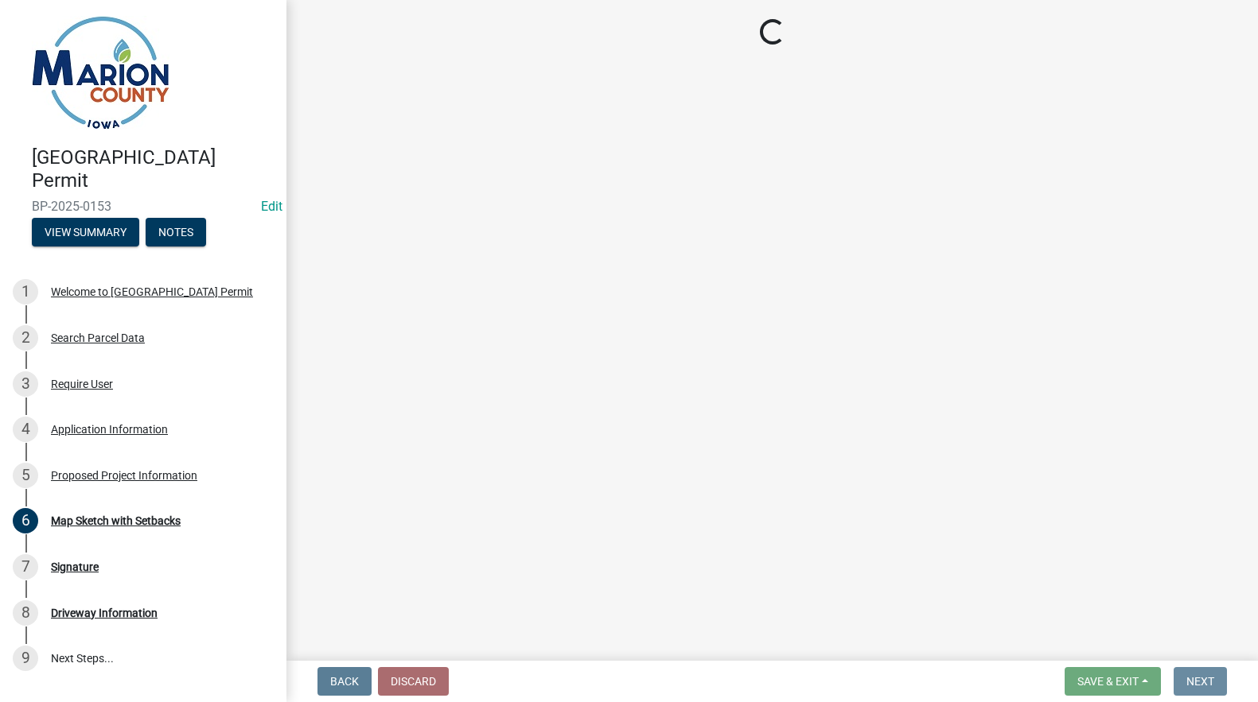
scroll to position [0, 0]
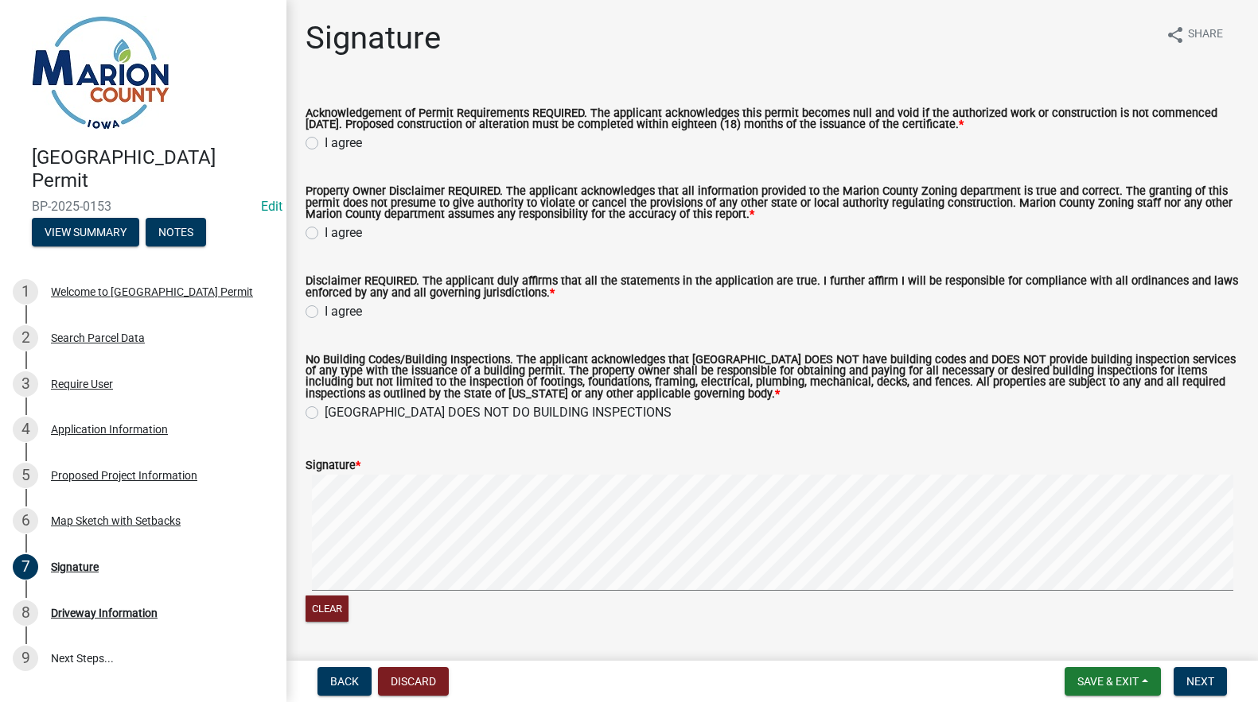
click at [325, 142] on label "I agree" at bounding box center [343, 143] width 37 height 19
click at [325, 142] on input "I agree" at bounding box center [330, 139] width 10 height 10
radio input "true"
click at [325, 240] on label "I agree" at bounding box center [343, 233] width 37 height 19
click at [325, 234] on input "I agree" at bounding box center [330, 229] width 10 height 10
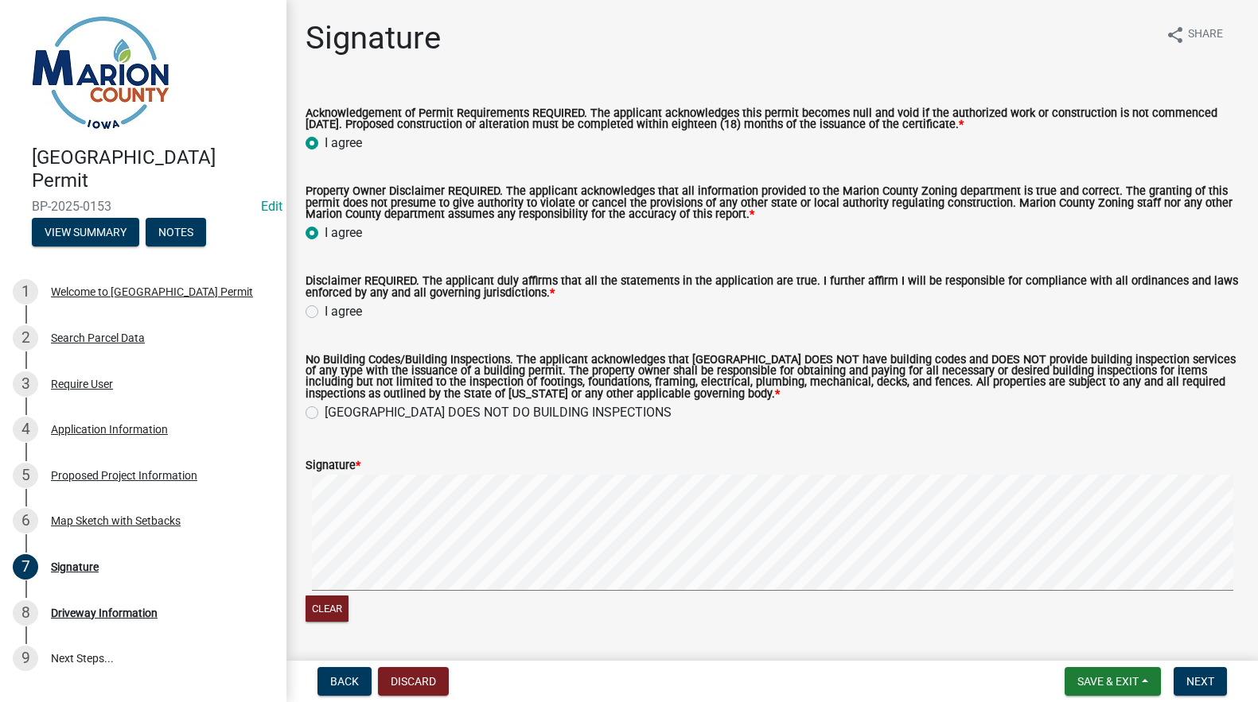
radio input "true"
click at [325, 317] on label "I agree" at bounding box center [343, 311] width 37 height 19
click at [325, 313] on input "I agree" at bounding box center [330, 307] width 10 height 10
radio input "true"
click at [325, 410] on label "[GEOGRAPHIC_DATA] DOES NOT DO BUILDING INSPECTIONS" at bounding box center [498, 412] width 347 height 19
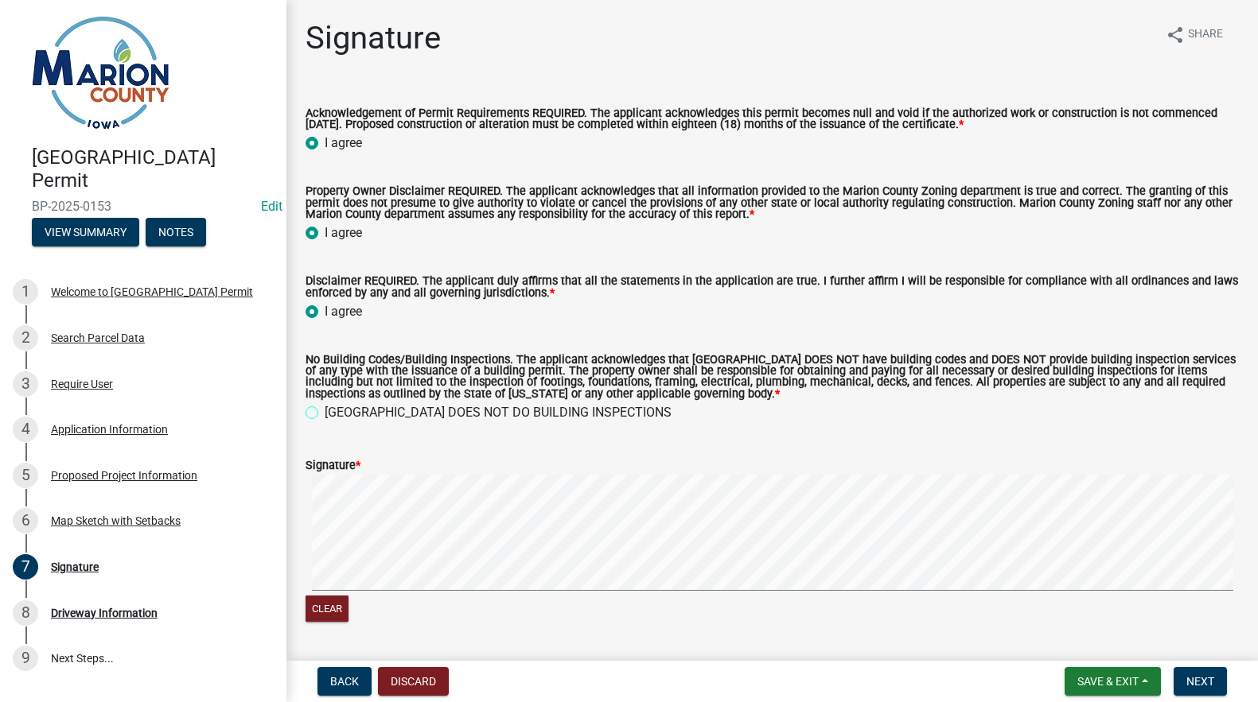
click at [325, 410] on input "[GEOGRAPHIC_DATA] DOES NOT DO BUILDING INSPECTIONS" at bounding box center [330, 408] width 10 height 10
radio input "true"
click at [347, 594] on signature-pad at bounding box center [771, 535] width 933 height 121
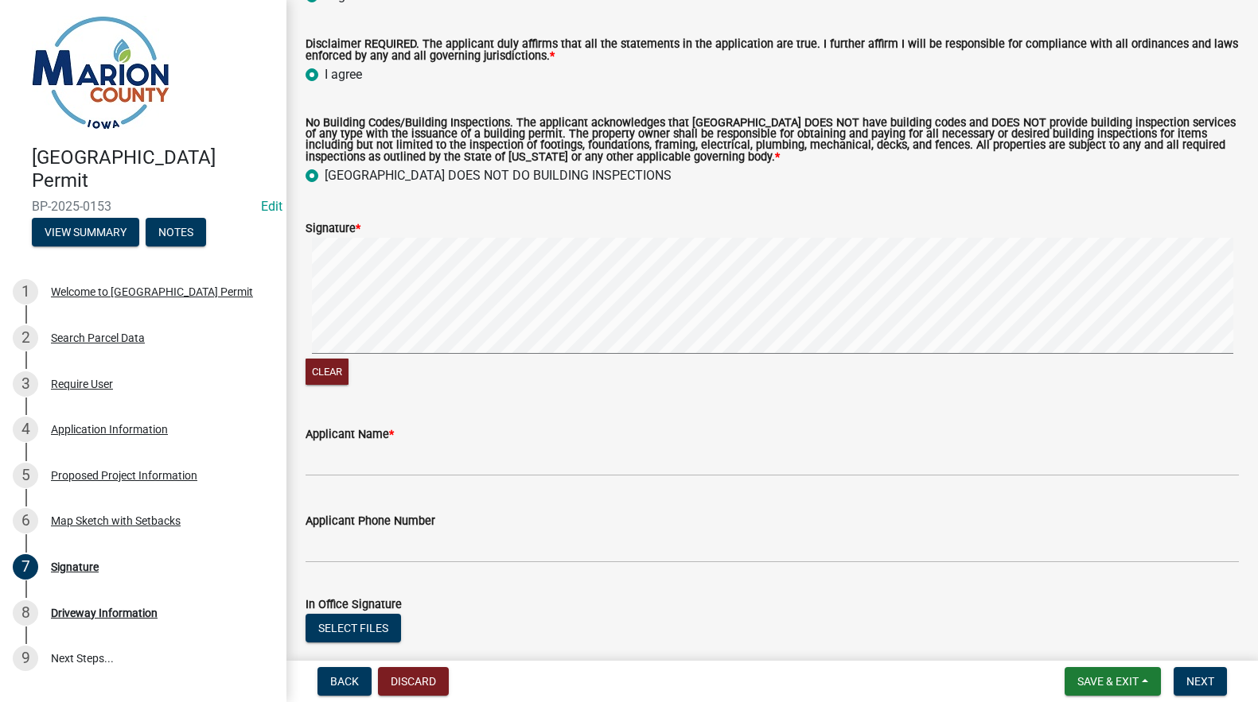
scroll to position [239, 0]
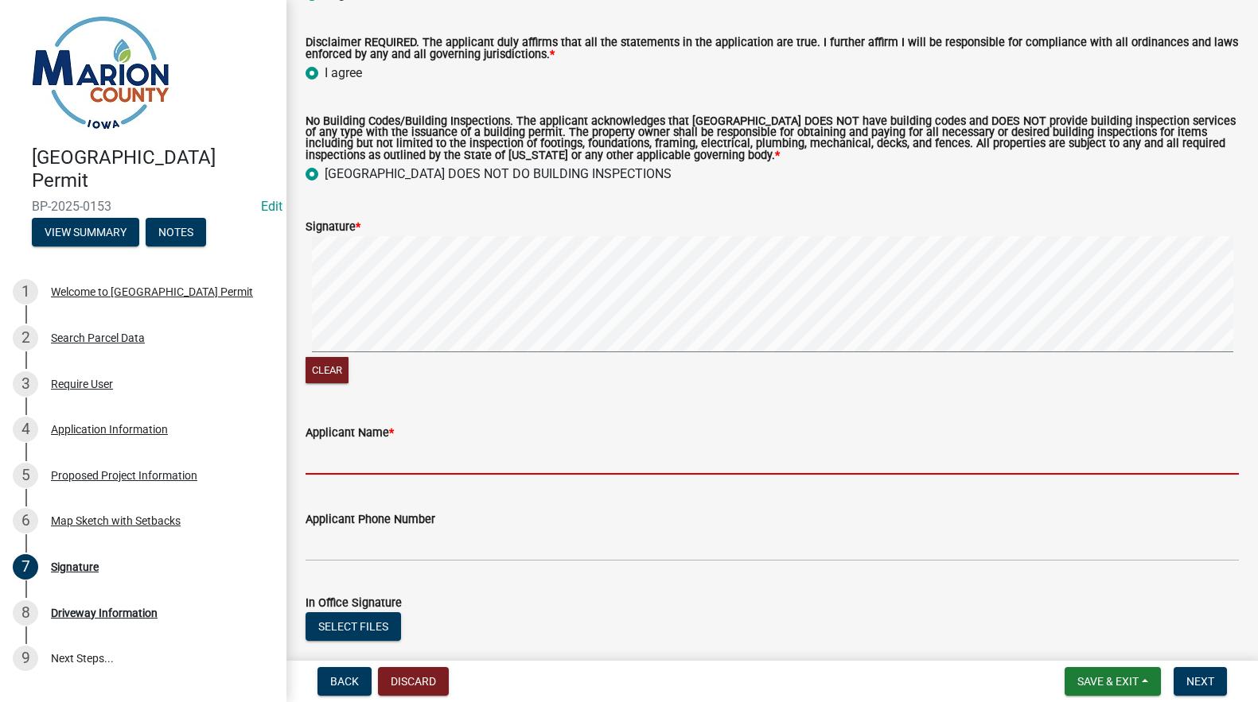
click at [360, 469] on input "Applicant Name *" at bounding box center [771, 458] width 933 height 33
type input "[PERSON_NAME]"
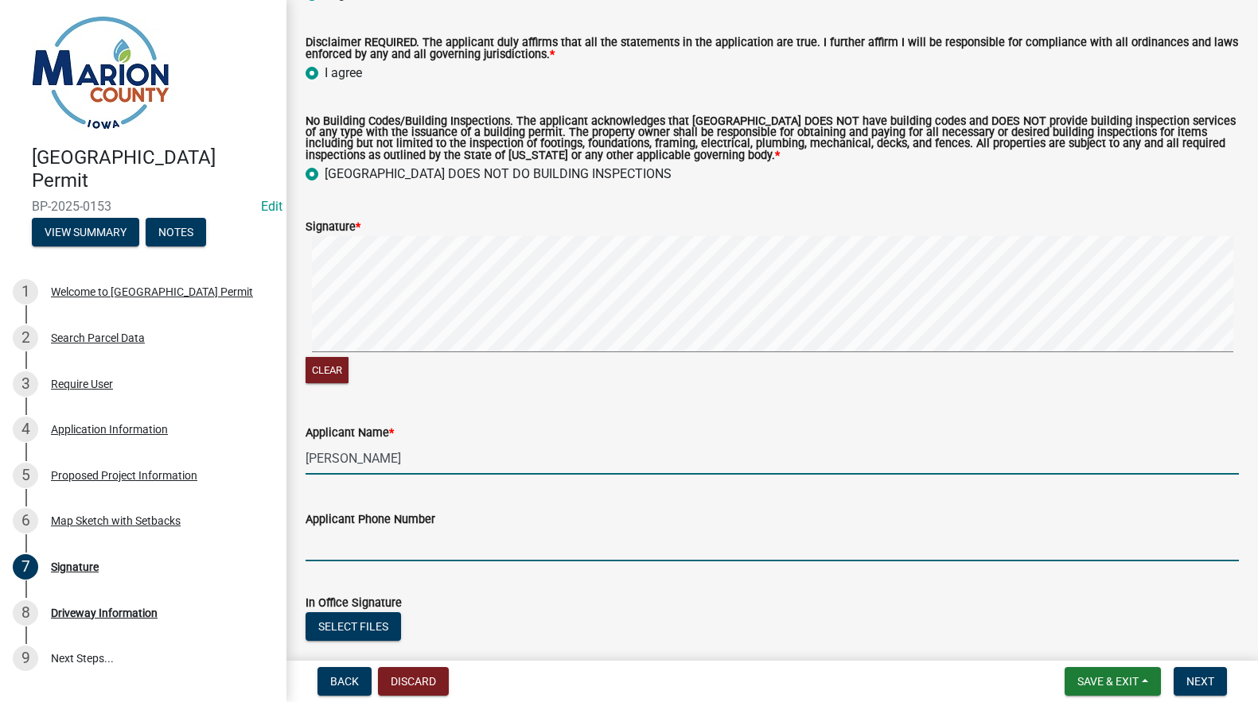
click at [329, 562] on input "Applicant Phone Number" at bounding box center [771, 545] width 933 height 33
type input "[PHONE_NUMBER]"
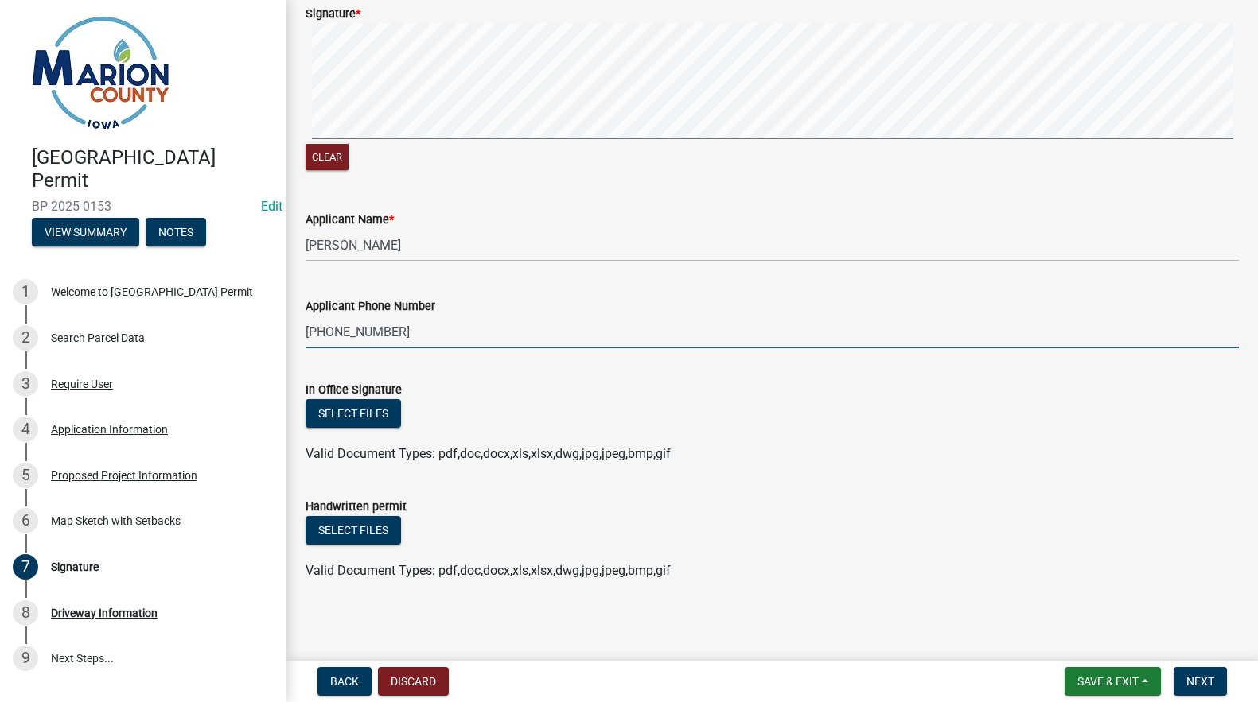
scroll to position [457, 0]
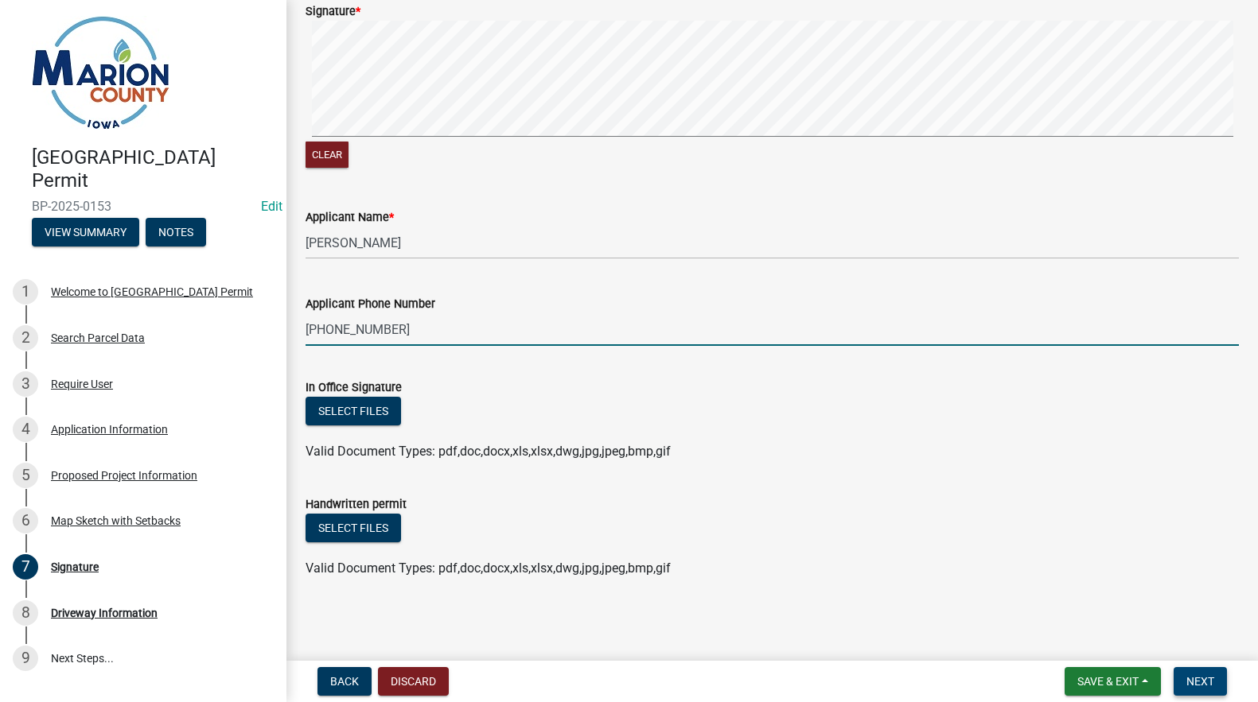
click at [1196, 679] on span "Next" at bounding box center [1200, 681] width 28 height 13
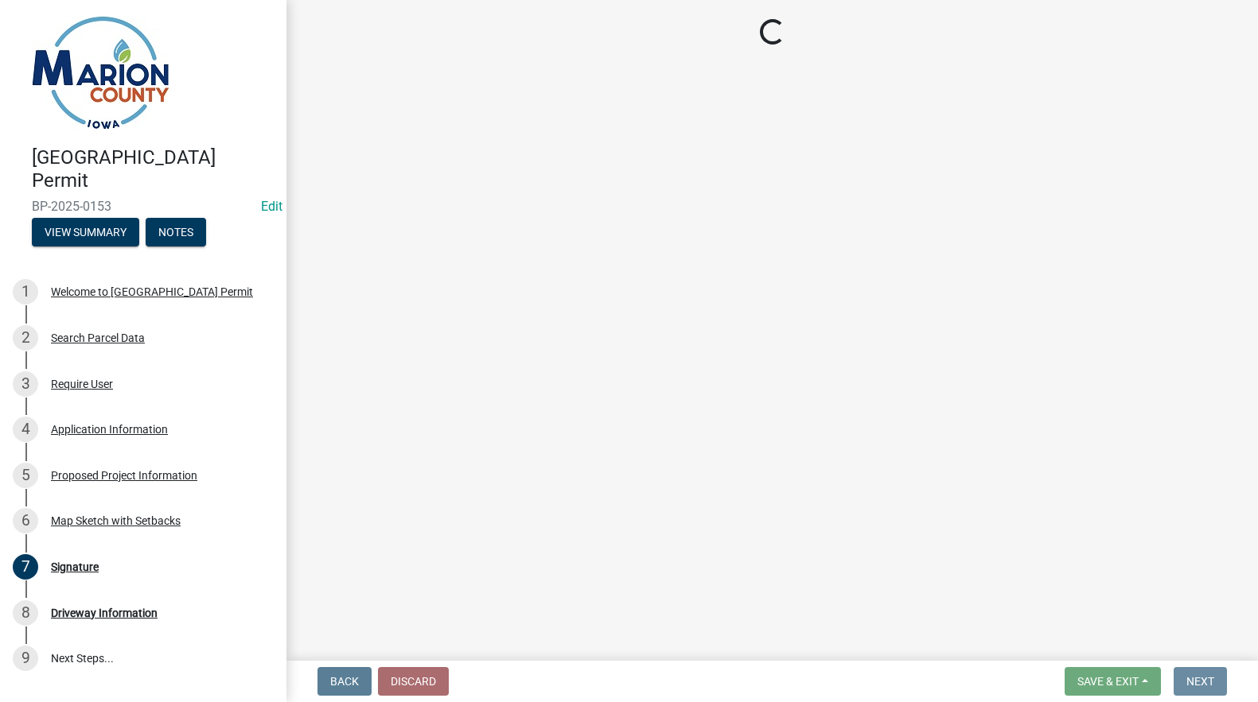
scroll to position [0, 0]
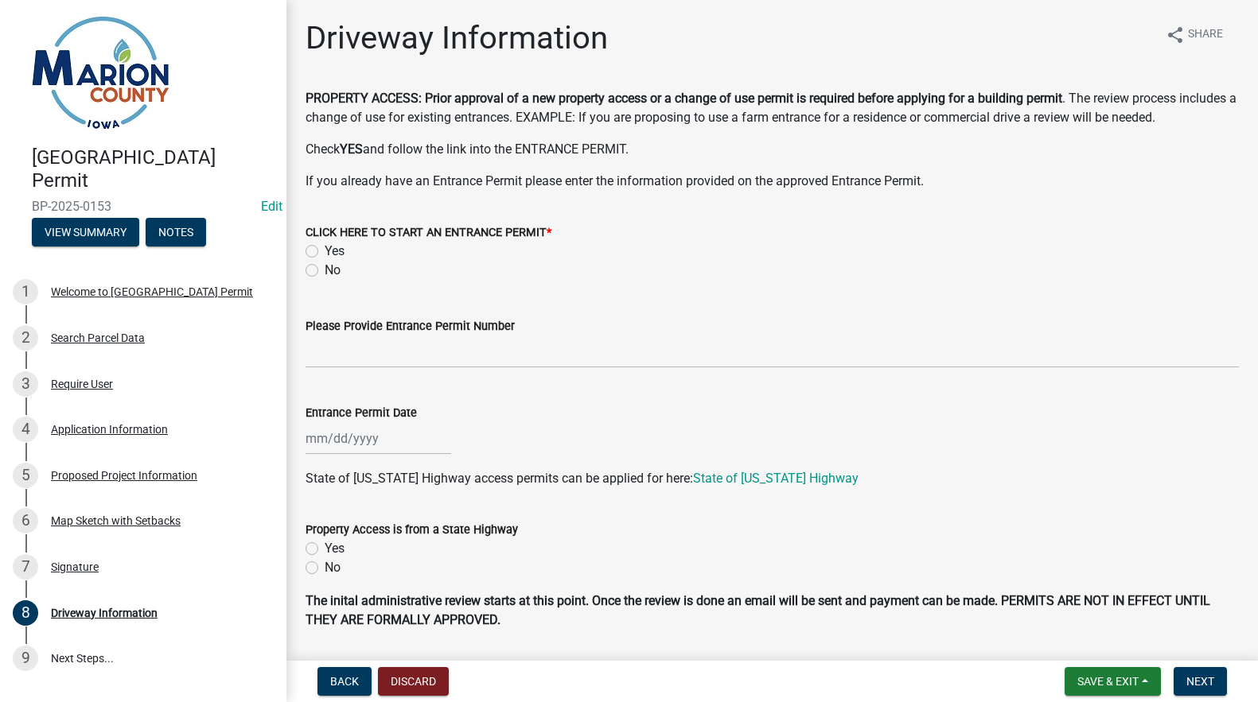
click at [325, 270] on label "No" at bounding box center [333, 270] width 16 height 19
click at [325, 270] on input "No" at bounding box center [330, 266] width 10 height 10
radio input "true"
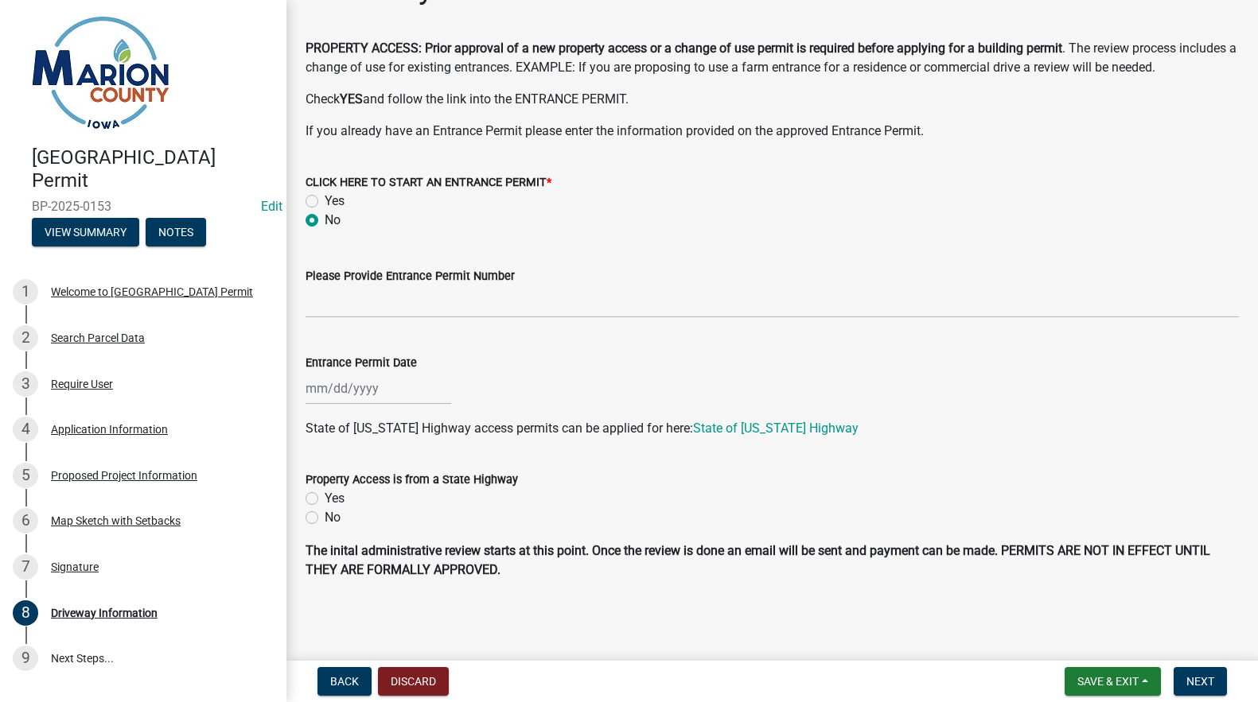
click at [325, 522] on label "No" at bounding box center [333, 517] width 16 height 19
click at [325, 519] on input "No" at bounding box center [330, 513] width 10 height 10
radio input "true"
click at [1204, 681] on span "Next" at bounding box center [1200, 681] width 28 height 13
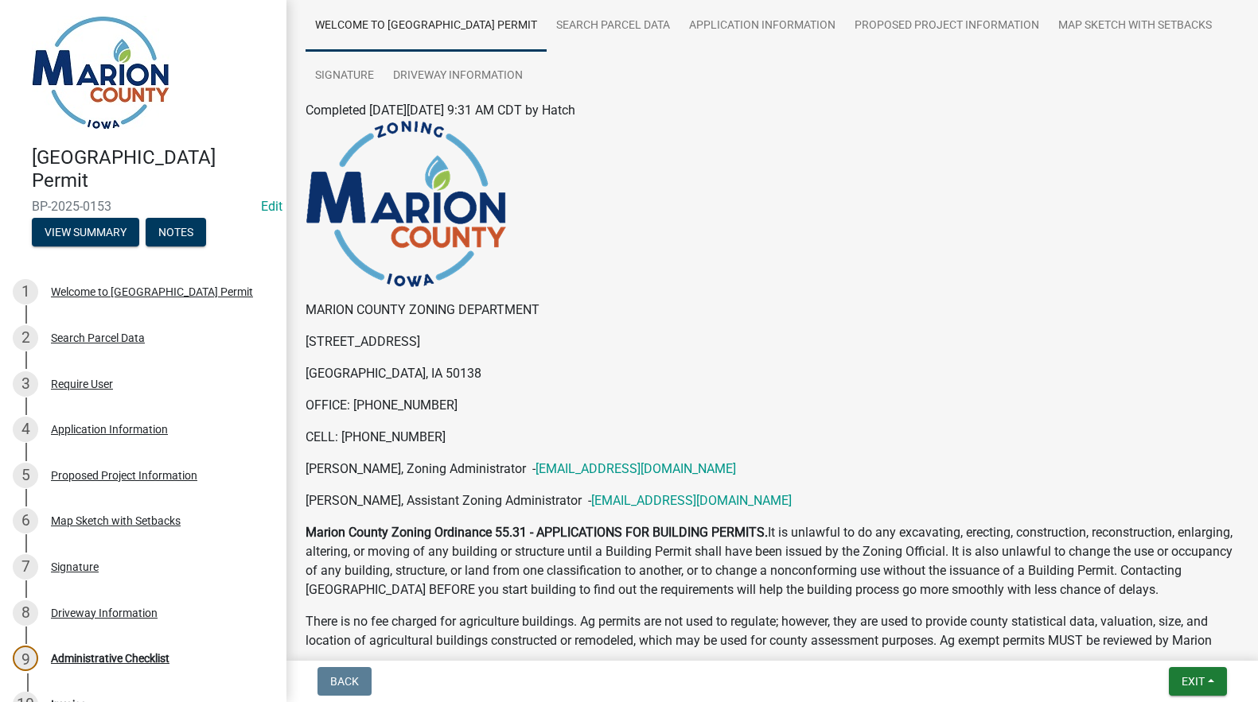
scroll to position [0, 0]
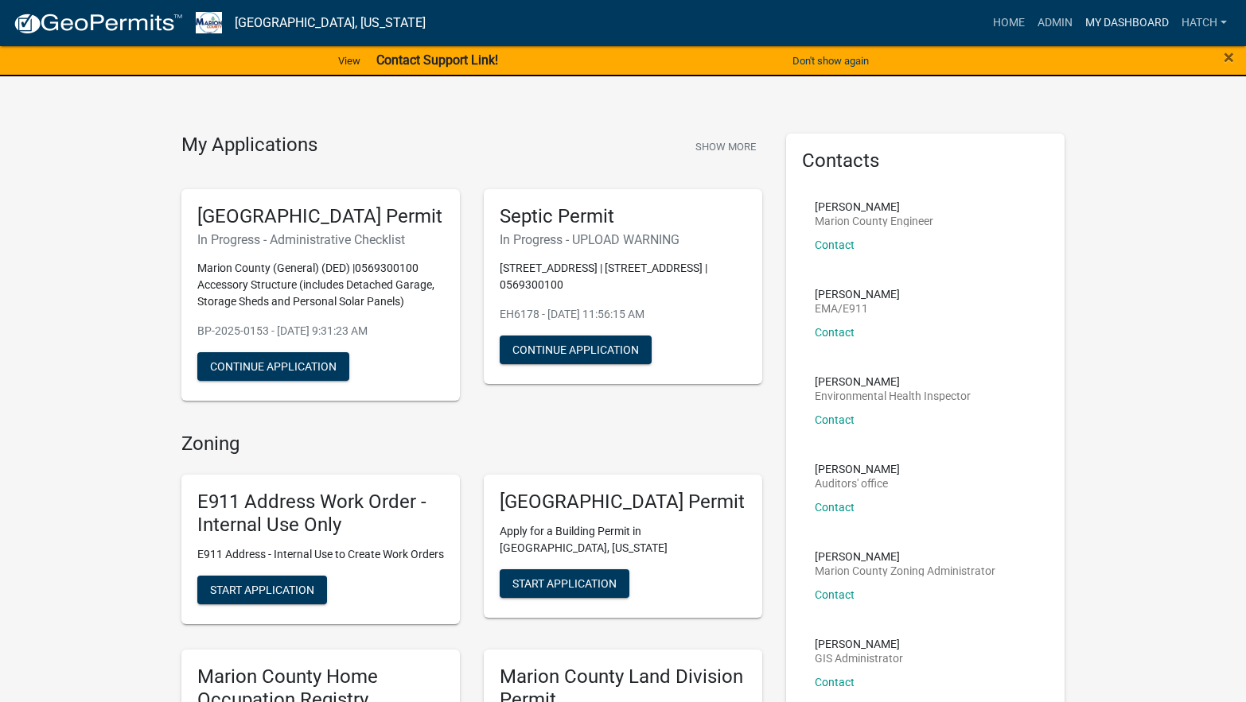
click at [1098, 24] on link "My Dashboard" at bounding box center [1127, 23] width 96 height 30
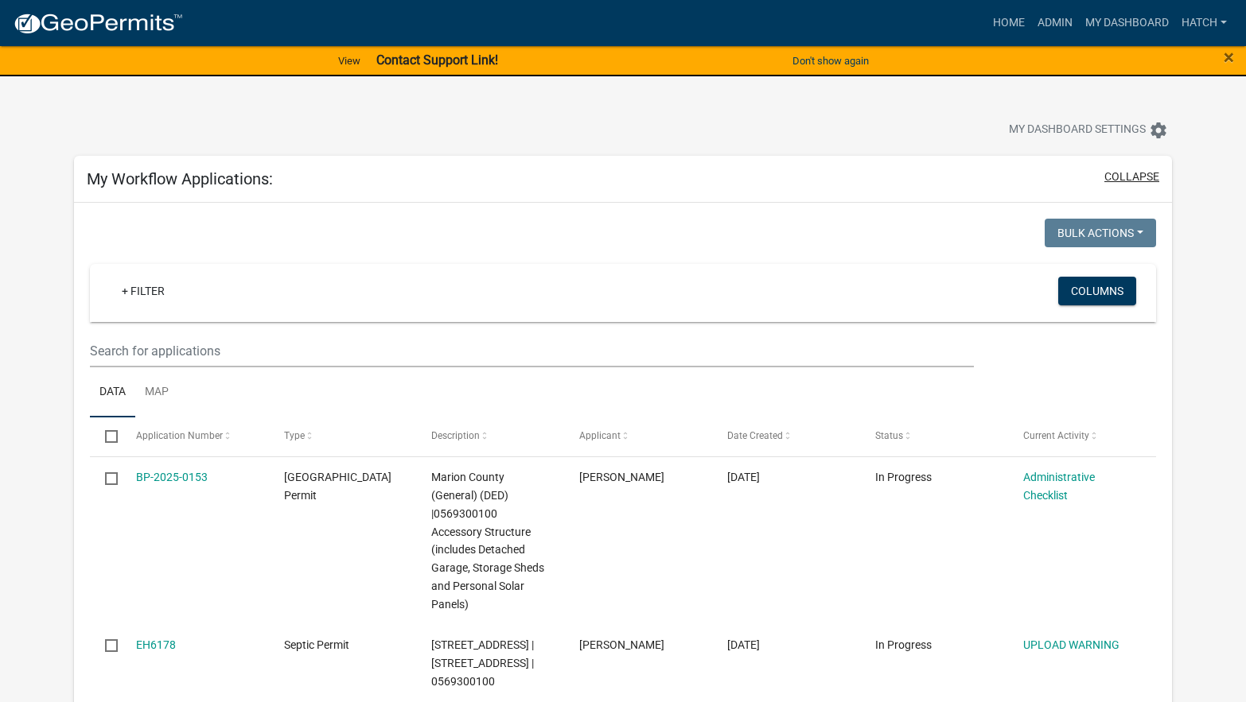
click at [1132, 178] on button "collapse" at bounding box center [1131, 177] width 55 height 17
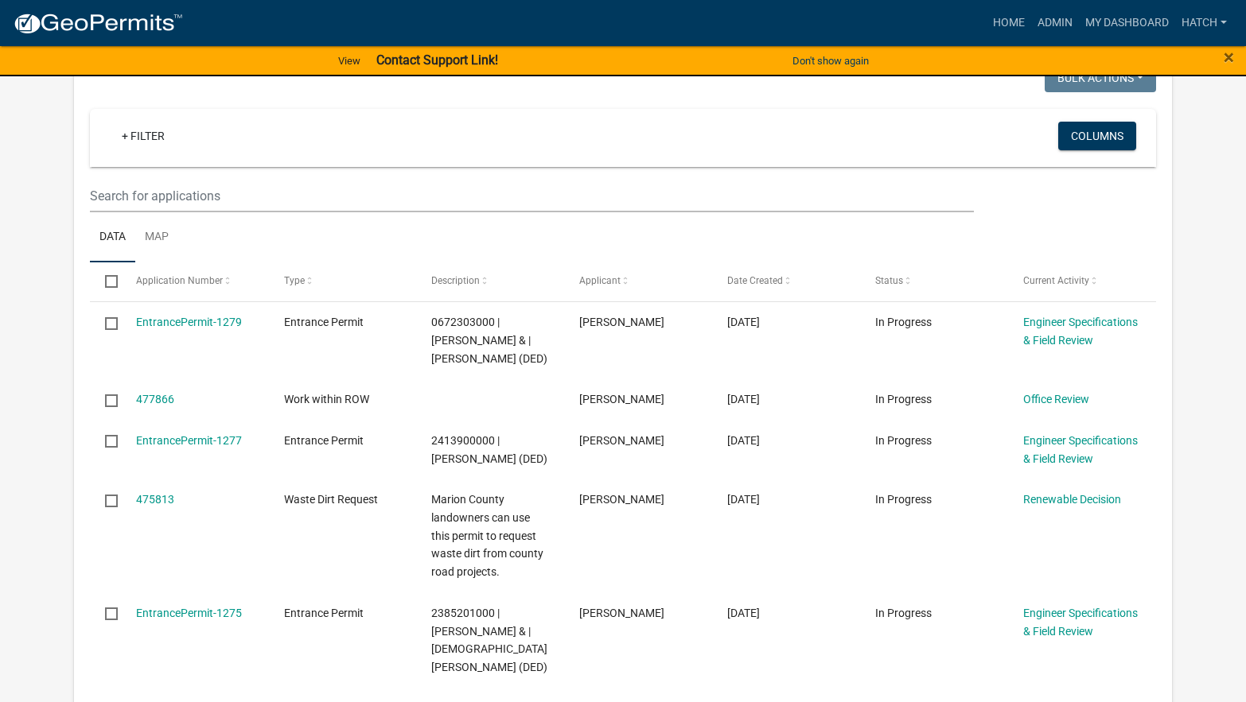
scroll to position [318, 0]
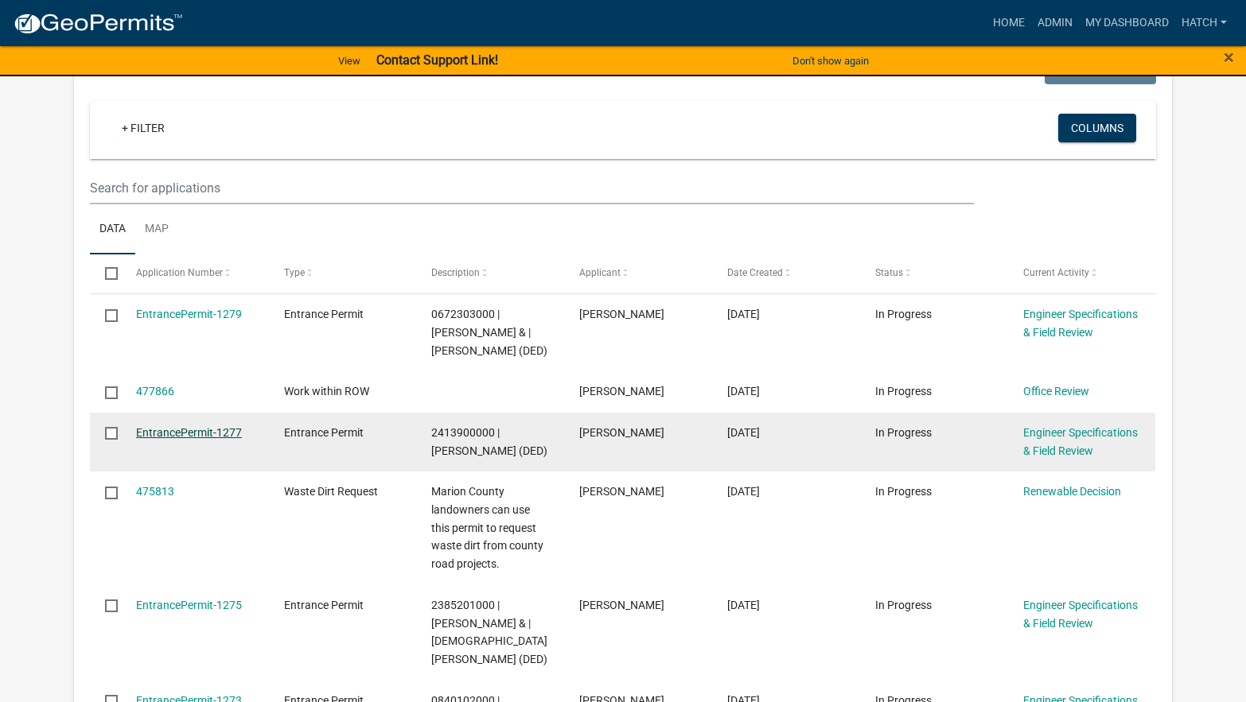
click at [205, 427] on link "EntrancePermit-1277" at bounding box center [189, 432] width 106 height 13
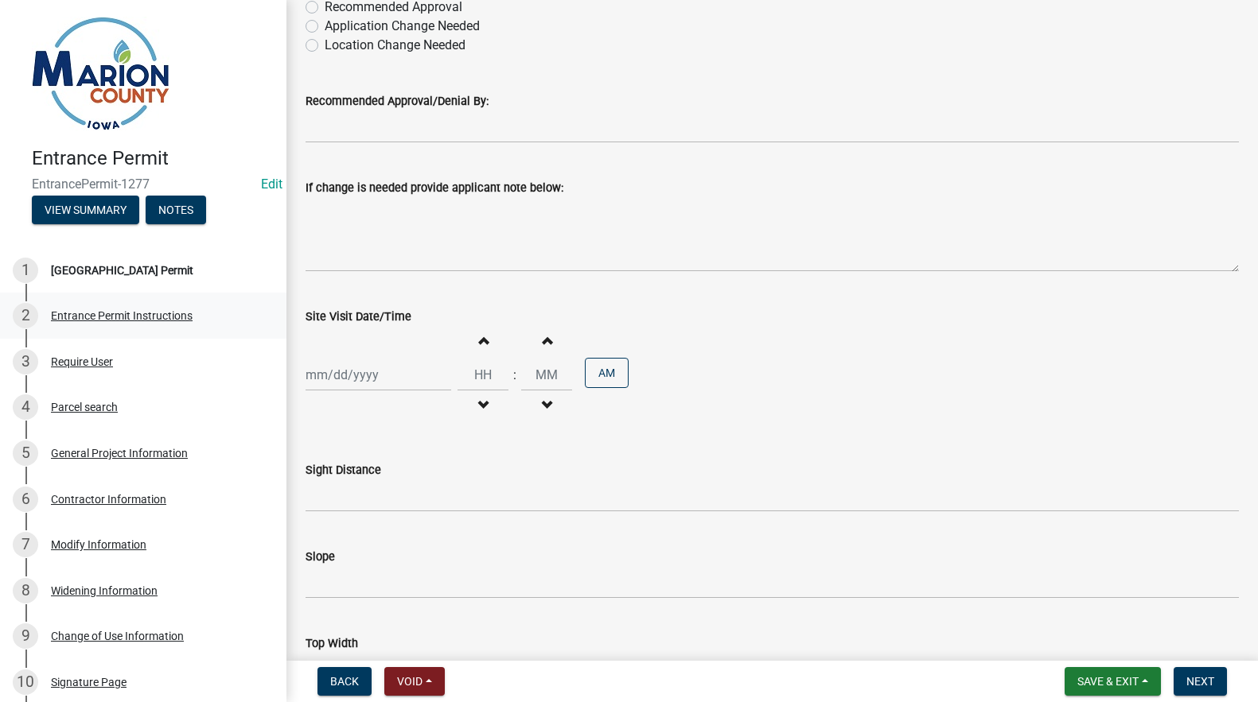
scroll to position [159, 0]
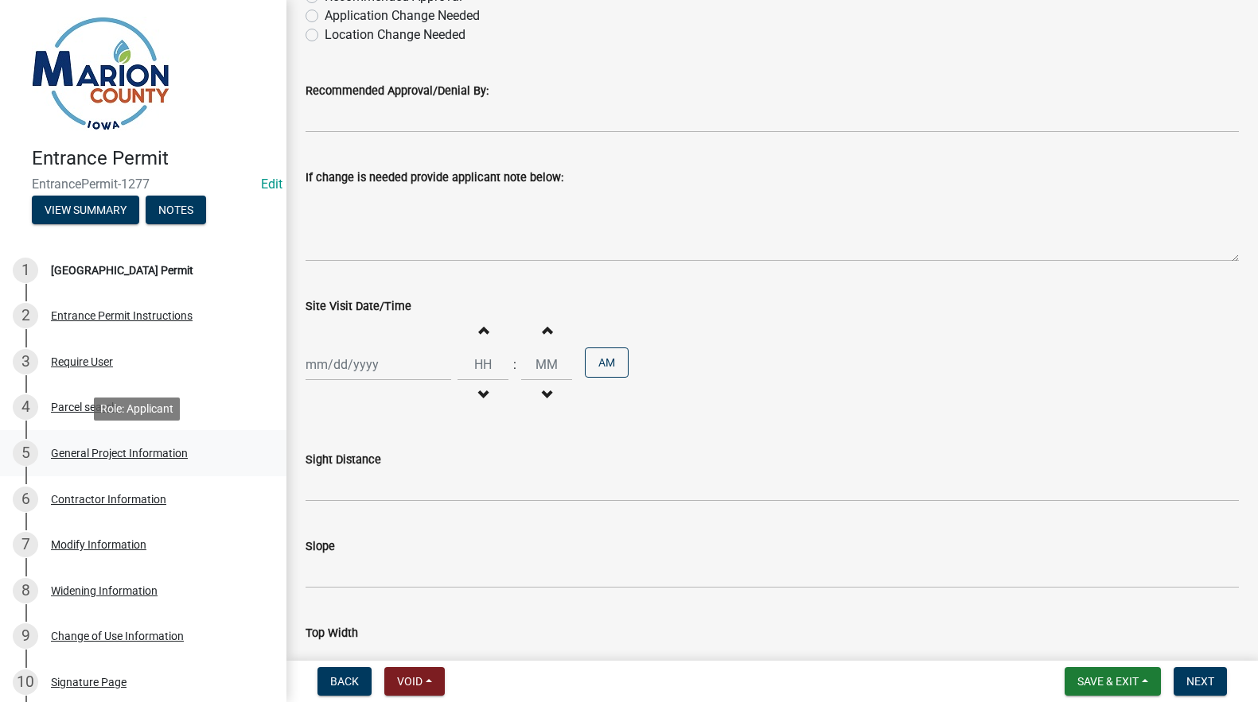
click at [101, 449] on div "General Project Information" at bounding box center [119, 453] width 137 height 11
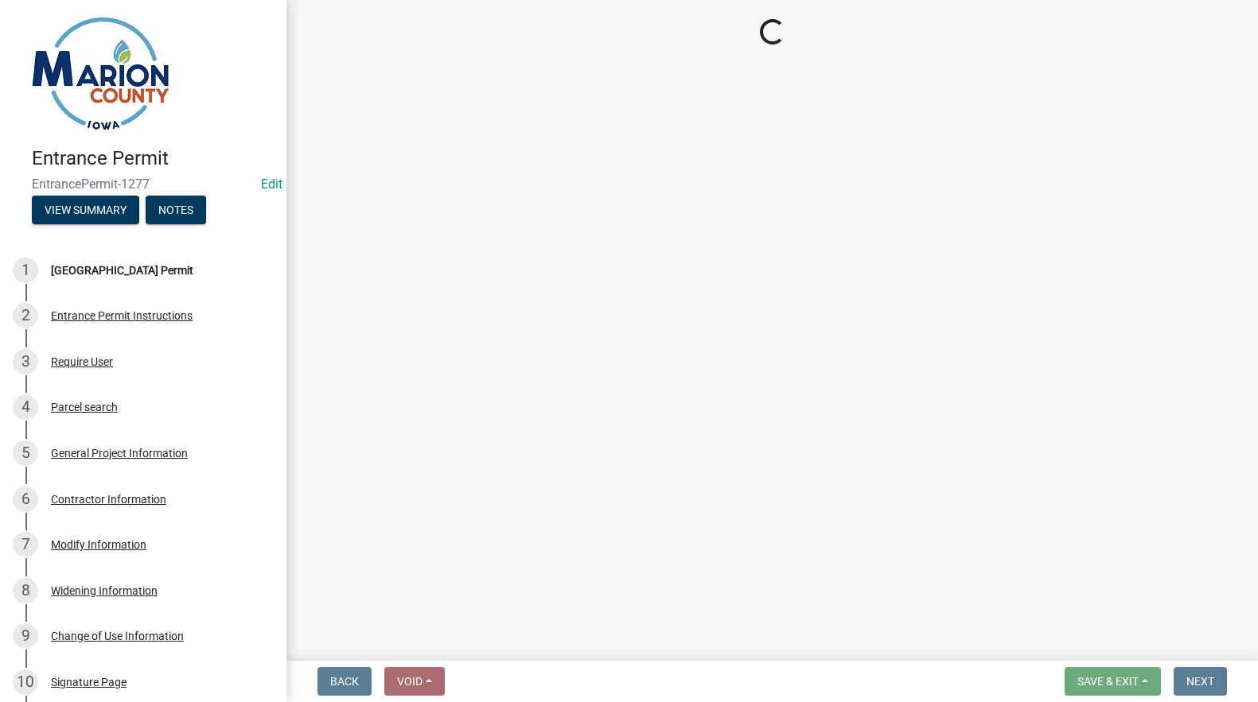
select select "491d49cf-3fe2-4d6a-91d4-9261f1d4421d"
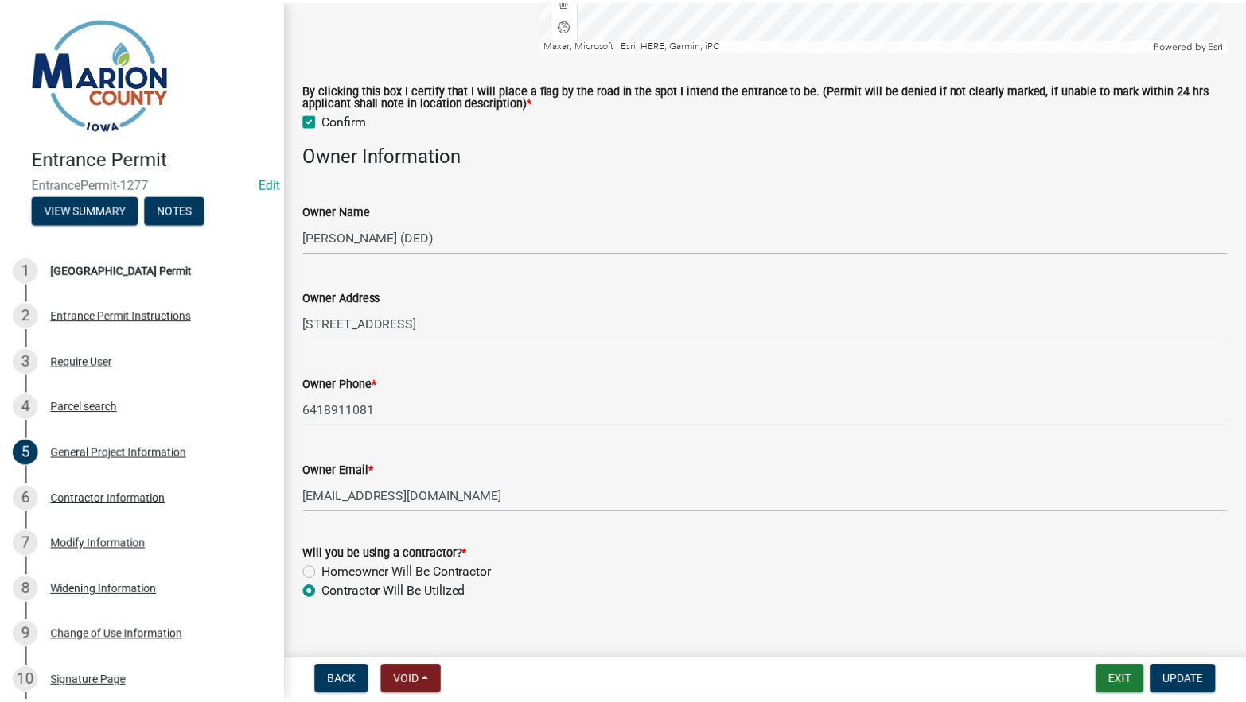
scroll to position [1090, 0]
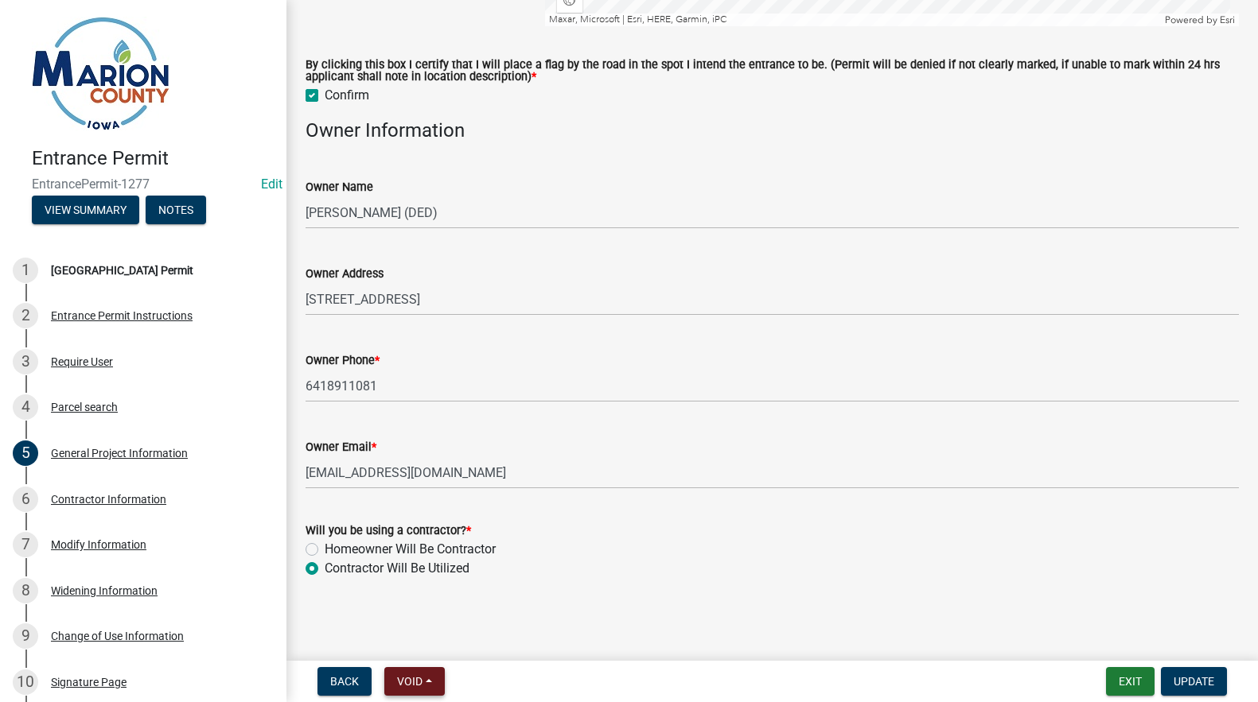
click at [422, 679] on span "Void" at bounding box center [409, 681] width 25 height 13
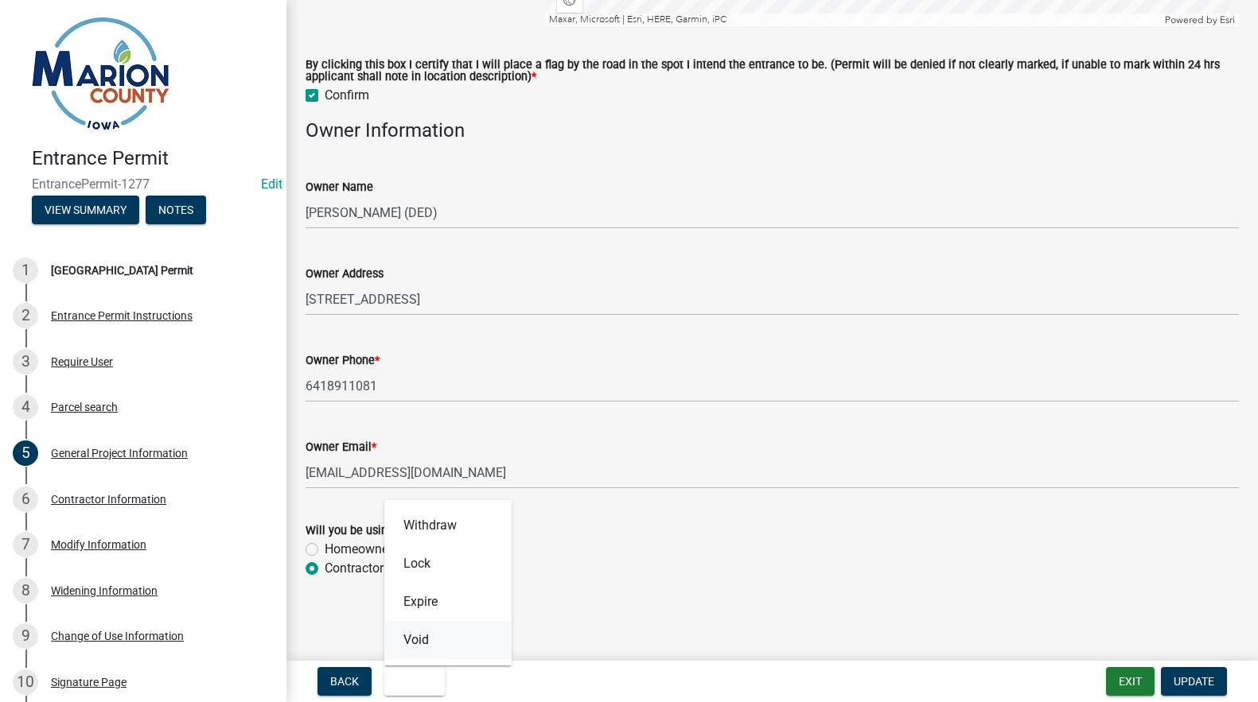
click at [418, 637] on button "Void" at bounding box center [447, 640] width 127 height 38
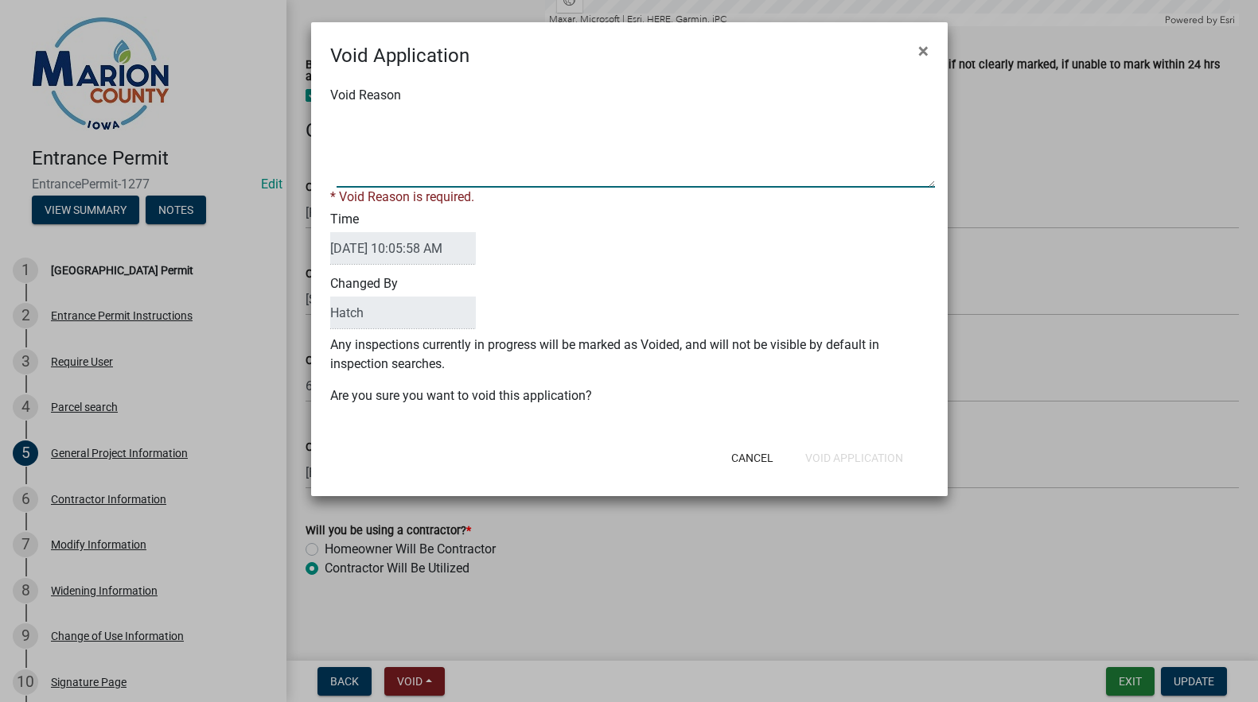
click at [358, 171] on textarea "Void Reason" at bounding box center [635, 148] width 598 height 80
type textarea "Not county road"
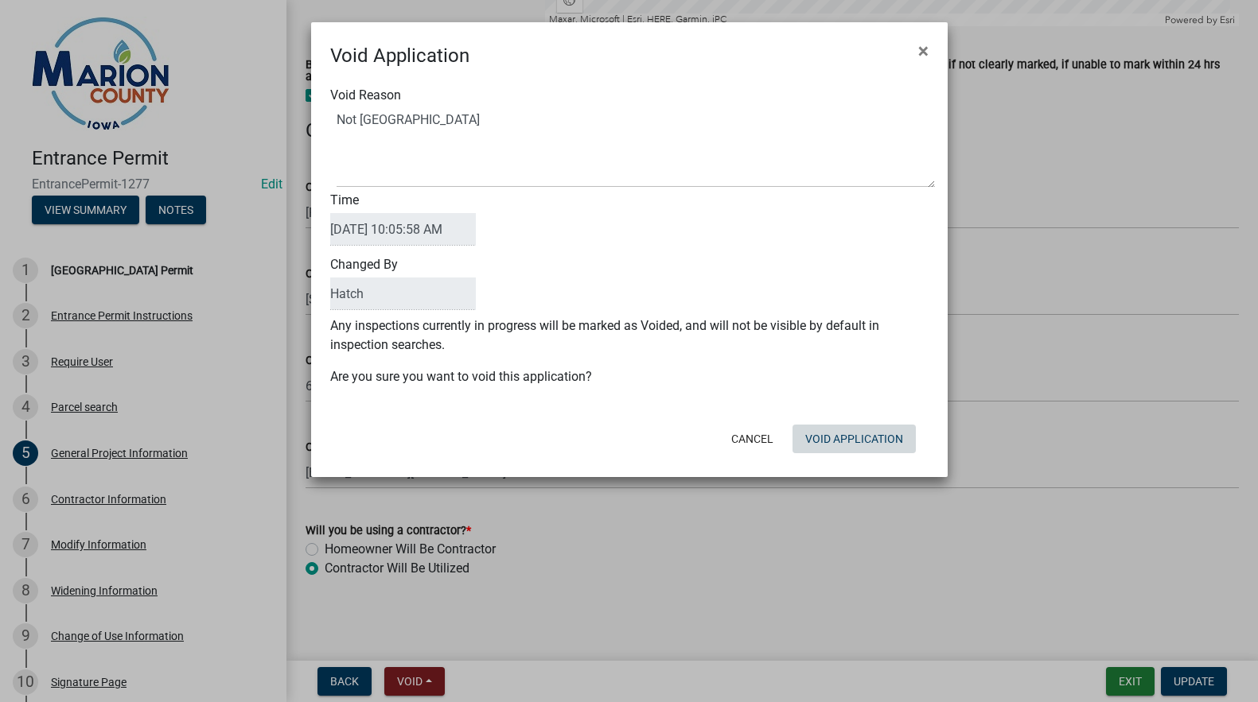
click at [842, 436] on button "Void Application" at bounding box center [853, 439] width 123 height 29
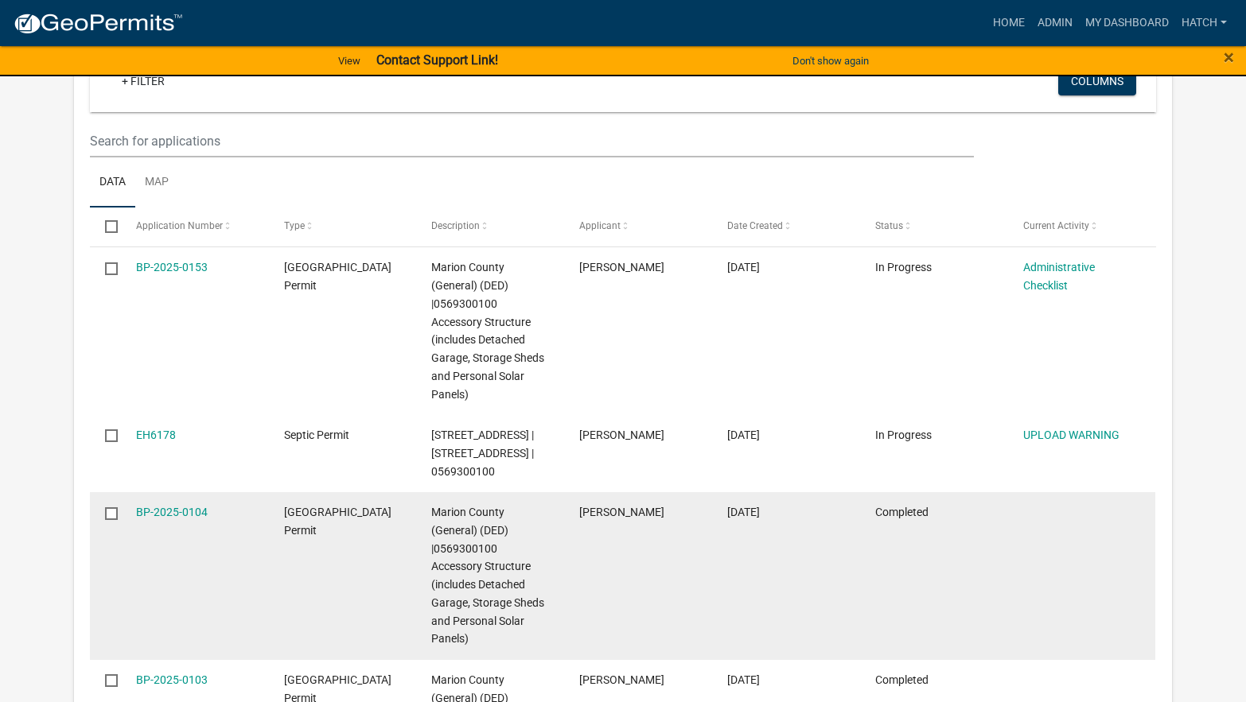
scroll to position [52, 0]
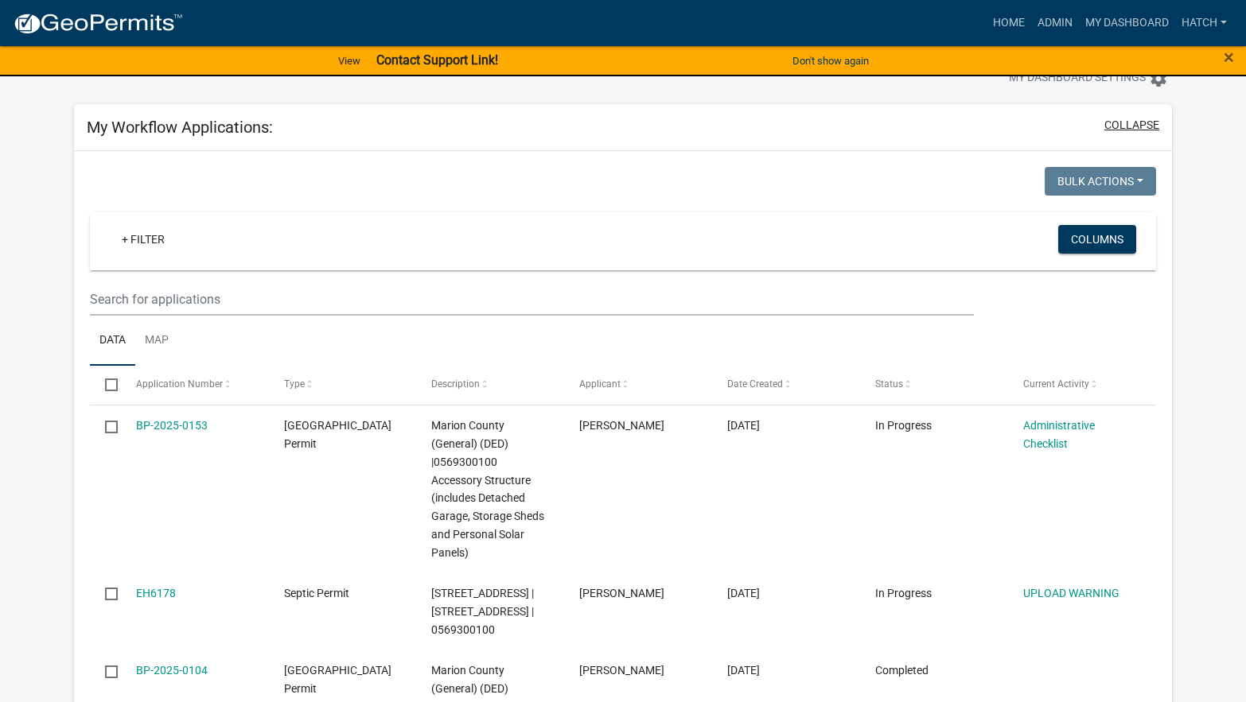
click at [1113, 120] on button "collapse" at bounding box center [1131, 125] width 55 height 17
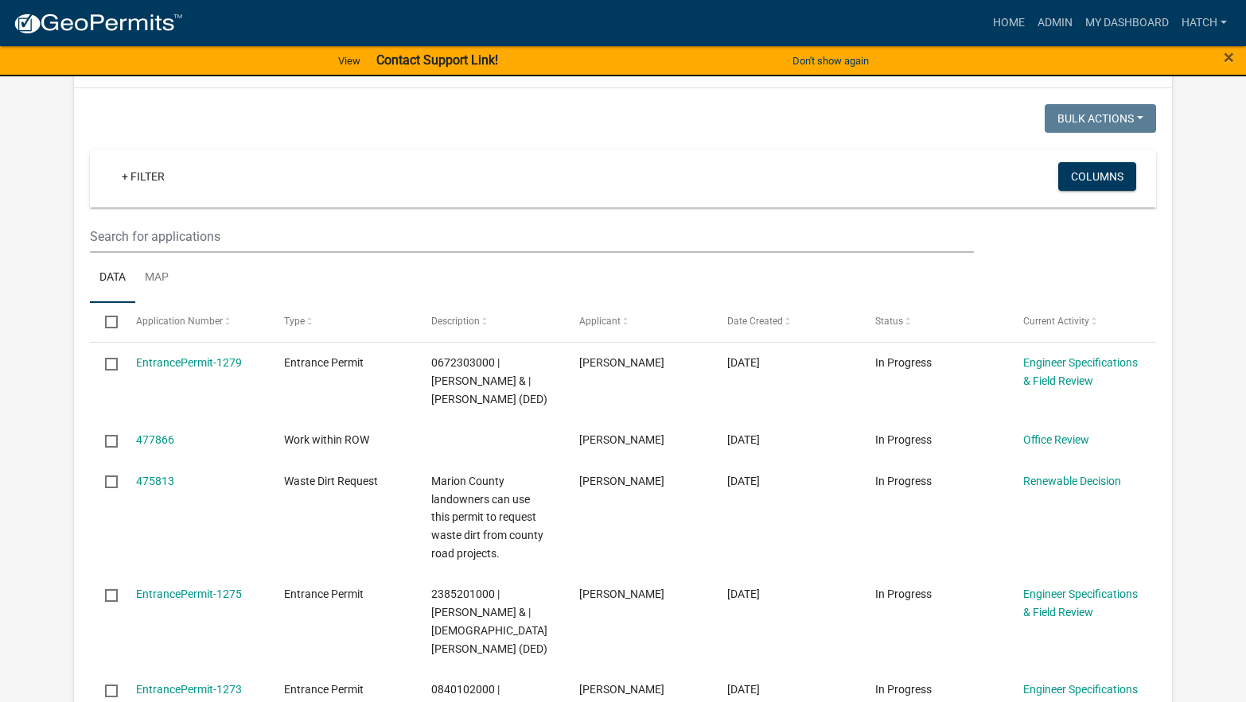
scroll to position [290, 0]
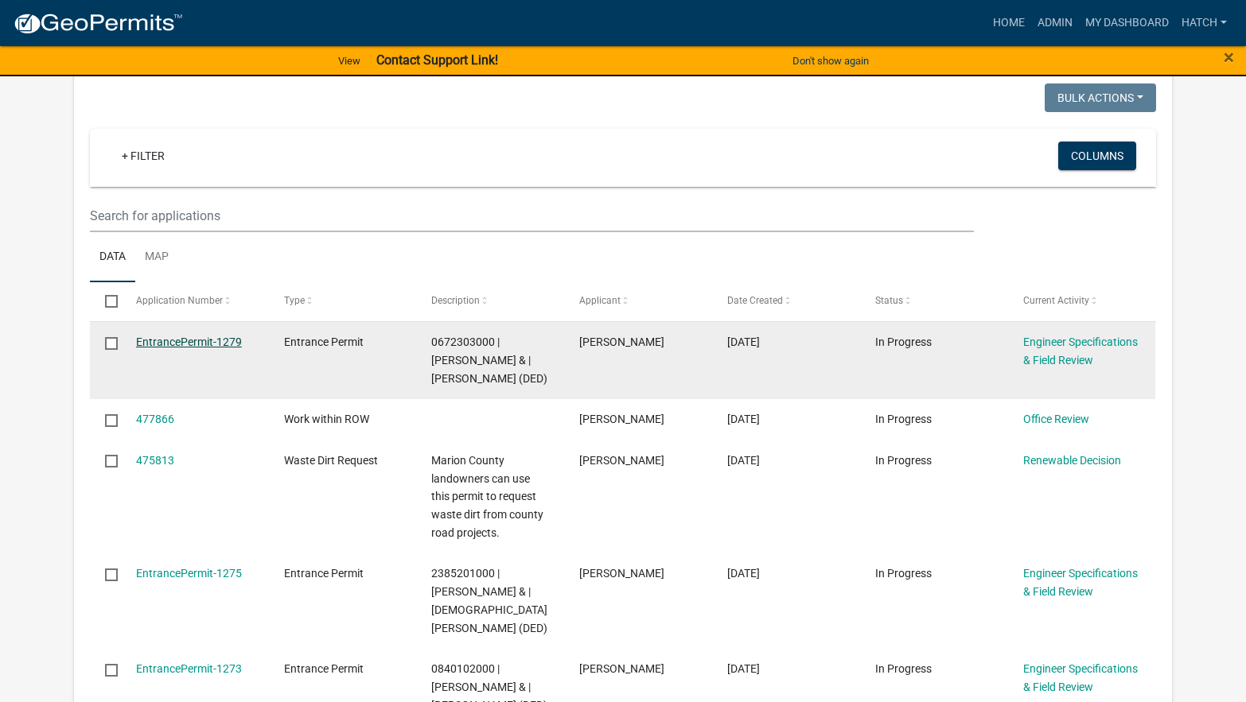
click at [193, 340] on link "EntrancePermit-1279" at bounding box center [189, 342] width 106 height 13
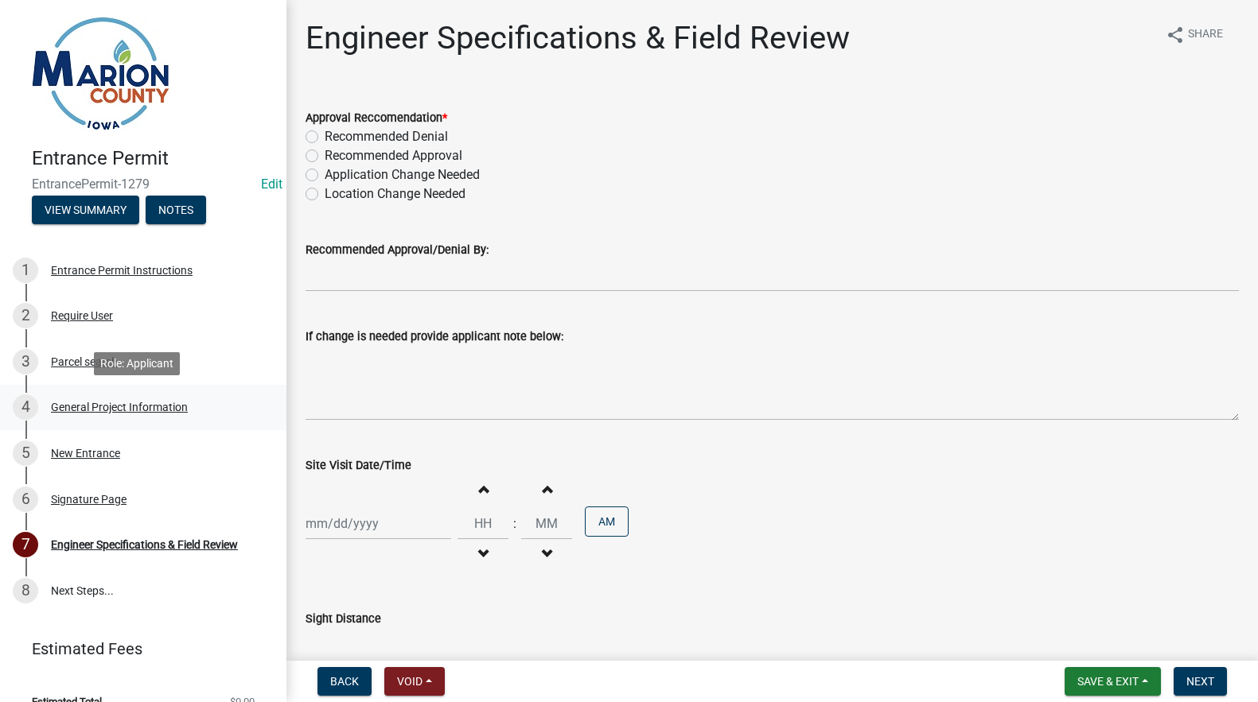
click at [74, 410] on div "General Project Information" at bounding box center [119, 407] width 137 height 11
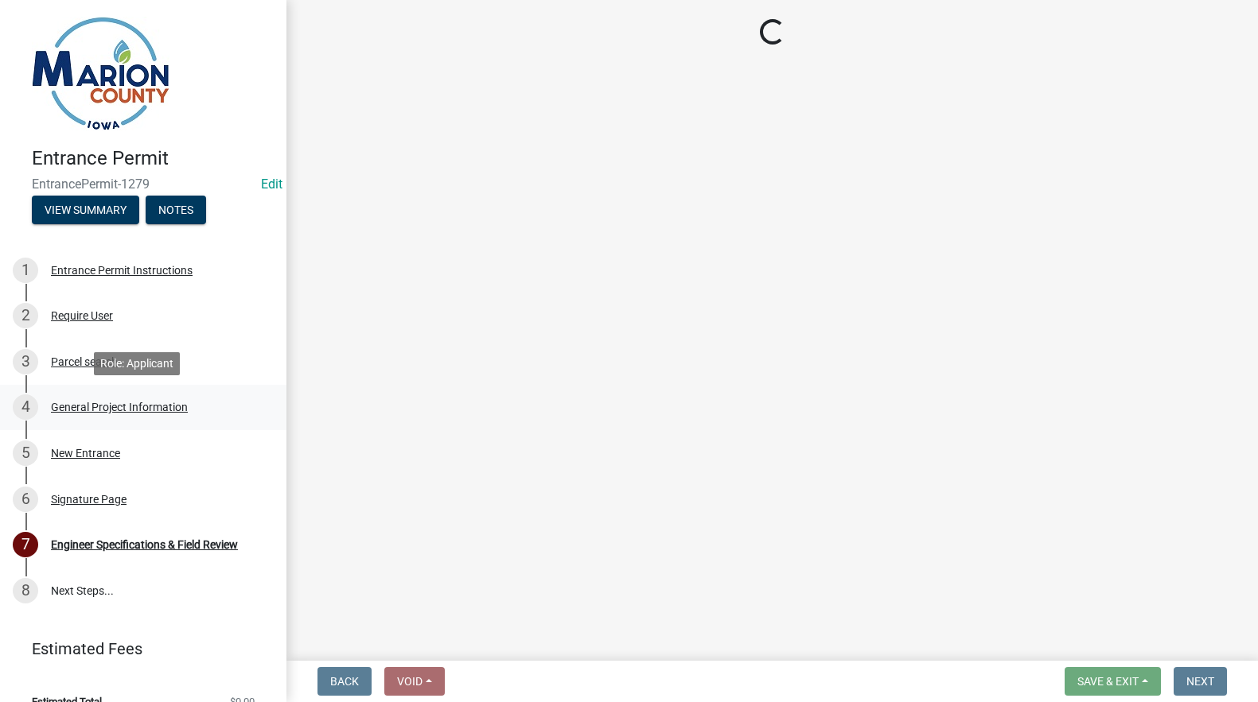
select select "491d49cf-3fe2-4d6a-91d4-9261f1d4421d"
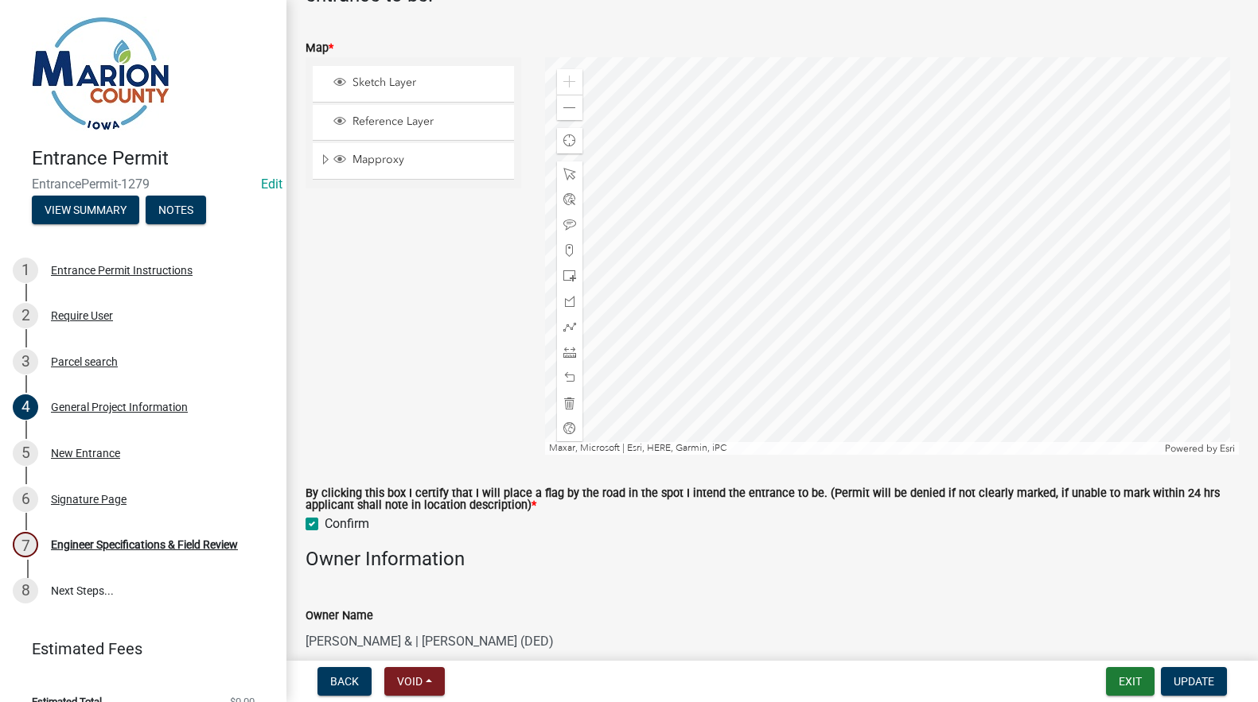
scroll to position [533, 0]
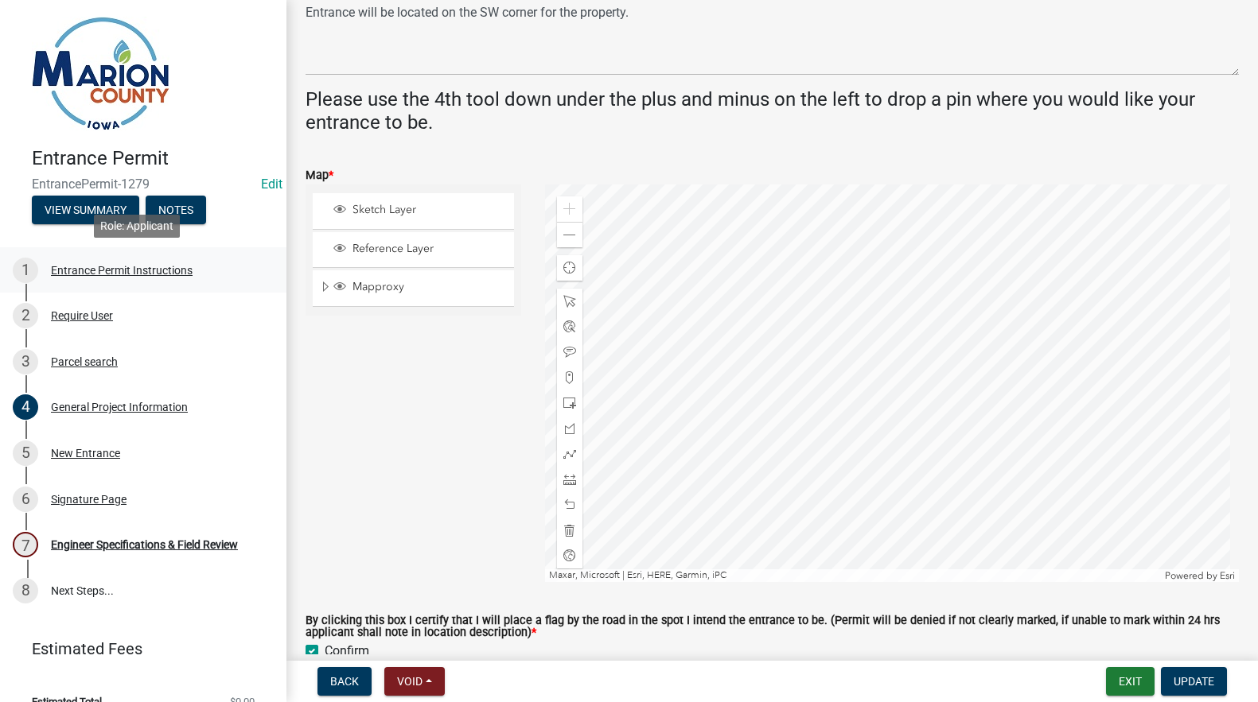
click at [86, 269] on div "Entrance Permit Instructions" at bounding box center [122, 270] width 142 height 11
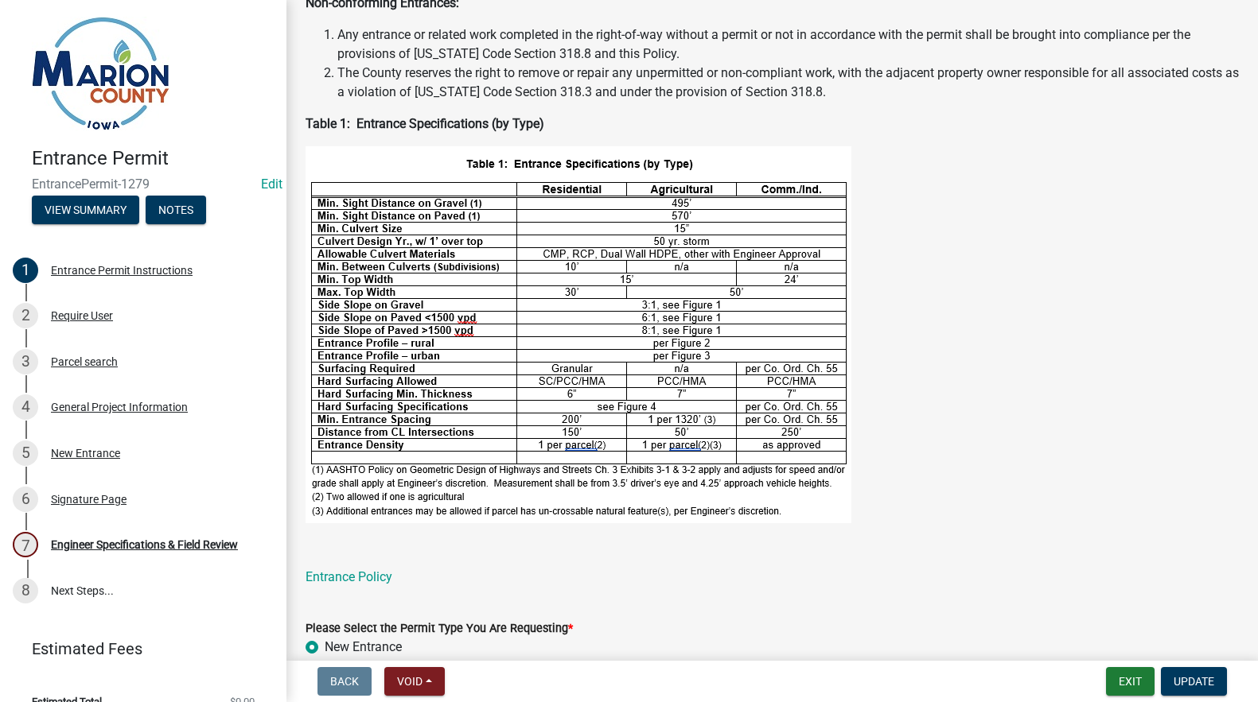
scroll to position [594, 0]
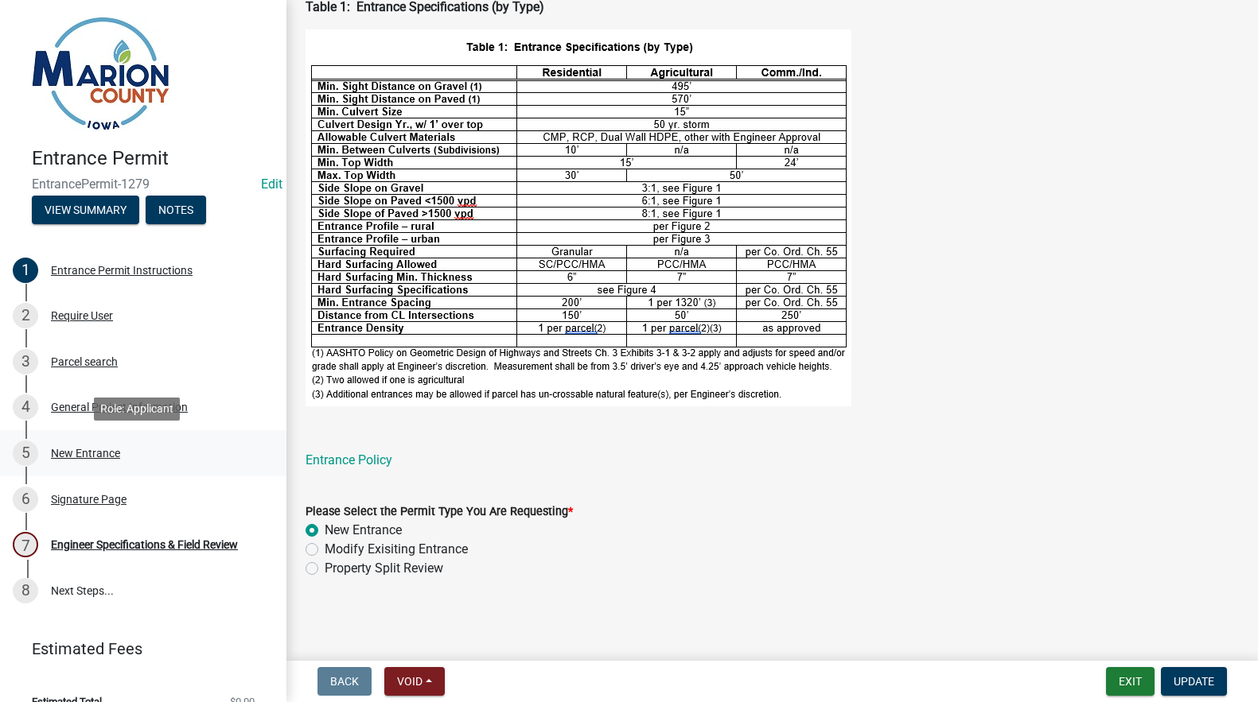
click at [68, 451] on div "New Entrance" at bounding box center [85, 453] width 69 height 11
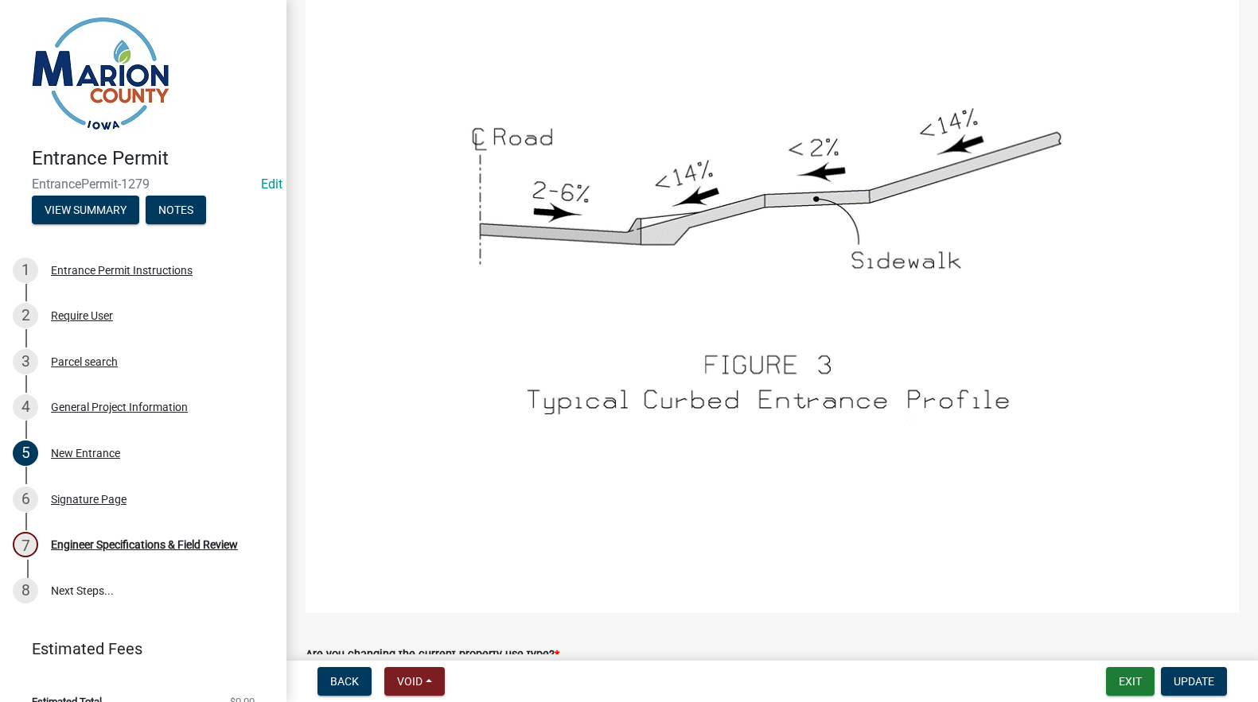
scroll to position [2603, 0]
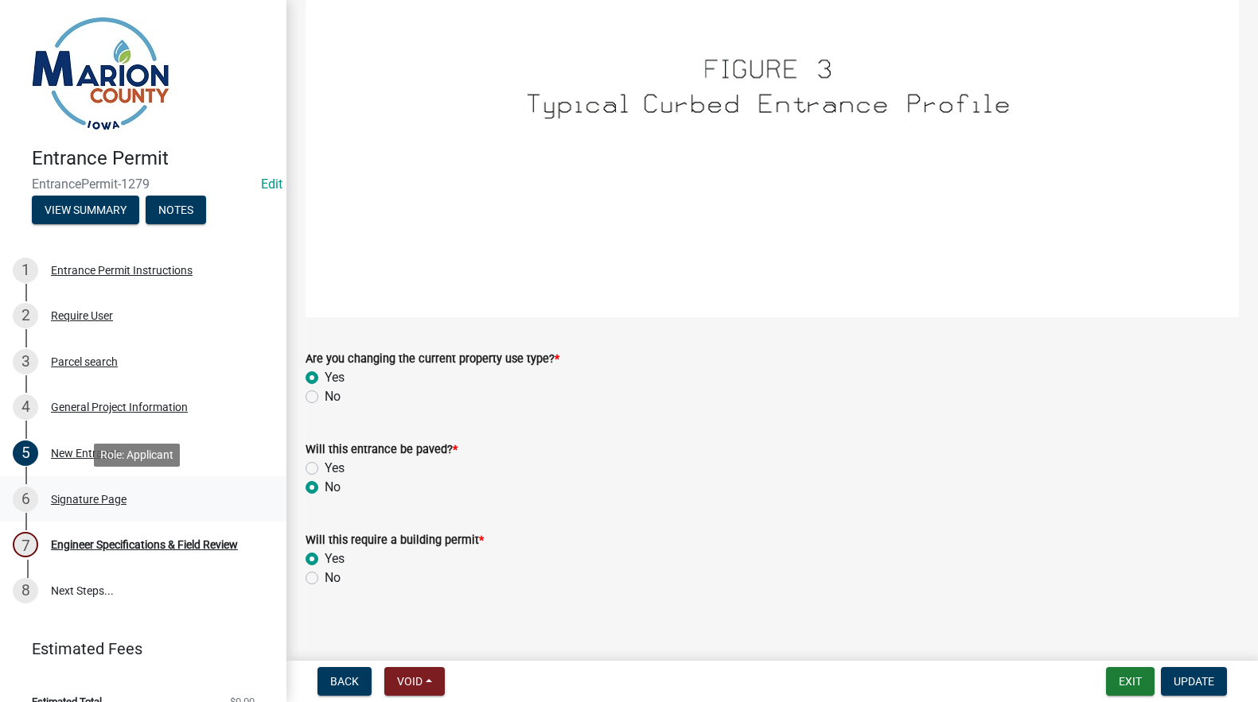
click at [76, 497] on div "Signature Page" at bounding box center [89, 499] width 76 height 11
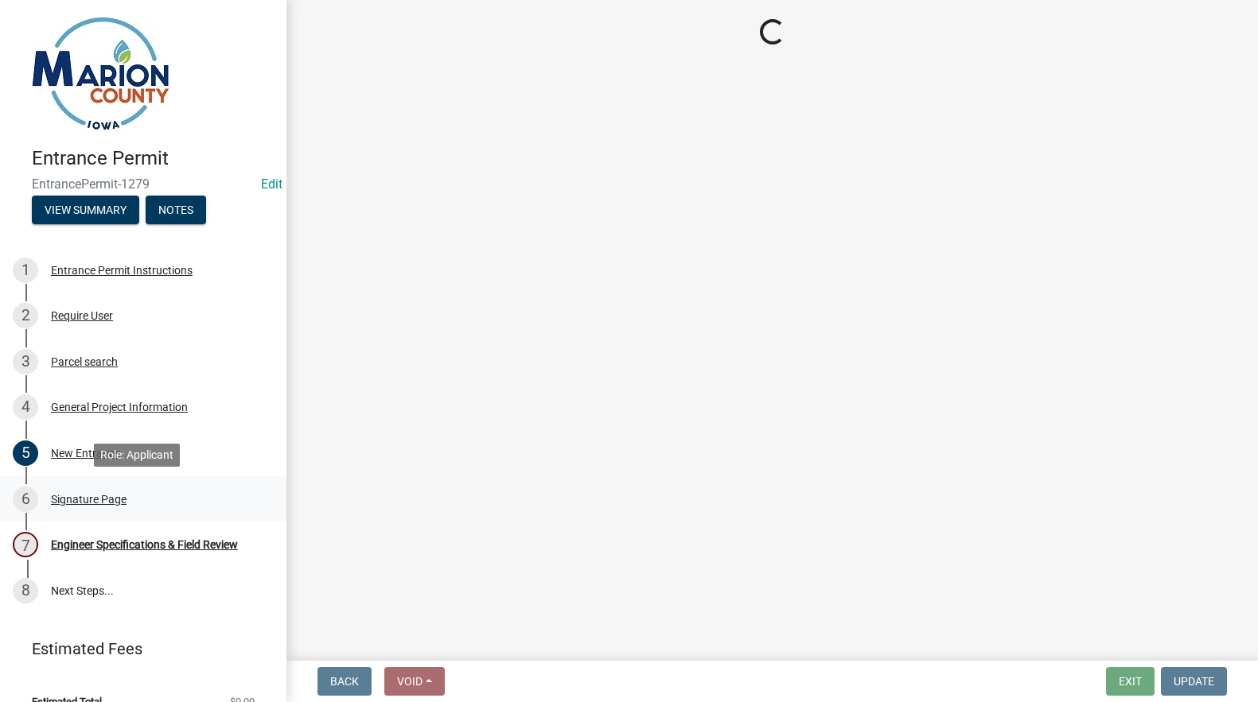
scroll to position [0, 0]
select select "fd6e93c6-9e02-4aac-a84e-35bf1c545499"
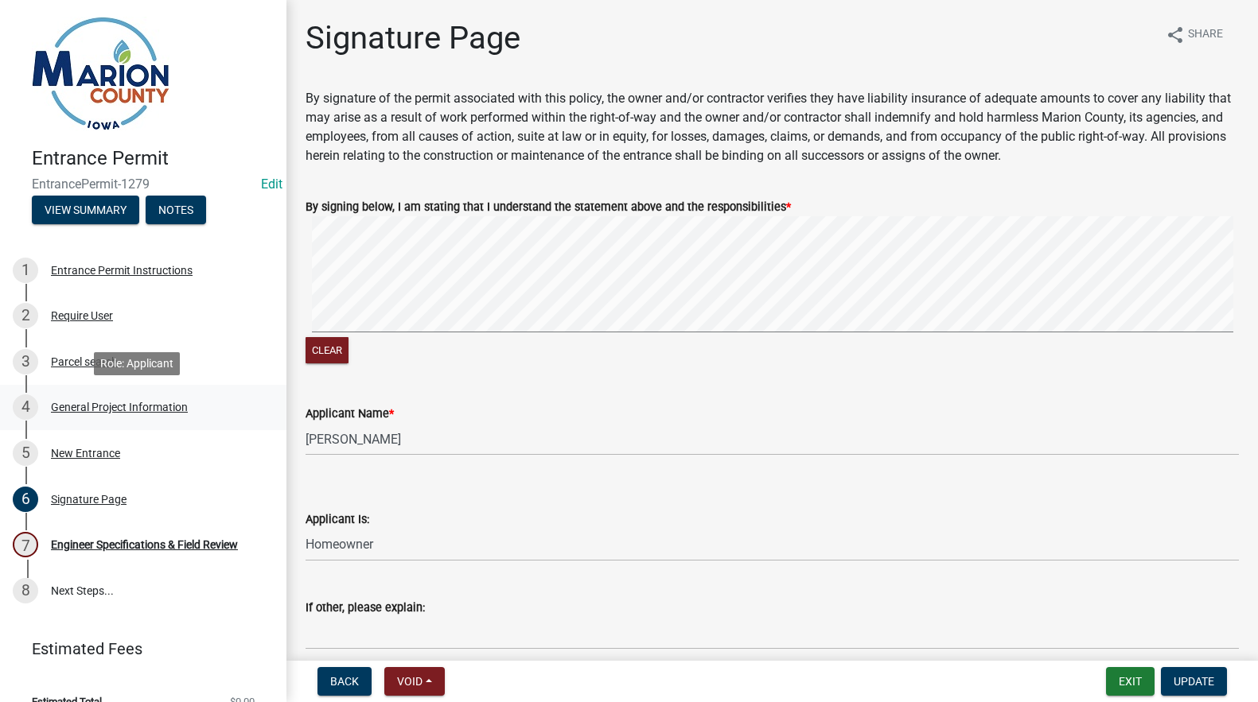
click at [91, 409] on div "General Project Information" at bounding box center [119, 407] width 137 height 11
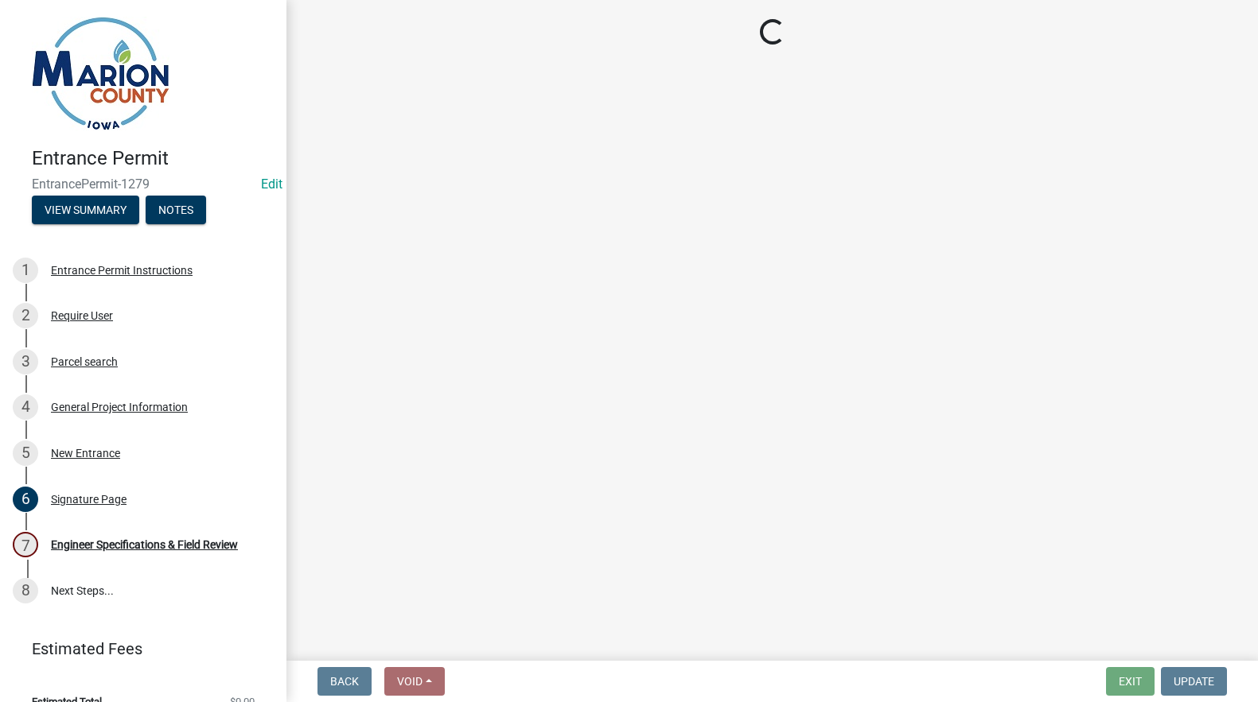
select select "491d49cf-3fe2-4d6a-91d4-9261f1d4421d"
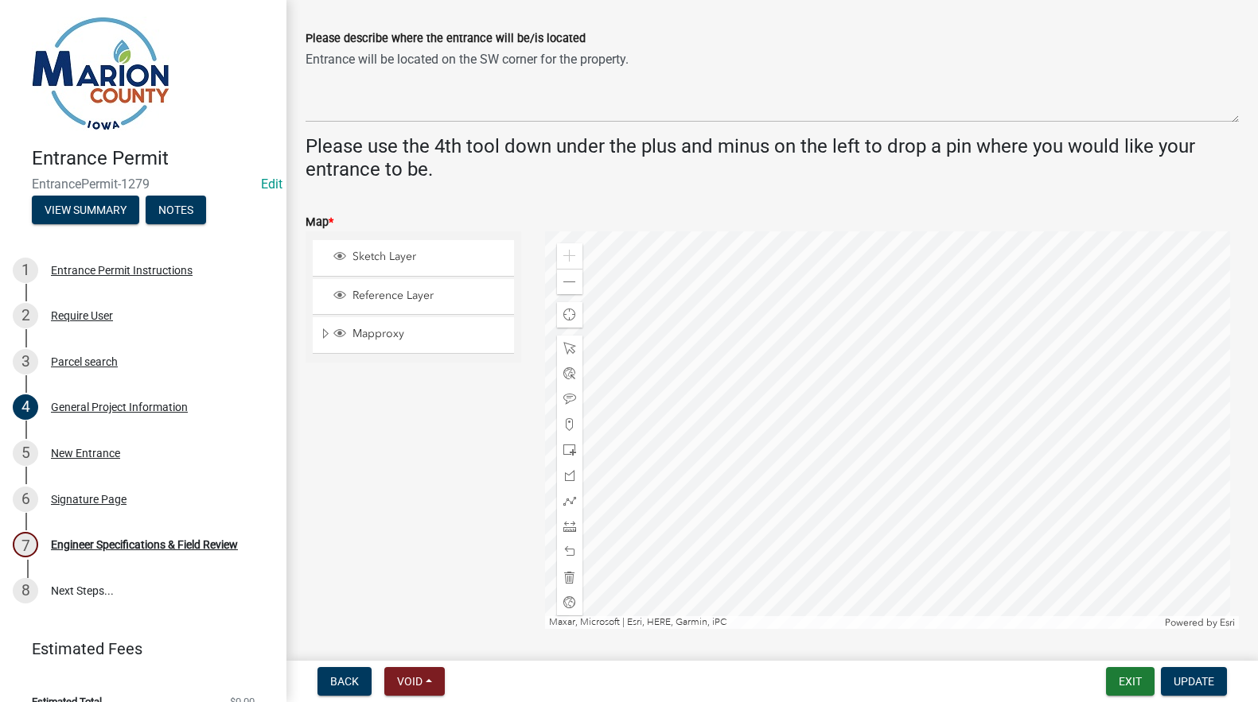
scroll to position [636, 0]
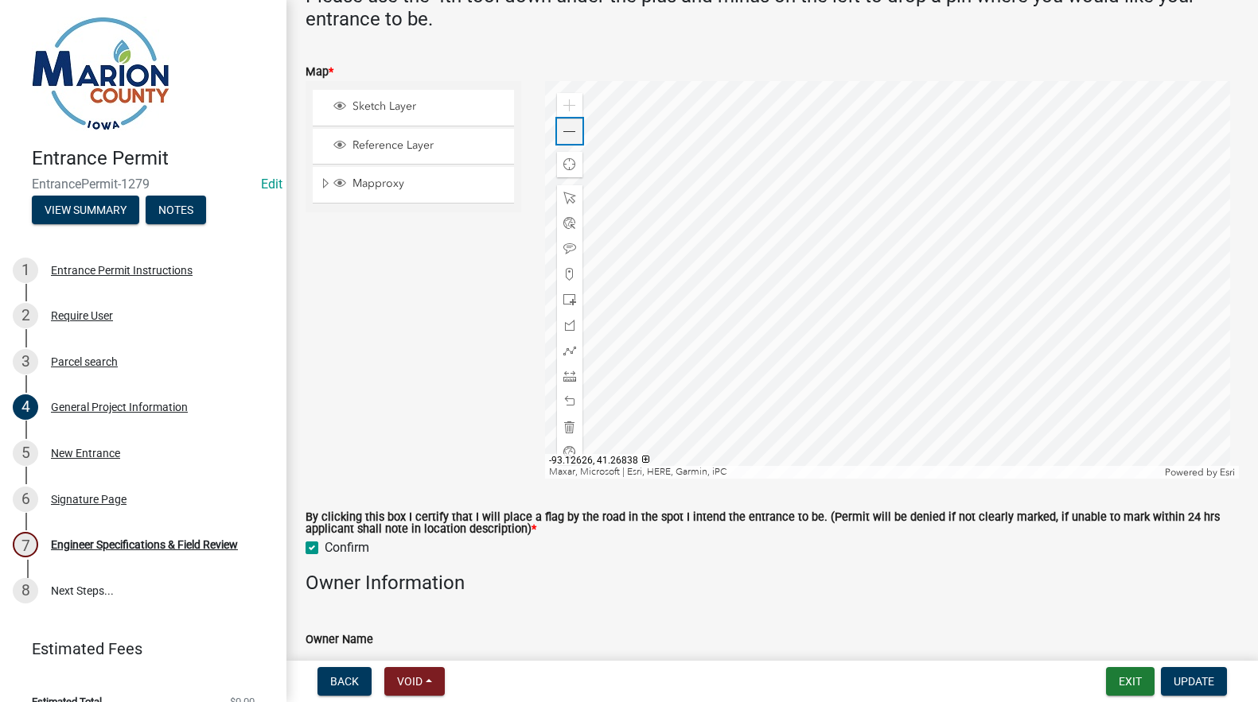
click at [563, 134] on span at bounding box center [569, 132] width 13 height 13
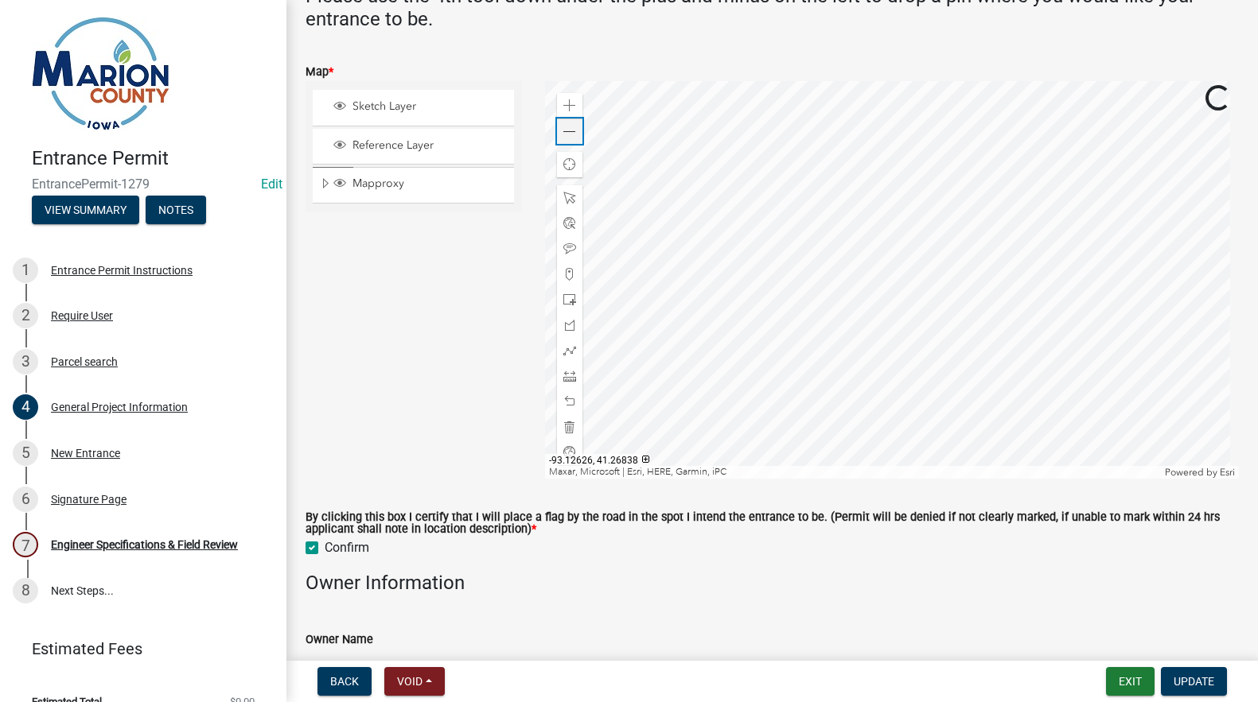
click at [563, 134] on span at bounding box center [569, 132] width 13 height 13
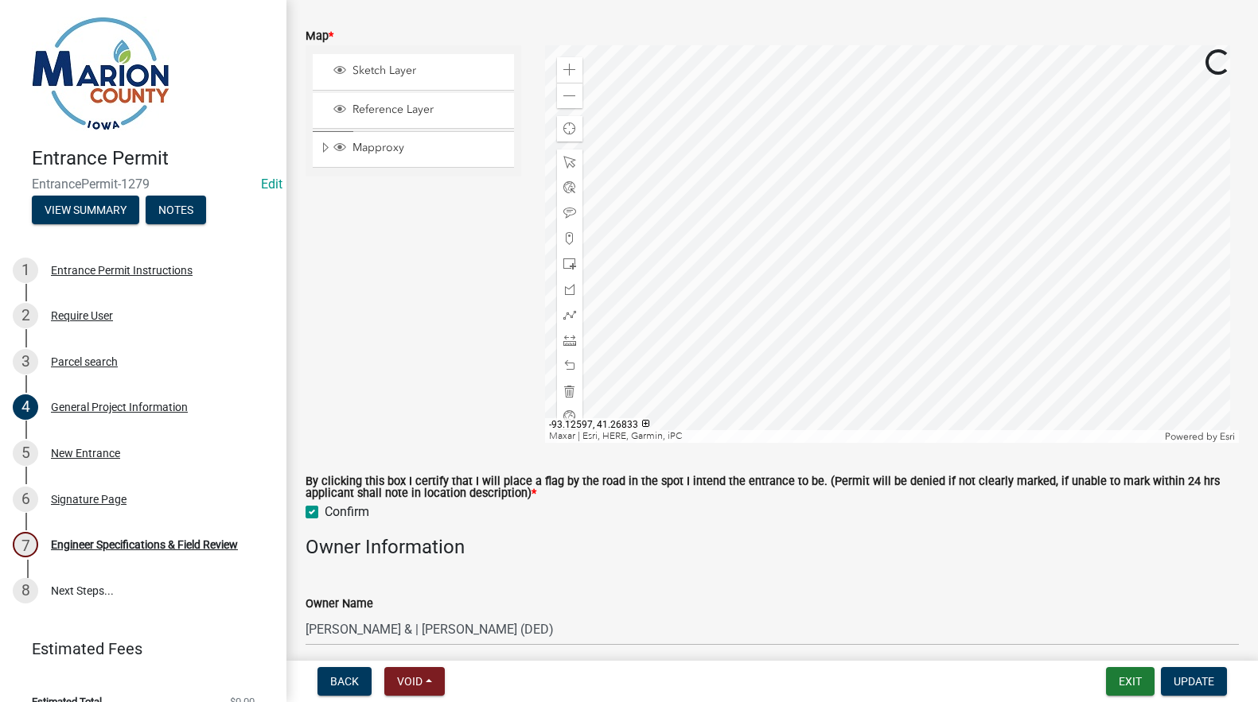
scroll to position [575, 0]
